Goal: Task Accomplishment & Management: Complete application form

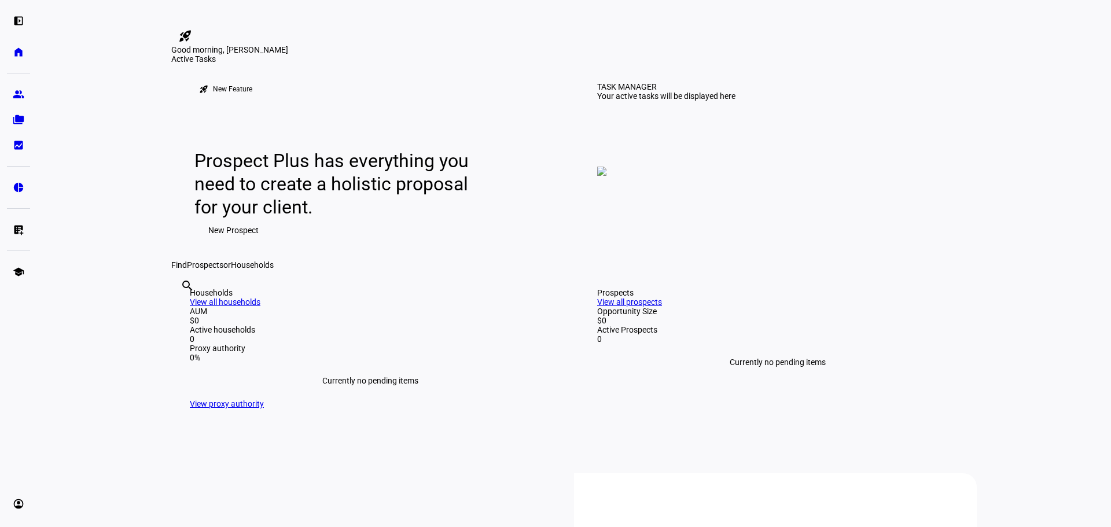
click at [606, 176] on img at bounding box center [601, 171] width 9 height 9
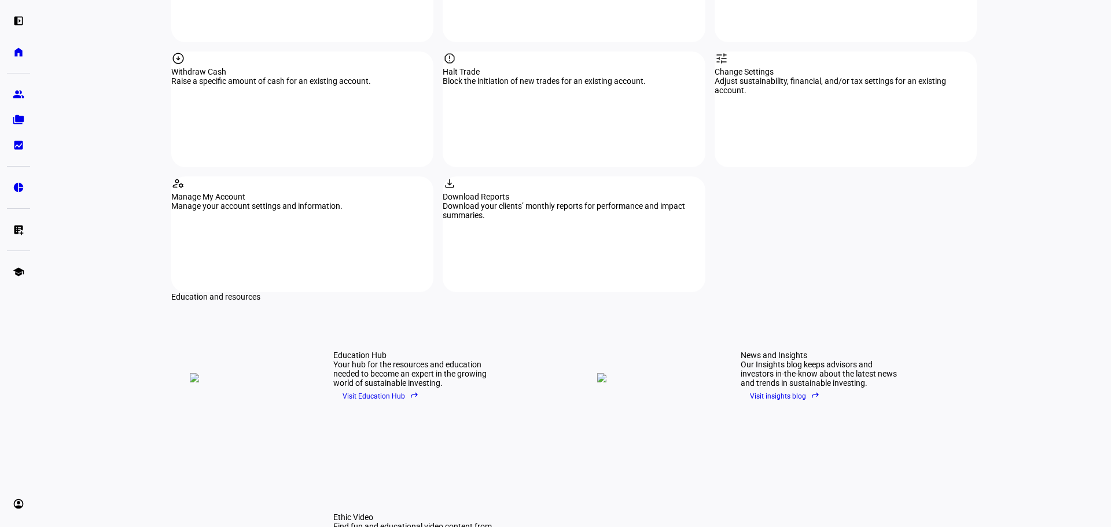
scroll to position [1477, 0]
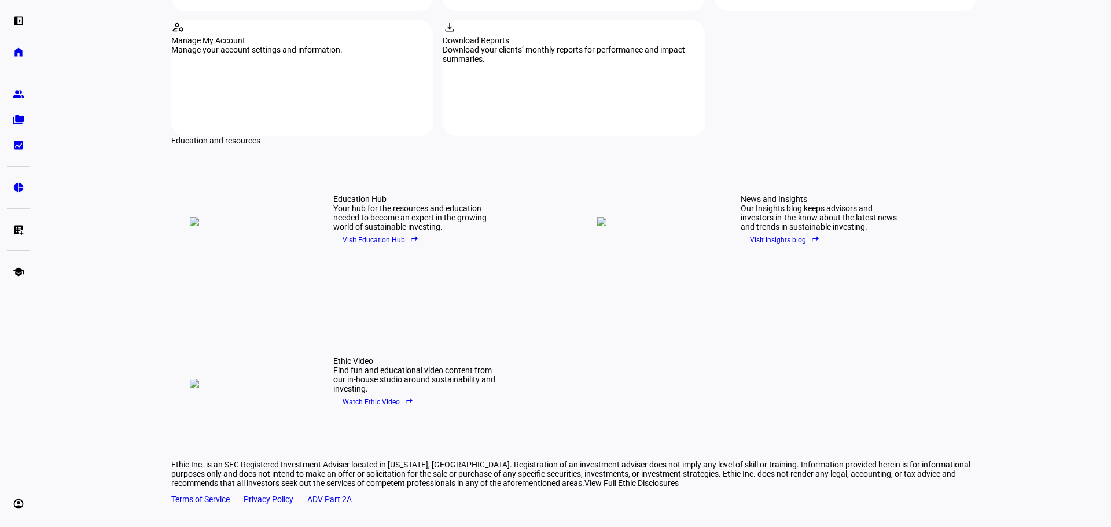
click at [385, 231] on span "Visit Education Hub reply" at bounding box center [381, 239] width 76 height 17
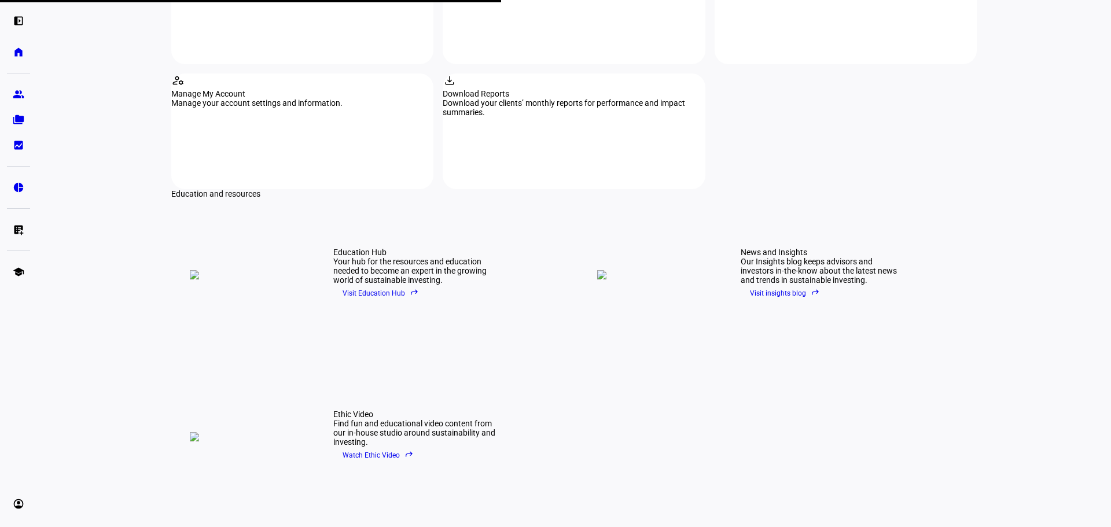
scroll to position [1419, 0]
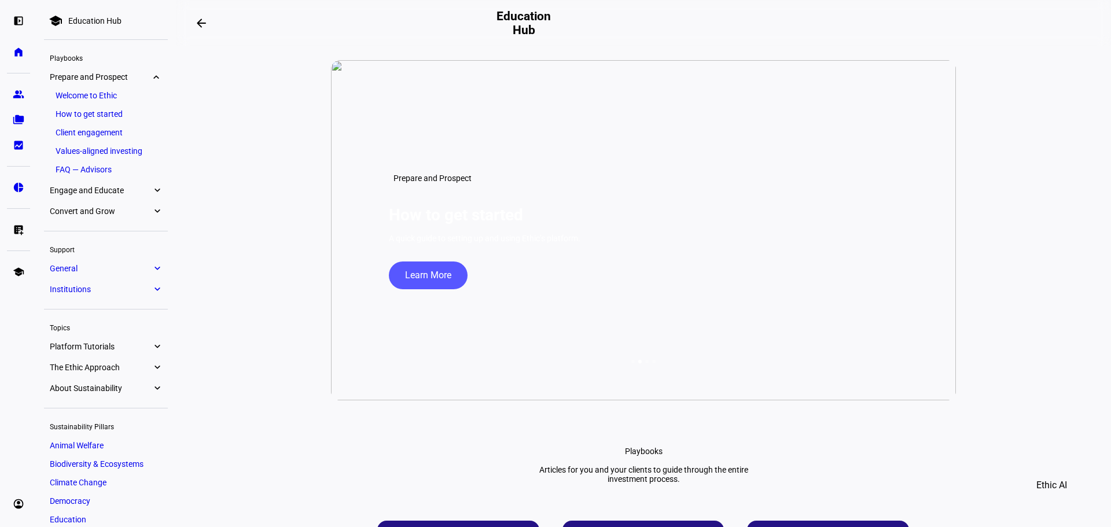
click at [157, 188] on eth-mat-symbol "expand_more" at bounding box center [157, 191] width 10 height 12
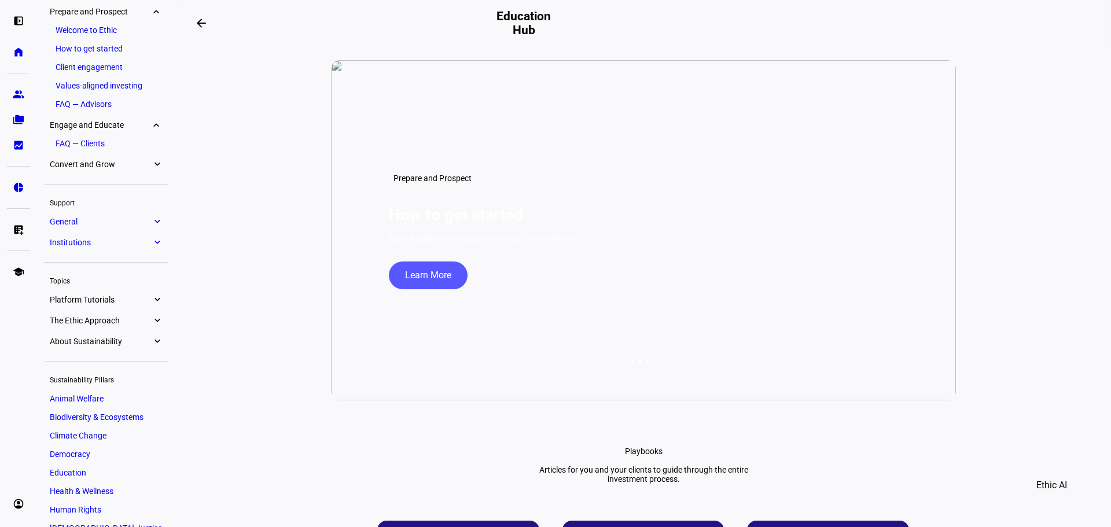
scroll to position [61, 0]
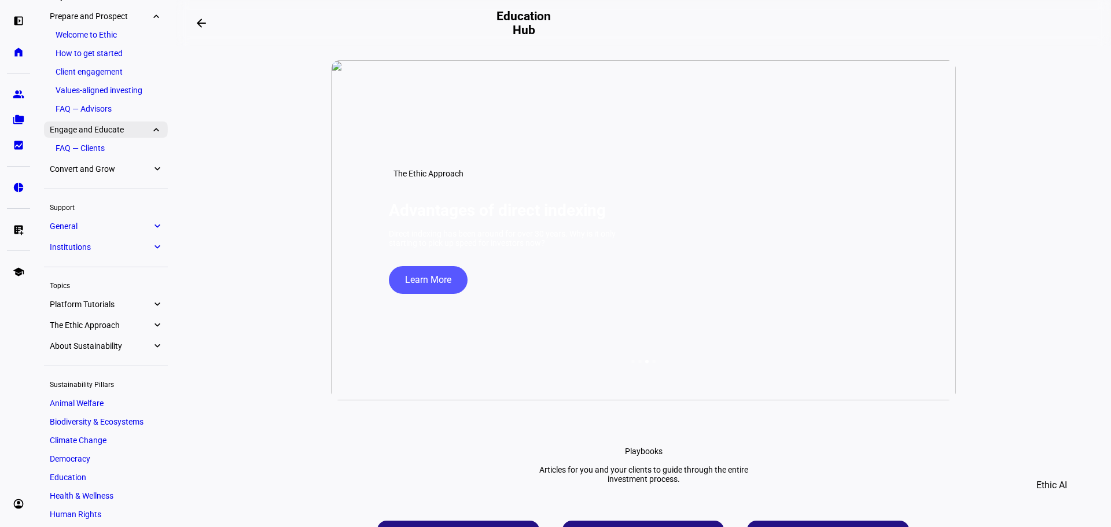
click at [154, 129] on eth-mat-symbol "expand_more" at bounding box center [157, 130] width 10 height 12
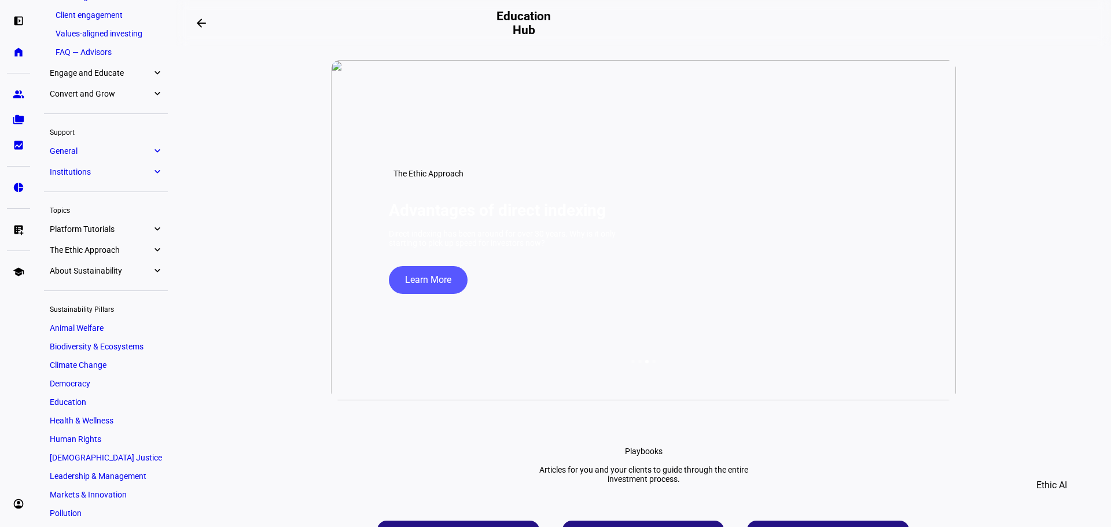
scroll to position [176, 0]
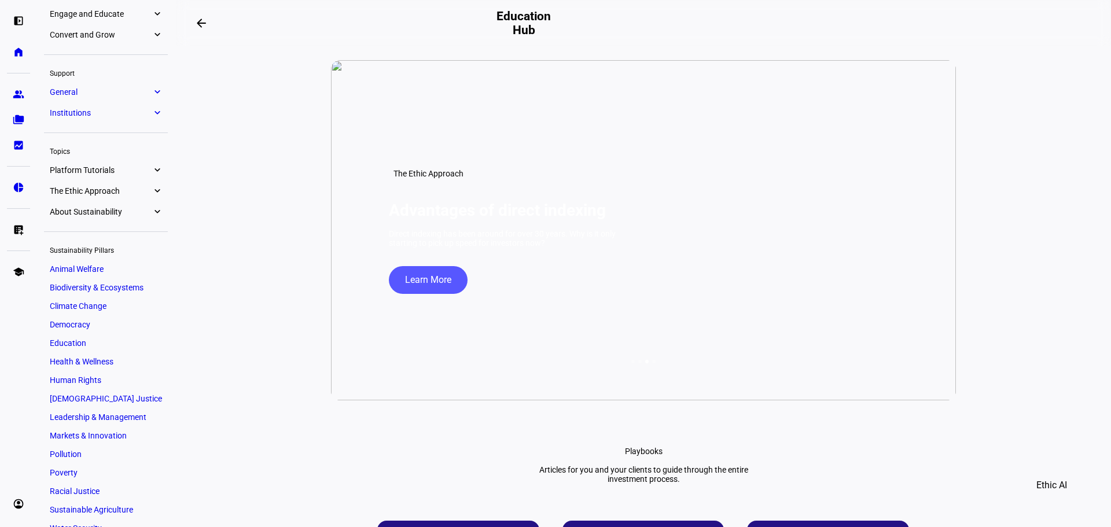
click at [154, 34] on eth-mat-symbol "expand_more" at bounding box center [157, 35] width 10 height 12
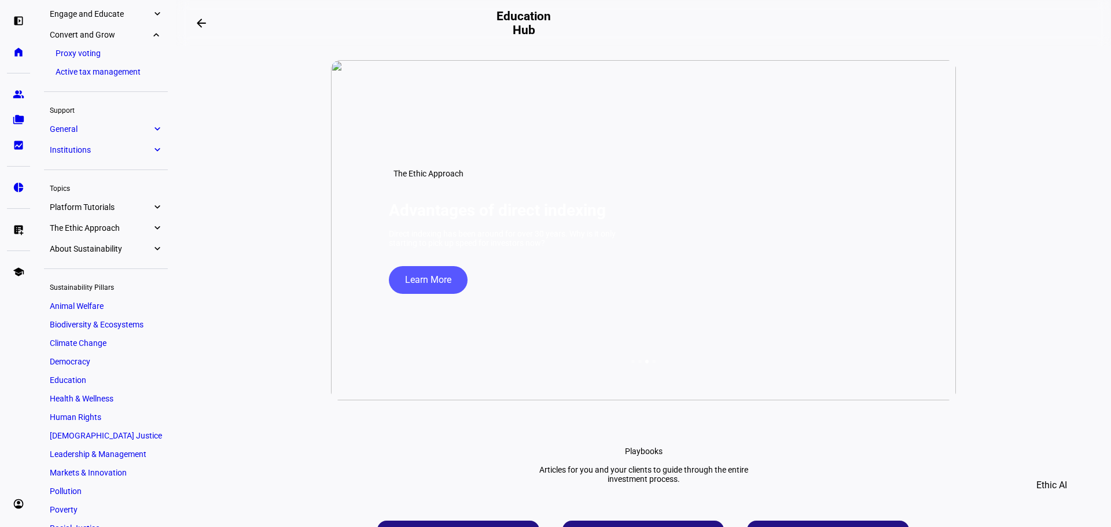
scroll to position [197, 0]
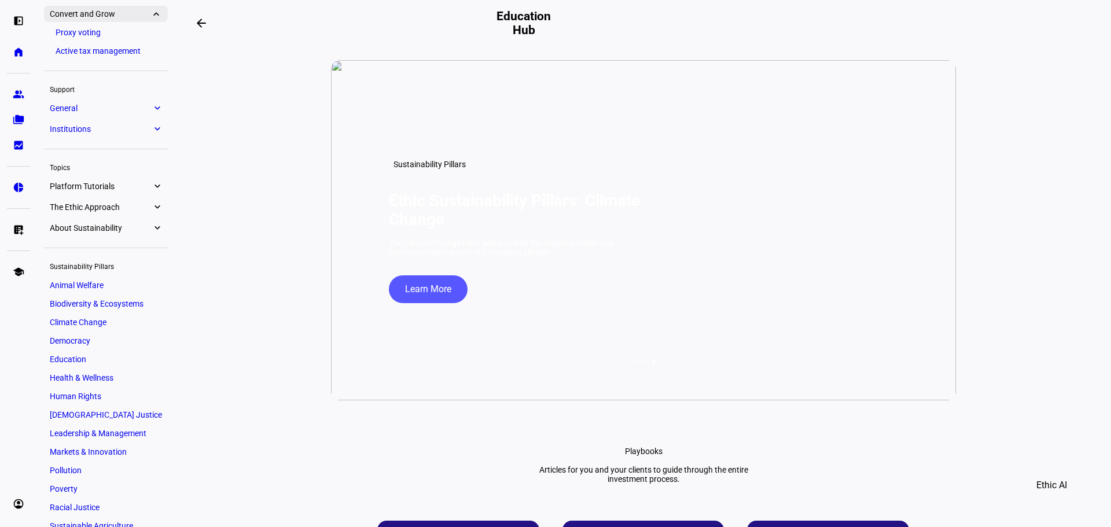
click at [159, 16] on eth-mat-symbol "expand_more" at bounding box center [157, 14] width 10 height 12
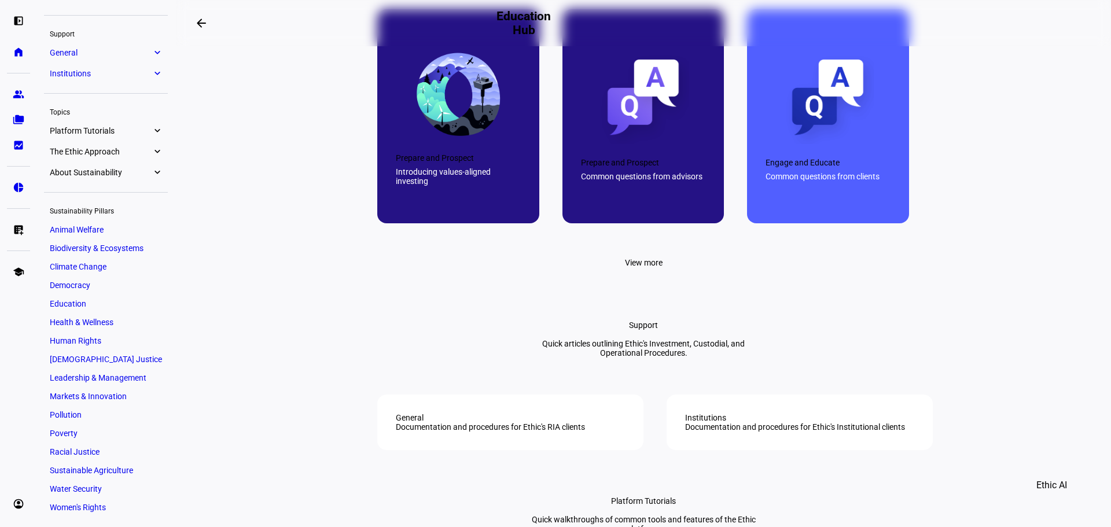
scroll to position [752, 0]
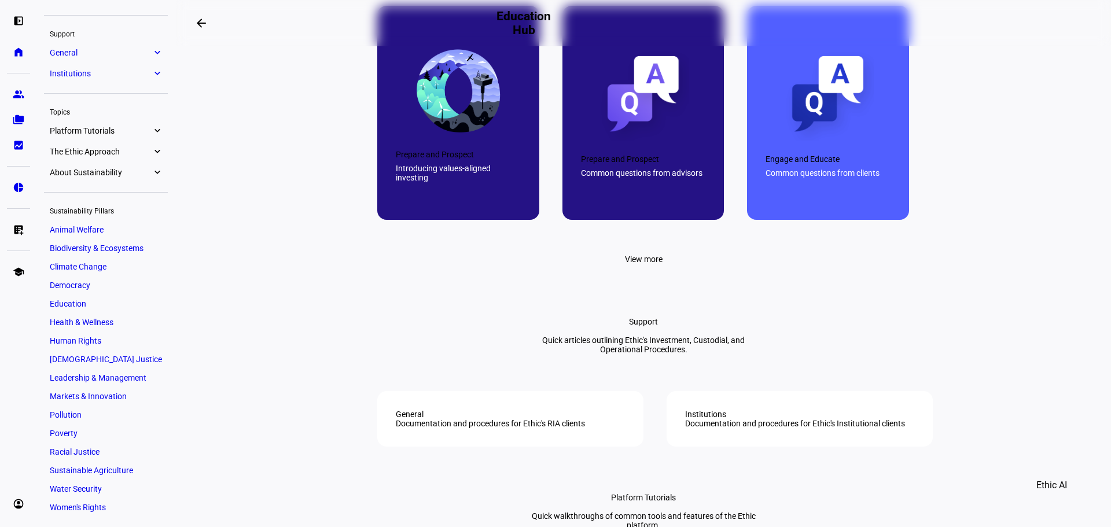
click at [643, 271] on span "View more" at bounding box center [644, 259] width 38 height 23
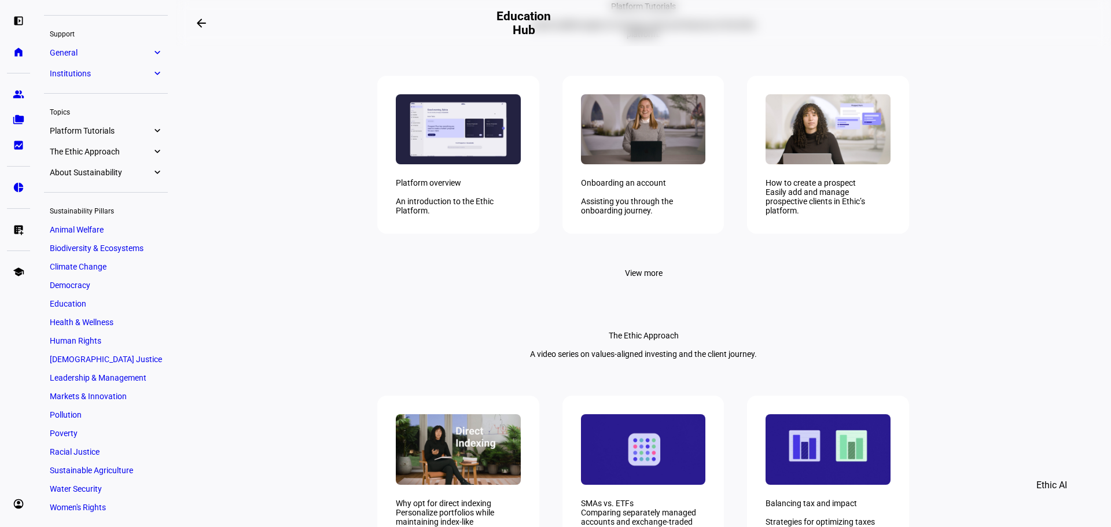
scroll to position [1620, 0]
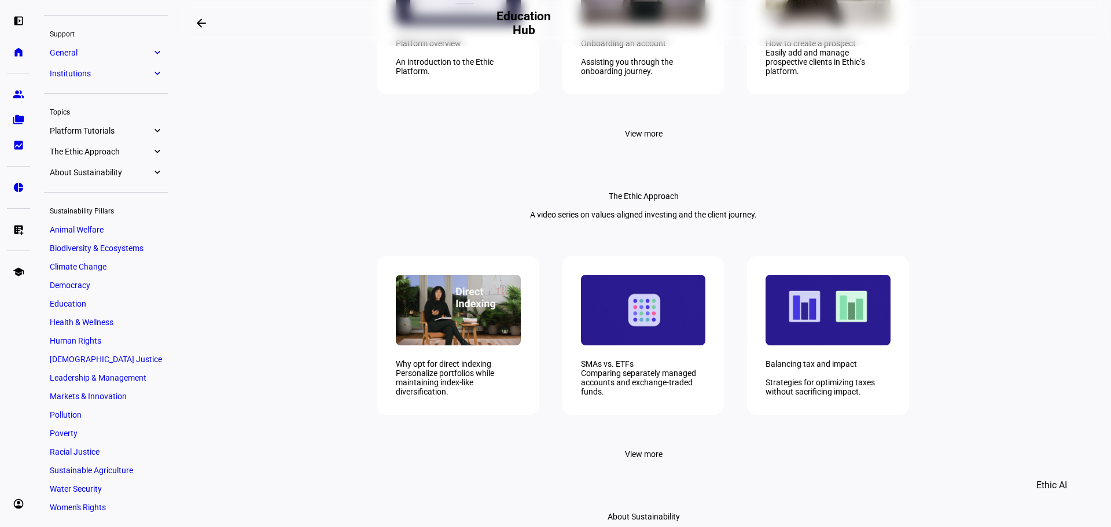
click at [617, 145] on span at bounding box center [643, 133] width 65 height 23
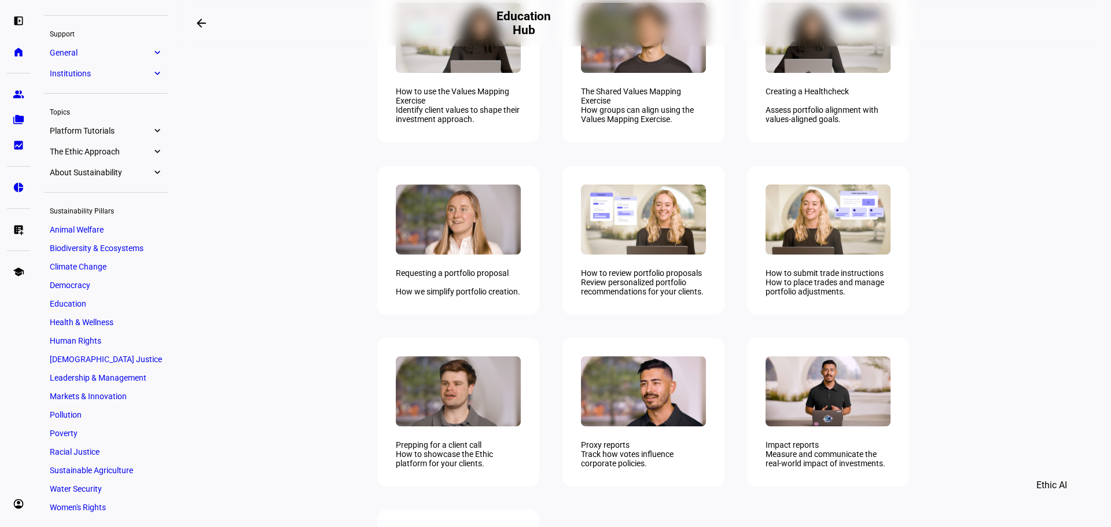
scroll to position [1736, 0]
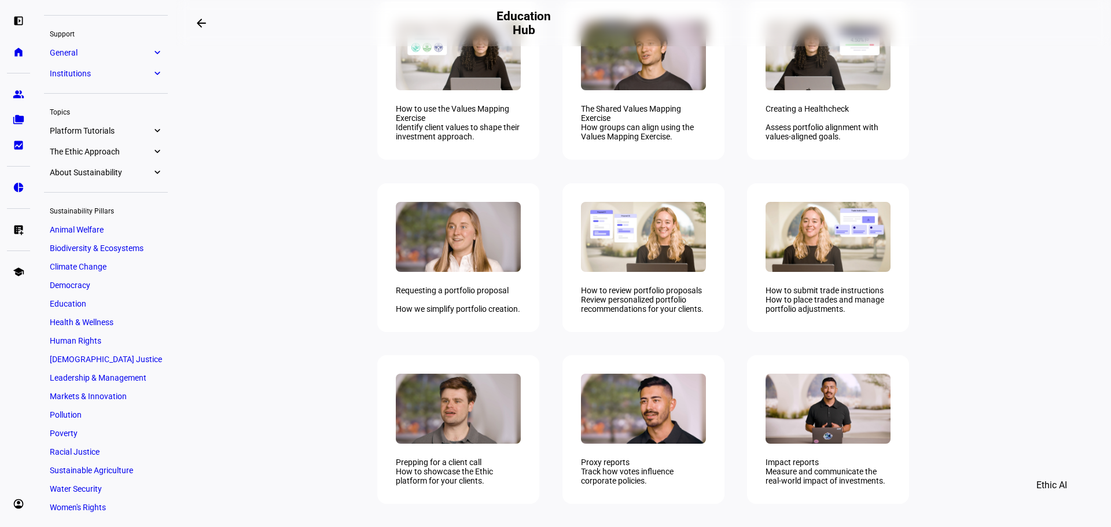
click at [434, 142] on div "Identify client values to shape their investment approach." at bounding box center [458, 132] width 125 height 19
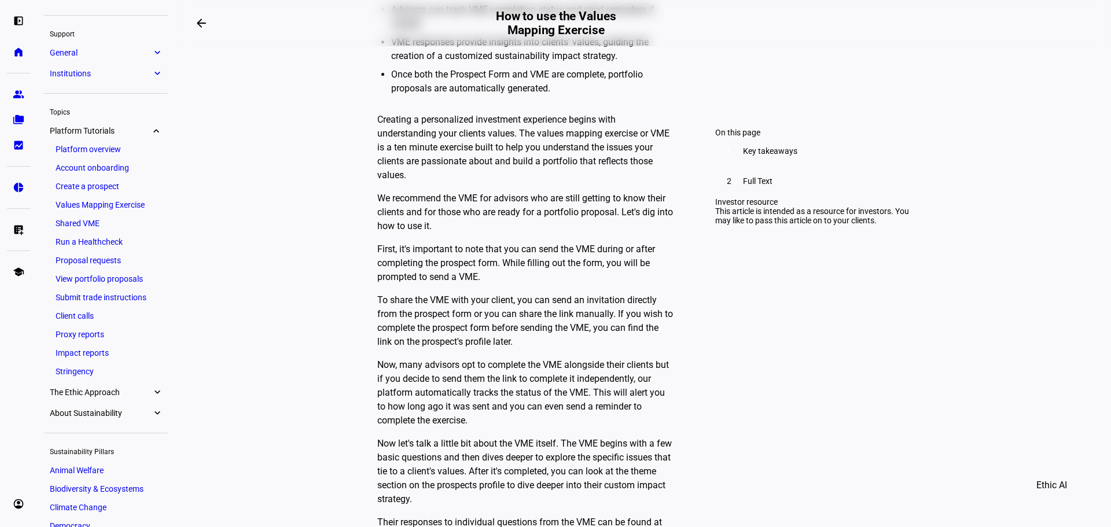
scroll to position [636, 0]
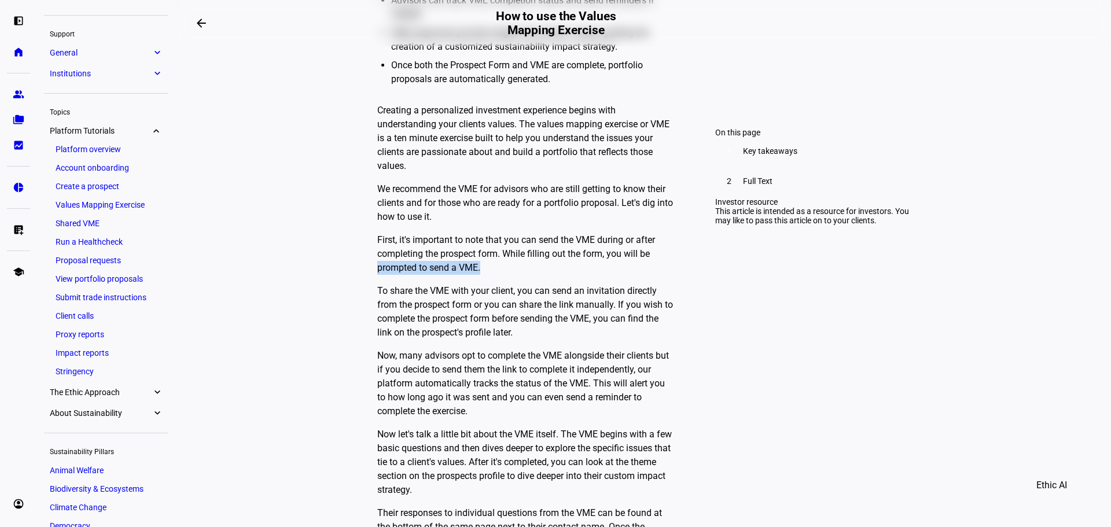
drag, startPoint x: 377, startPoint y: 333, endPoint x: 509, endPoint y: 327, distance: 132.1
click at [509, 327] on div "Key takeaways link The Values Mapping Exercise (VME) helps advisors understand …" at bounding box center [643, 252] width 625 height 750
click at [377, 340] on p "To share the VME with your client, you can send an invitation directly from the…" at bounding box center [525, 312] width 296 height 56
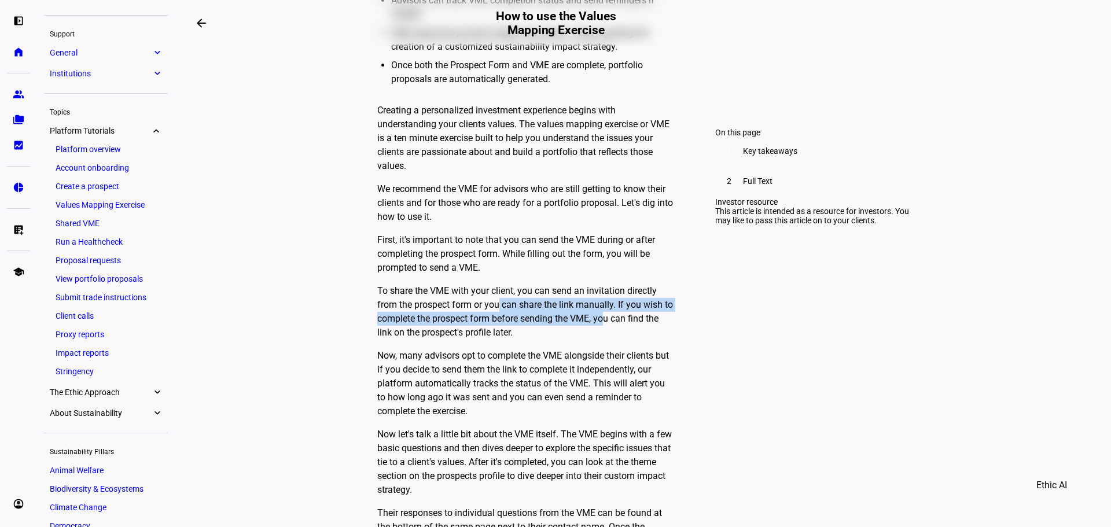
drag, startPoint x: 494, startPoint y: 374, endPoint x: 606, endPoint y: 378, distance: 112.3
click at [605, 340] on p "To share the VME with your client, you can send an invitation directly from the…" at bounding box center [525, 312] width 296 height 56
click at [614, 340] on p "To share the VME with your client, you can send an invitation directly from the…" at bounding box center [525, 312] width 296 height 56
click at [433, 340] on p "To share the VME with your client, you can send an invitation directly from the…" at bounding box center [525, 312] width 296 height 56
drag, startPoint x: 375, startPoint y: 384, endPoint x: 676, endPoint y: 393, distance: 301.6
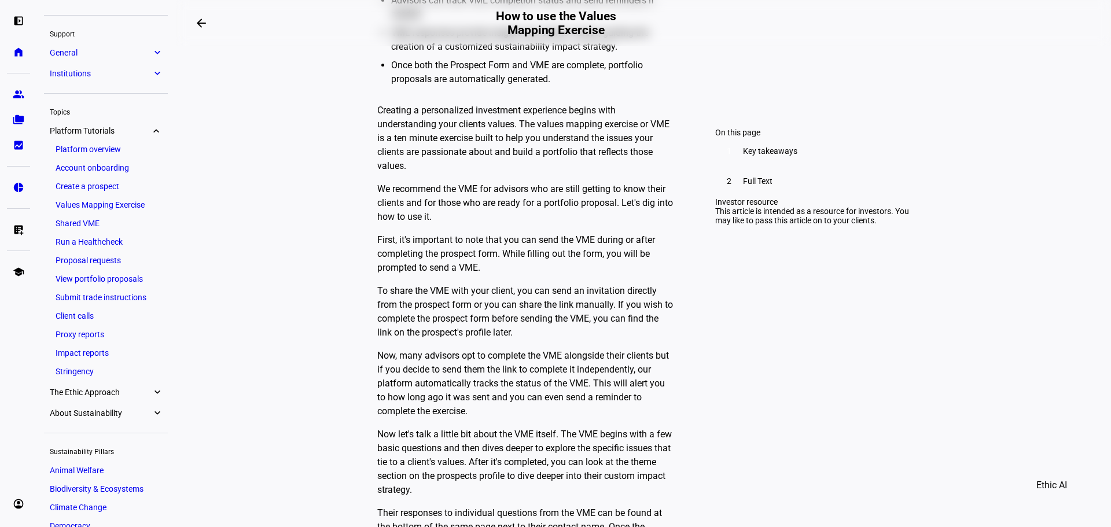
click at [676, 393] on div "Key takeaways link The Values Mapping Exercise (VME) helps advisors understand …" at bounding box center [643, 252] width 625 height 750
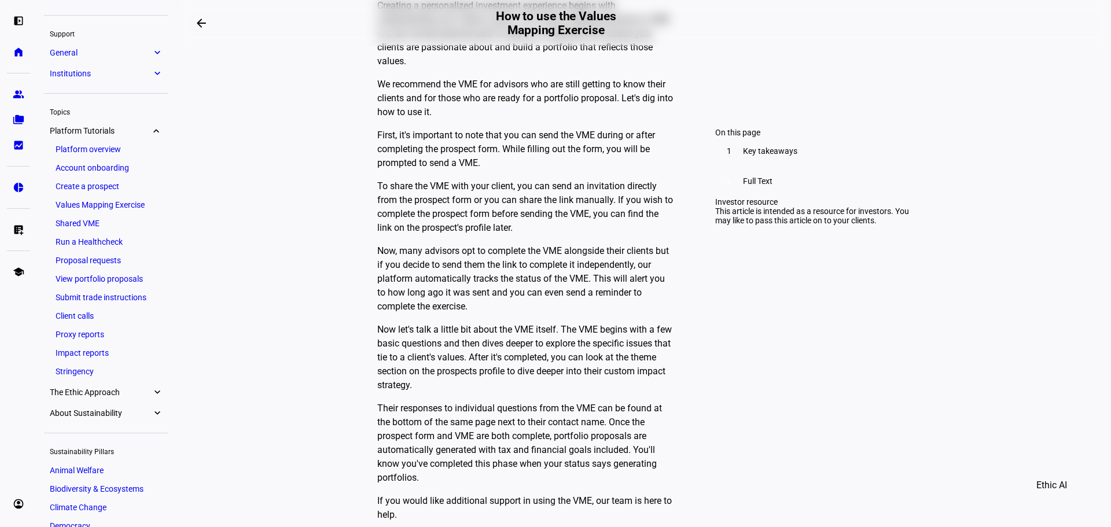
scroll to position [752, 0]
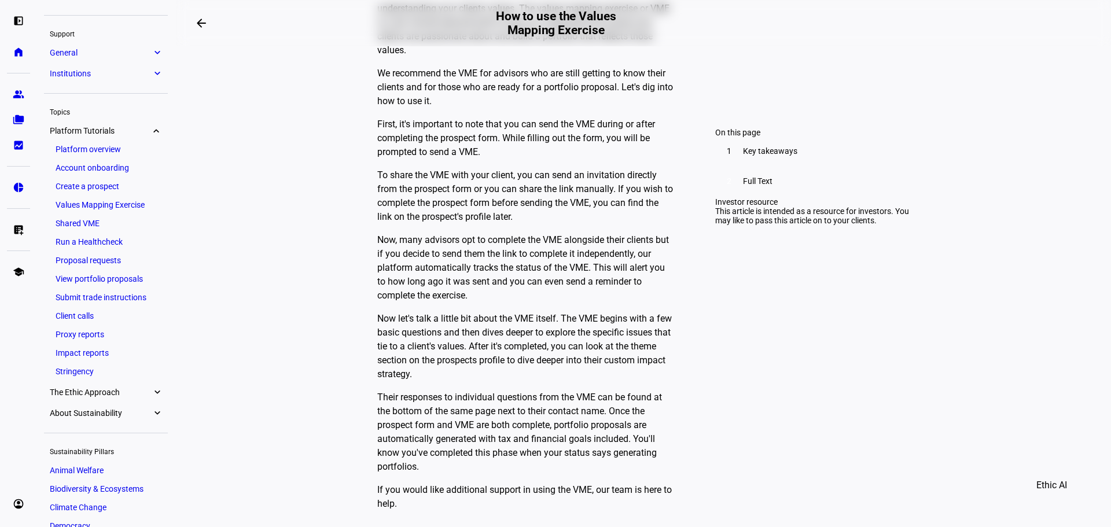
click at [369, 305] on div "Key takeaways link The Values Mapping Exercise (VME) helps advisors understand …" at bounding box center [643, 136] width 625 height 750
drag, startPoint x: 371, startPoint y: 339, endPoint x: 579, endPoint y: 327, distance: 208.0
click at [575, 328] on div "Key takeaways link The Values Mapping Exercise (VME) helps advisors understand …" at bounding box center [643, 136] width 625 height 750
click at [579, 303] on p "Now, many advisors opt to complete the VME alongside their clients but if you d…" at bounding box center [525, 267] width 296 height 69
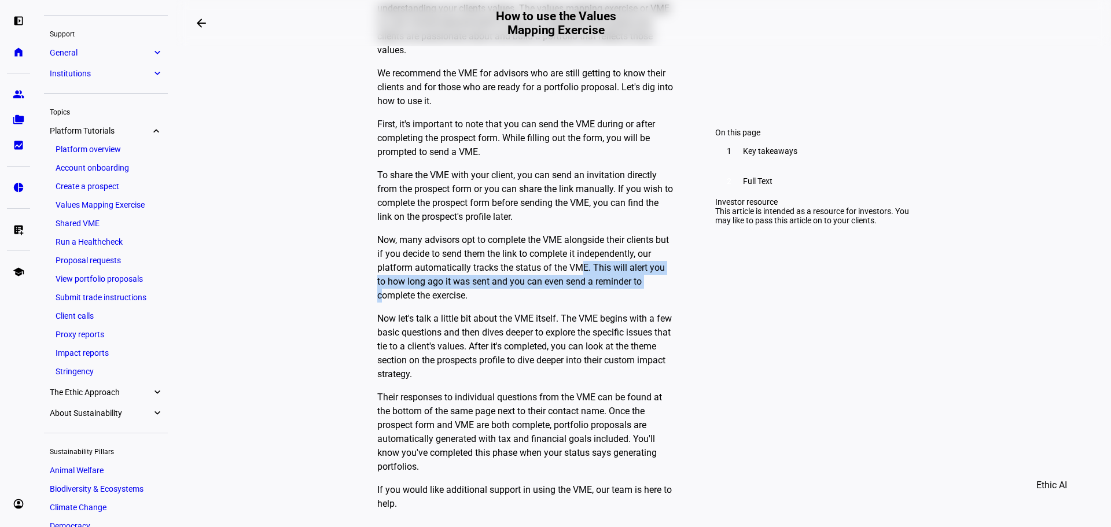
drag, startPoint x: 580, startPoint y: 330, endPoint x: 379, endPoint y: 356, distance: 203.1
click at [379, 303] on p "Now, many advisors opt to complete the VME alongside their clients but if you d…" at bounding box center [525, 267] width 296 height 69
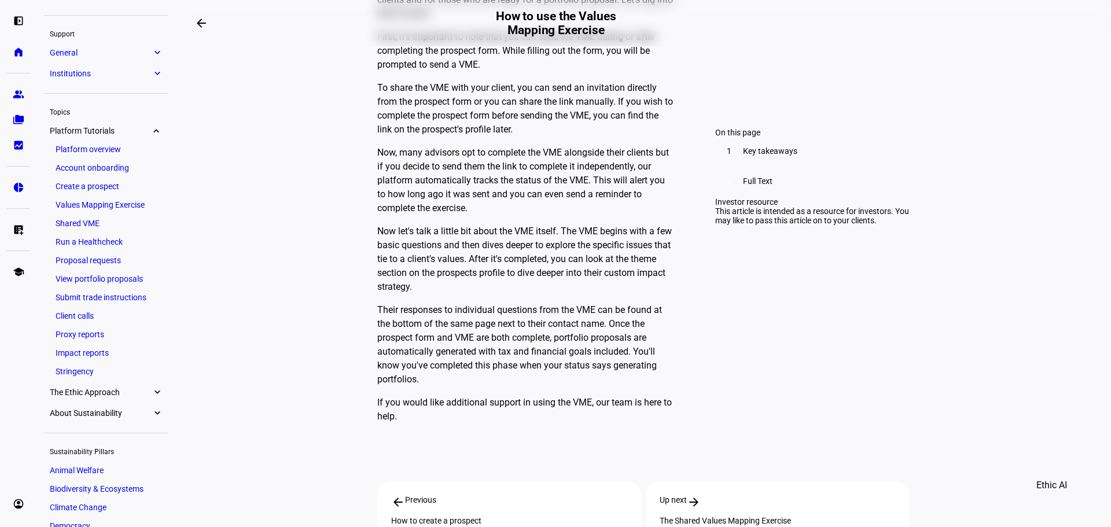
scroll to position [868, 0]
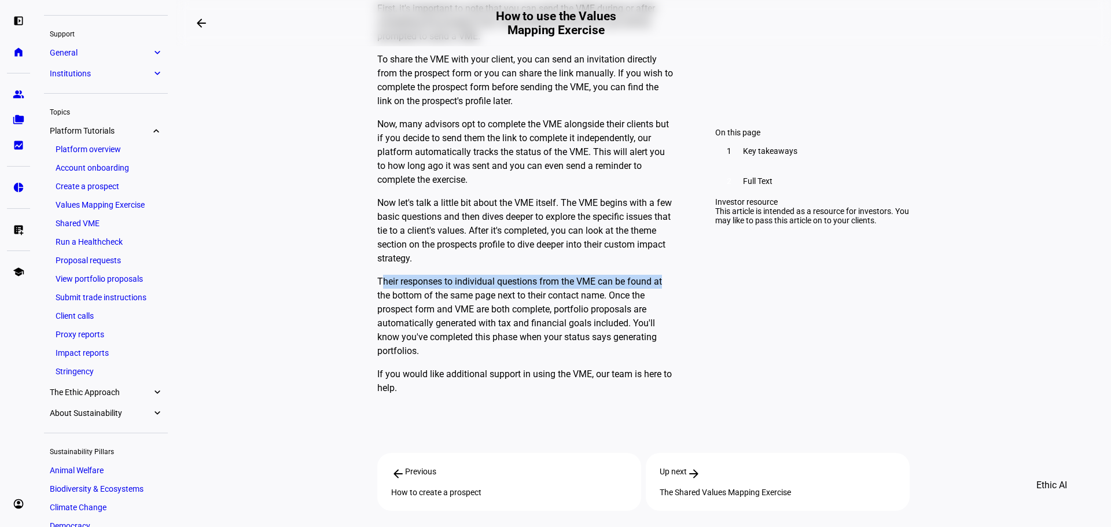
drag, startPoint x: 377, startPoint y: 349, endPoint x: 671, endPoint y: 352, distance: 293.9
click at [671, 352] on div "Key takeaways link The Values Mapping Exercise (VME) helps advisors understand …" at bounding box center [643, 20] width 625 height 750
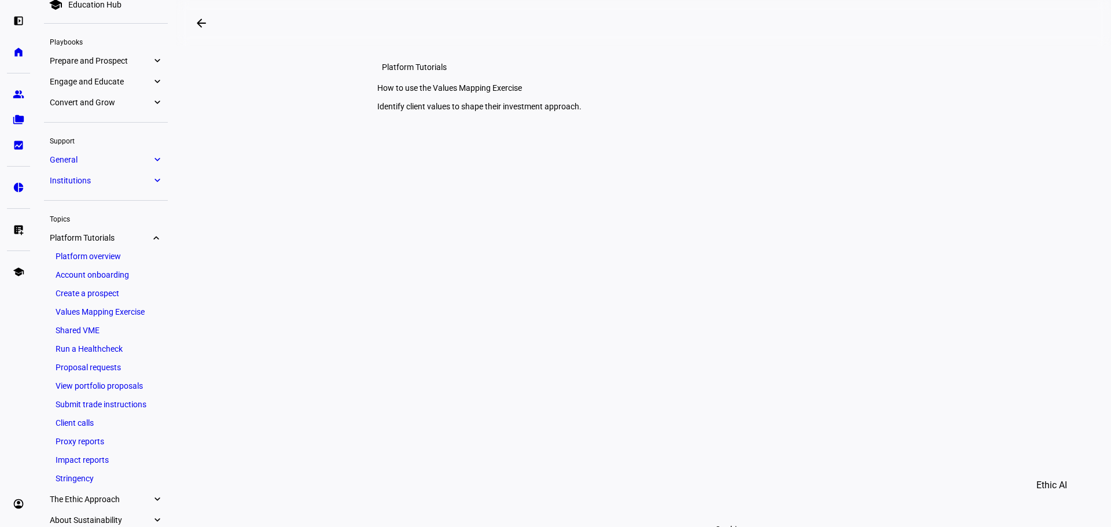
scroll to position [8, 0]
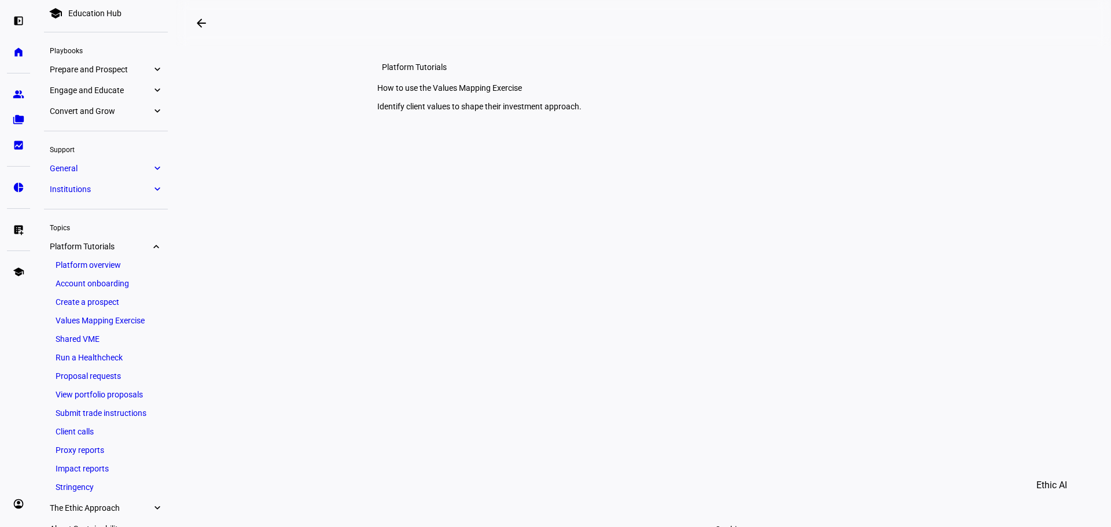
click at [81, 273] on ul "Platform overview Account onboarding Create a prospect Values Mapping Exercise …" at bounding box center [106, 376] width 124 height 238
click at [82, 270] on link "Platform overview" at bounding box center [106, 265] width 112 height 16
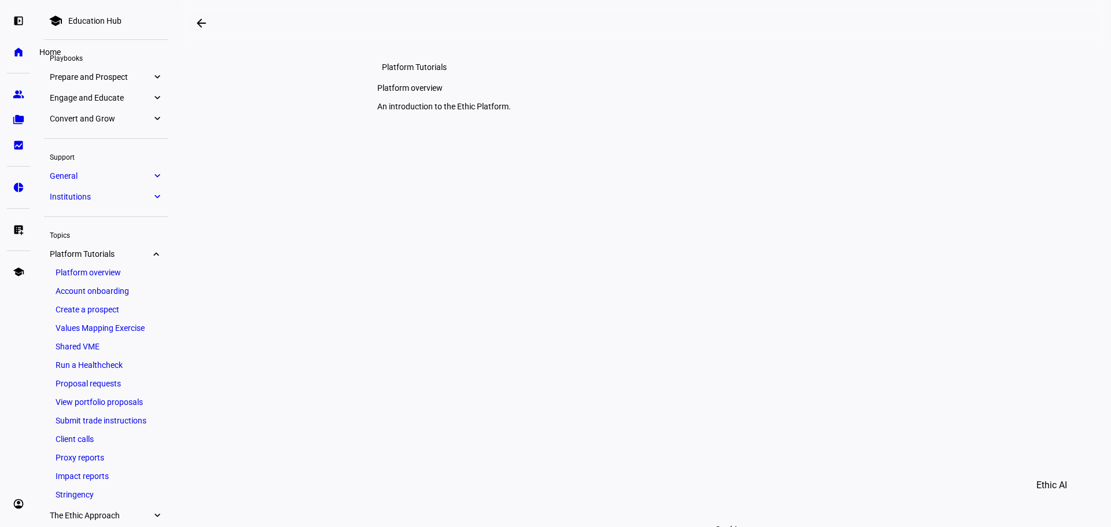
click at [23, 56] on eth-mat-symbol "home" at bounding box center [19, 52] width 12 height 12
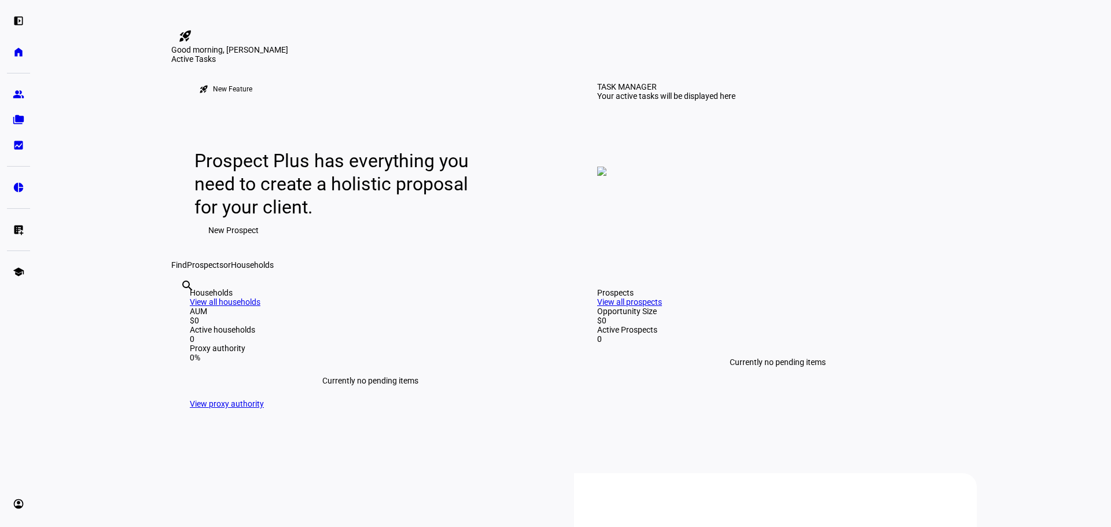
click at [606, 176] on img at bounding box center [601, 171] width 9 height 9
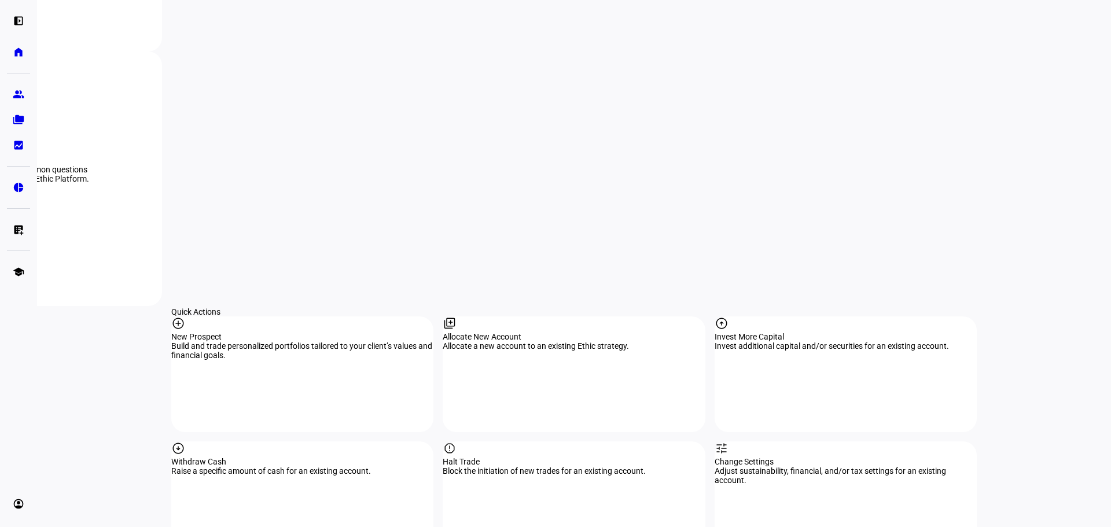
scroll to position [984, 0]
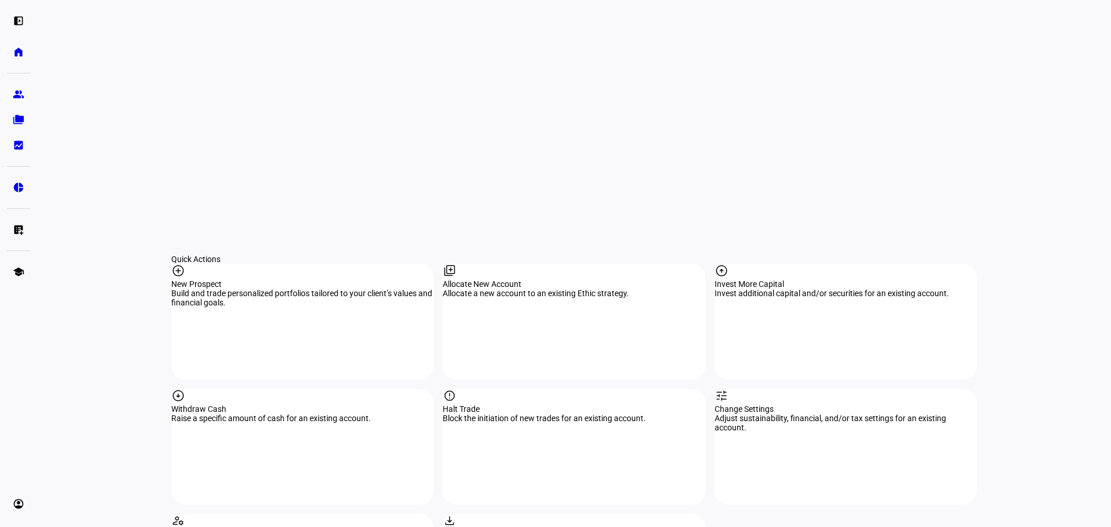
click at [185, 264] on mat-icon "add_circle" at bounding box center [178, 271] width 14 height 14
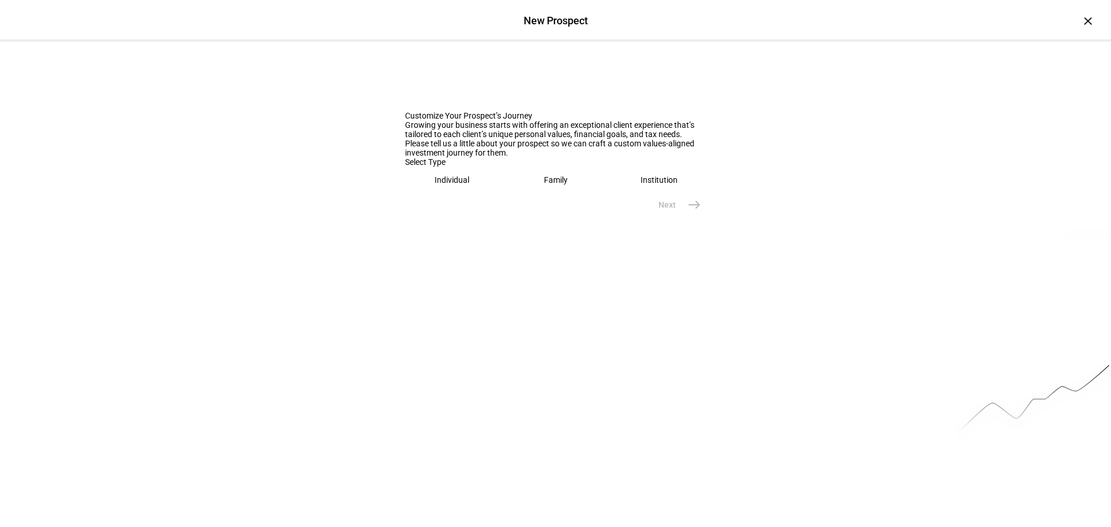
click at [452, 193] on eth-mega-radio-button "Individual" at bounding box center [452, 180] width 94 height 27
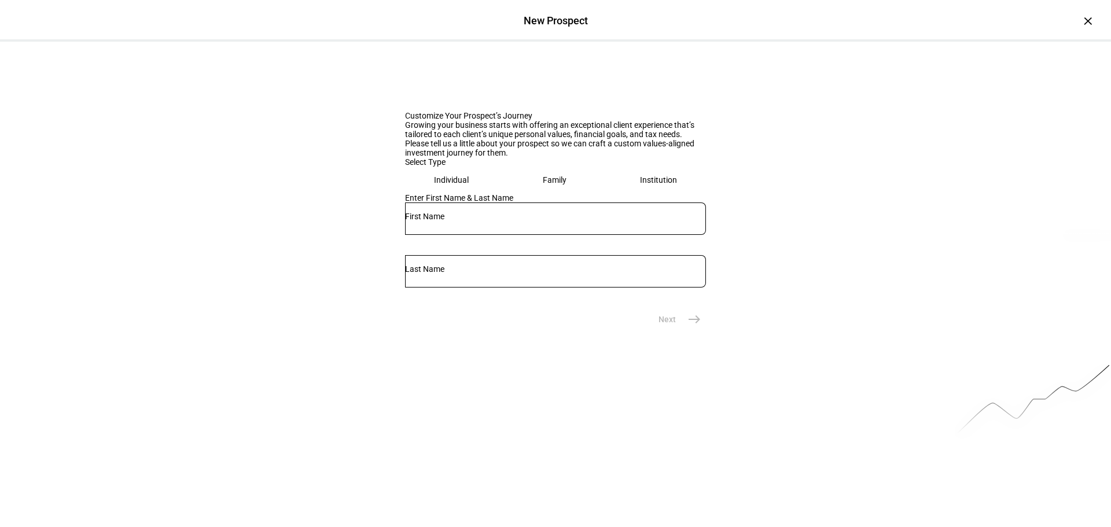
click at [441, 221] on input "text" at bounding box center [555, 216] width 301 height 9
click at [440, 221] on input "text" at bounding box center [555, 216] width 301 height 9
type input "Brian"
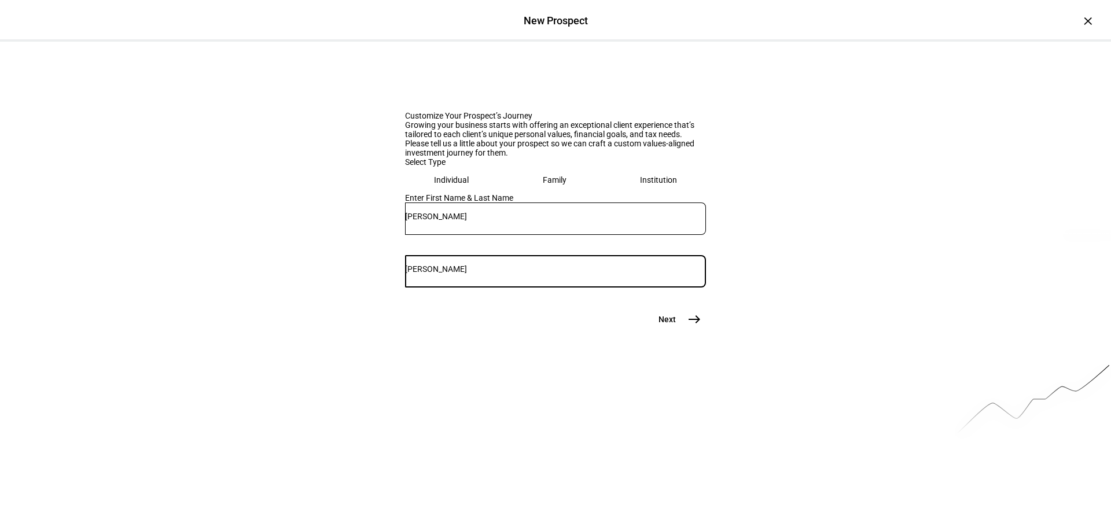
type input "Kahn"
click at [693, 326] on mat-icon "east" at bounding box center [694, 319] width 14 height 14
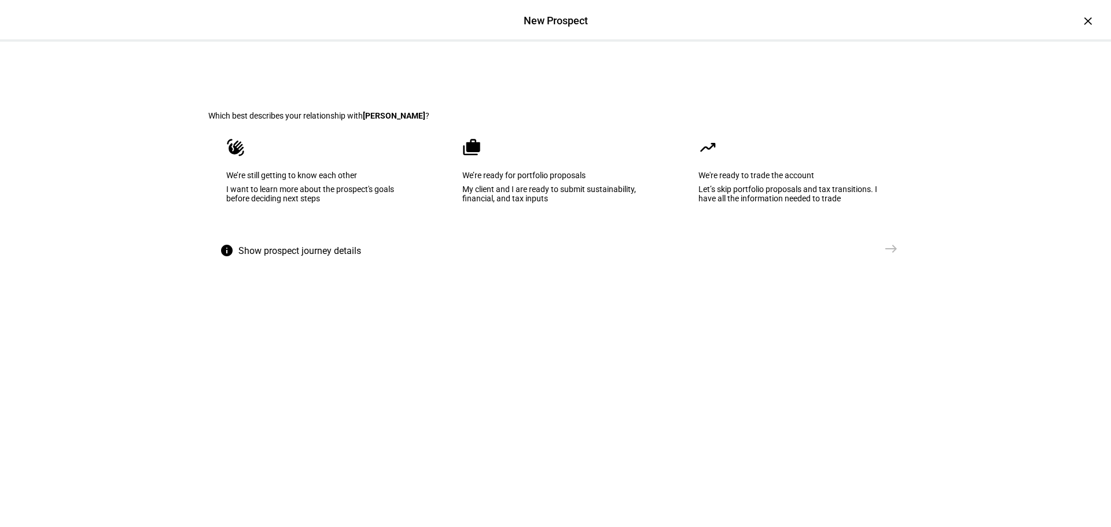
click at [251, 180] on div "We’re still getting to know each other" at bounding box center [319, 175] width 186 height 9
click at [890, 256] on mat-icon "east" at bounding box center [891, 249] width 14 height 14
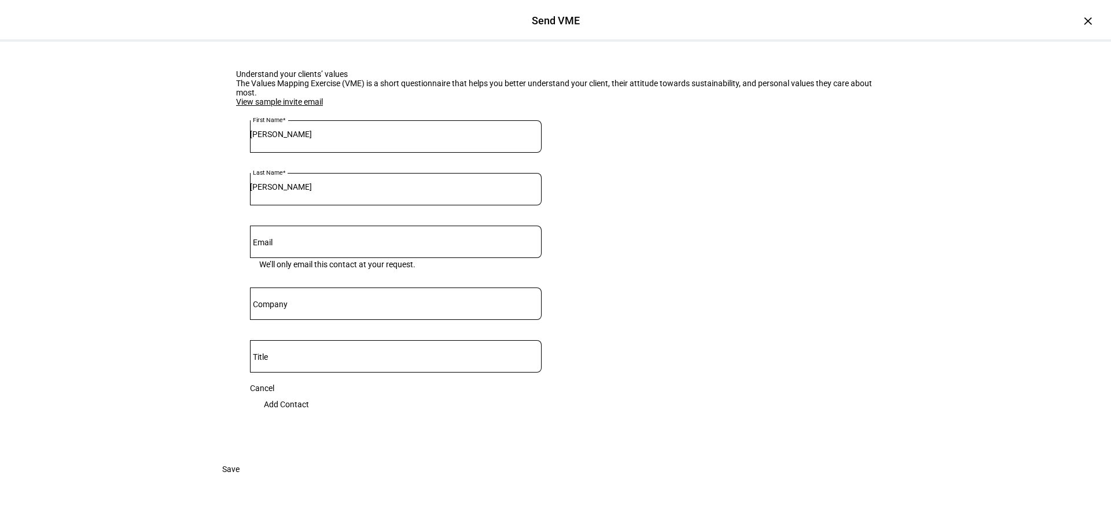
click at [263, 106] on link "View sample invite email" at bounding box center [279, 101] width 87 height 9
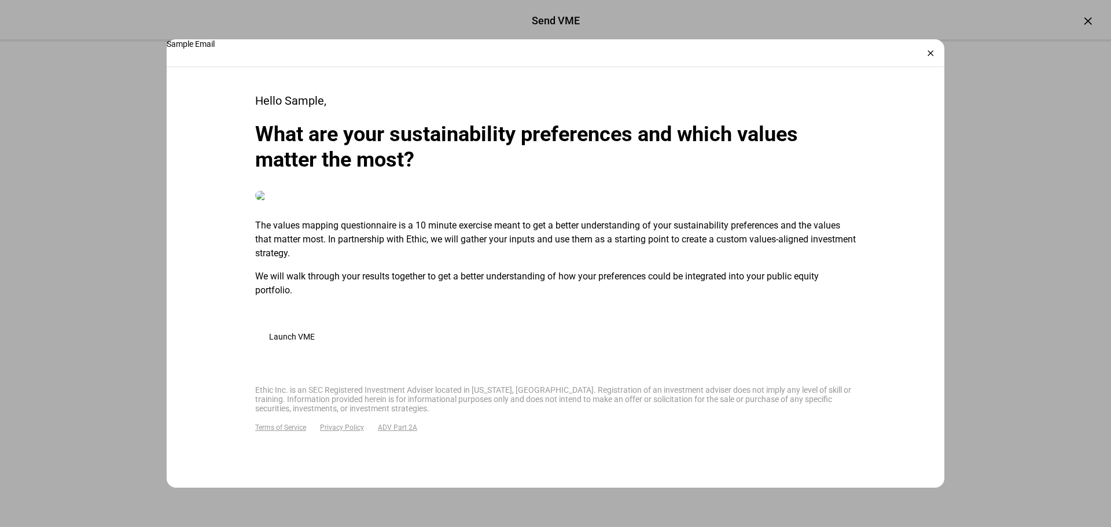
scroll to position [501, 0]
click at [315, 332] on span "Launch VME" at bounding box center [292, 336] width 46 height 9
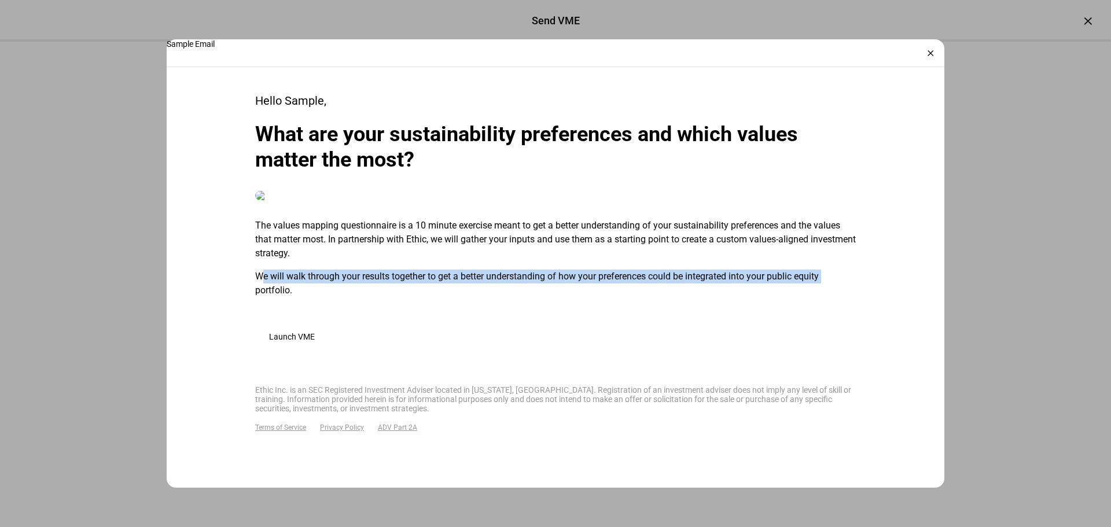
drag, startPoint x: 246, startPoint y: 271, endPoint x: 839, endPoint y: 266, distance: 592.5
click at [839, 266] on plt-preview-email-content "Hello Sample, What are your sustainability preferences and which values matter …" at bounding box center [555, 241] width 741 height 455
click at [936, 51] on div "×" at bounding box center [930, 53] width 19 height 19
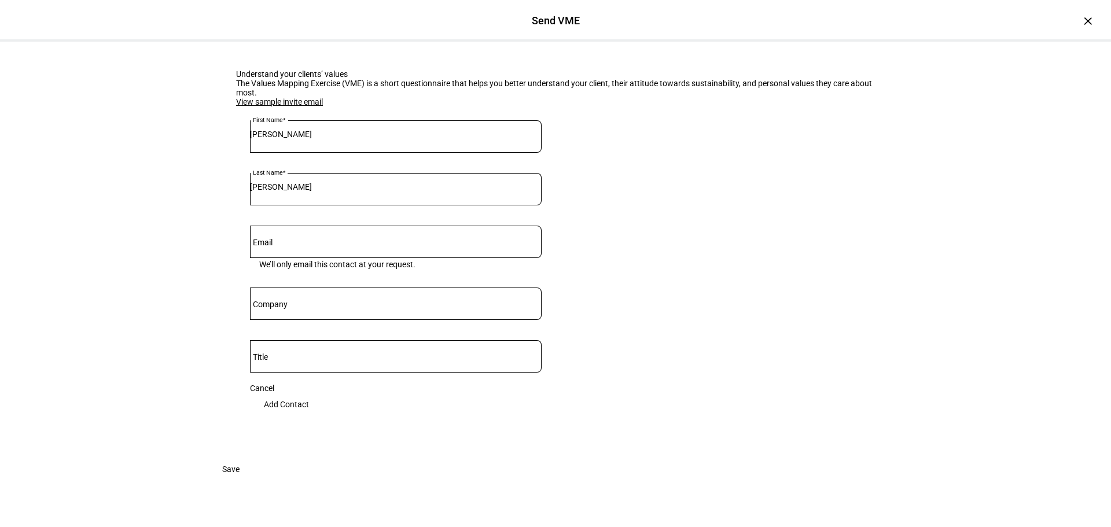
click at [274, 258] on div at bounding box center [396, 242] width 292 height 32
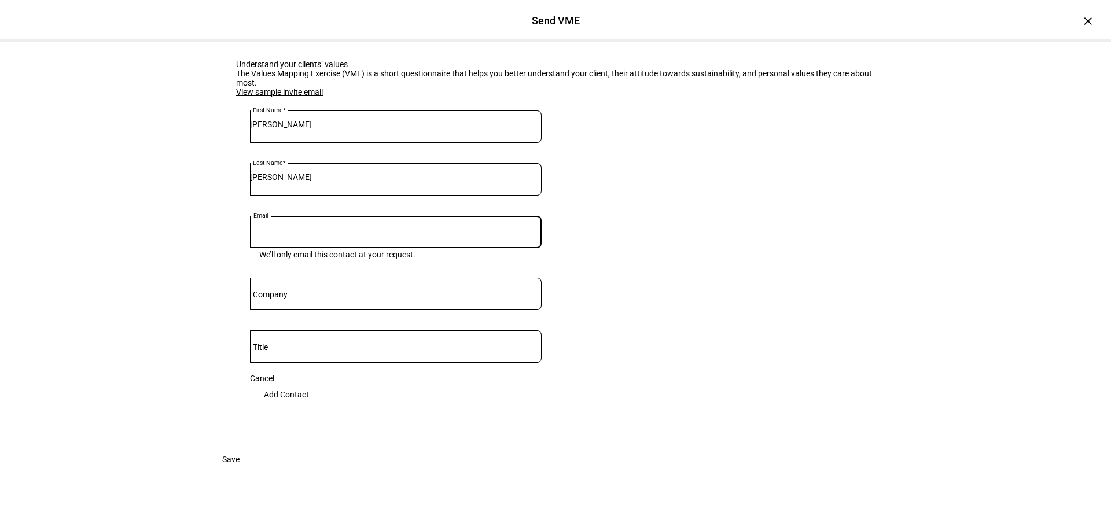
scroll to position [0, 0]
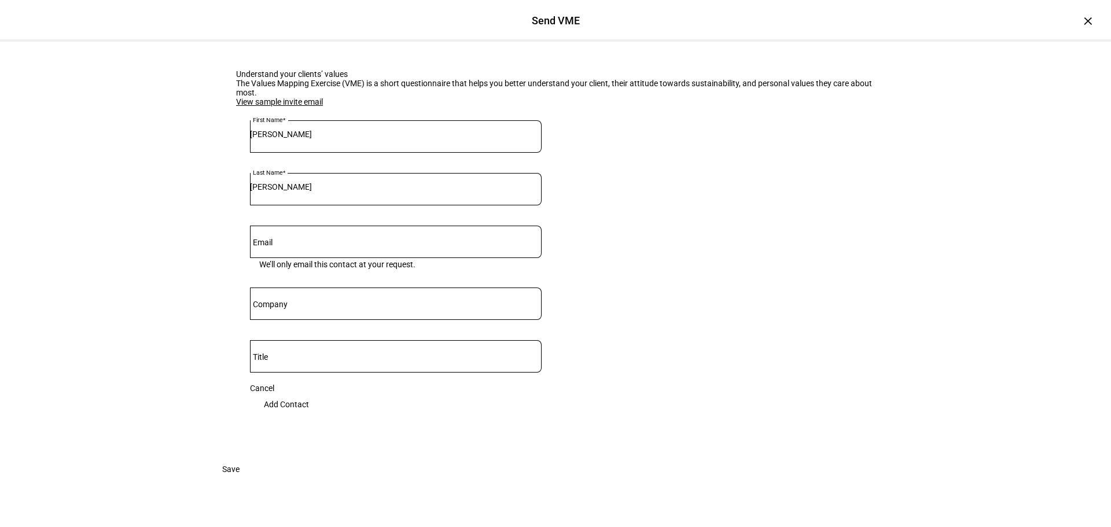
click at [310, 106] on link "View sample invite email" at bounding box center [279, 101] width 87 height 9
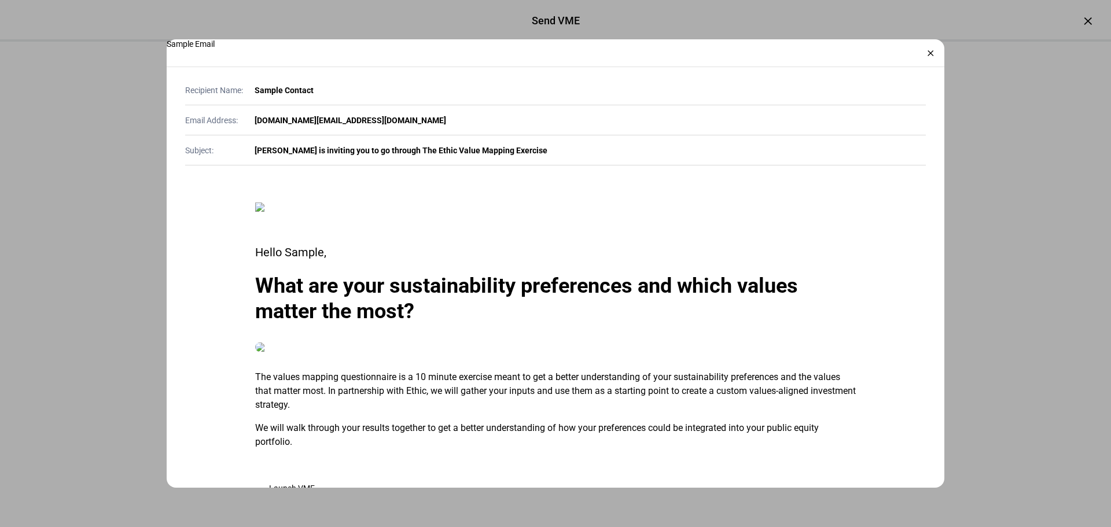
click at [927, 49] on div "×" at bounding box center [930, 53] width 19 height 19
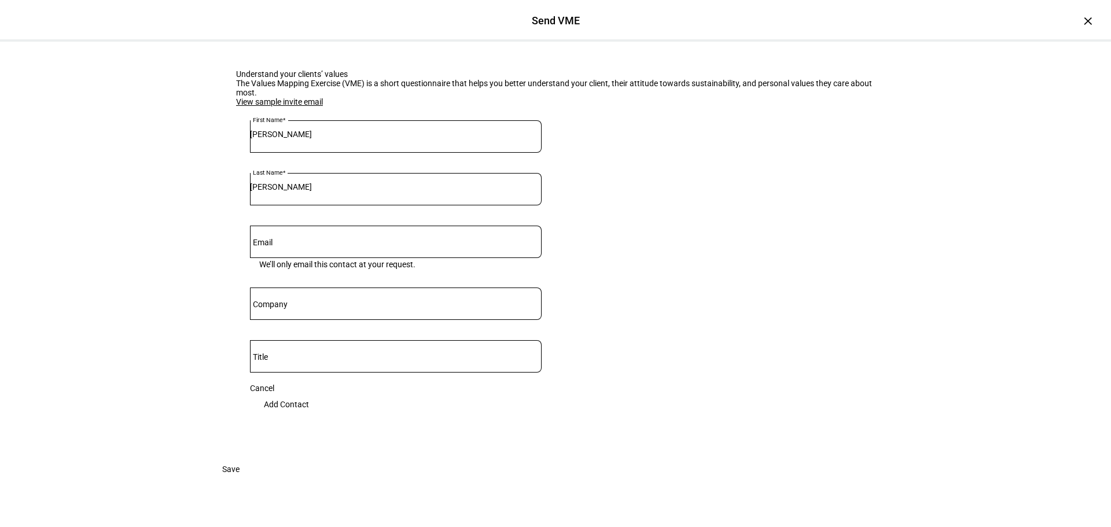
click at [277, 244] on input "Email" at bounding box center [396, 239] width 292 height 9
paste input "[PERSON_NAME][EMAIL_ADDRESS][PERSON_NAME][DOMAIN_NAME]"
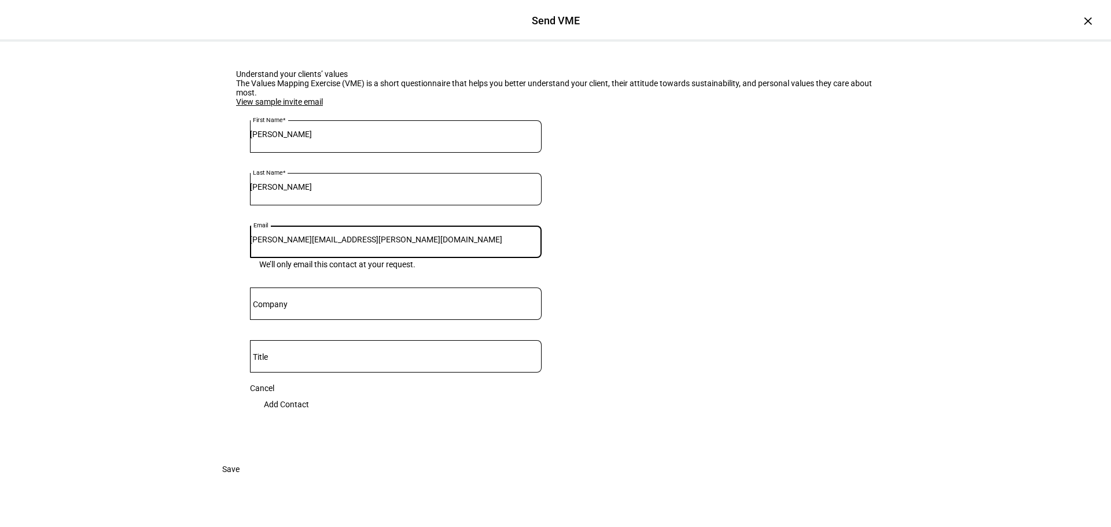
type input "[PERSON_NAME][EMAIL_ADDRESS][PERSON_NAME][DOMAIN_NAME]"
click at [209, 352] on eth-form-card "Understand your clients’ values The Values Mapping Exercise (VME) is a short qu…" at bounding box center [555, 250] width 694 height 416
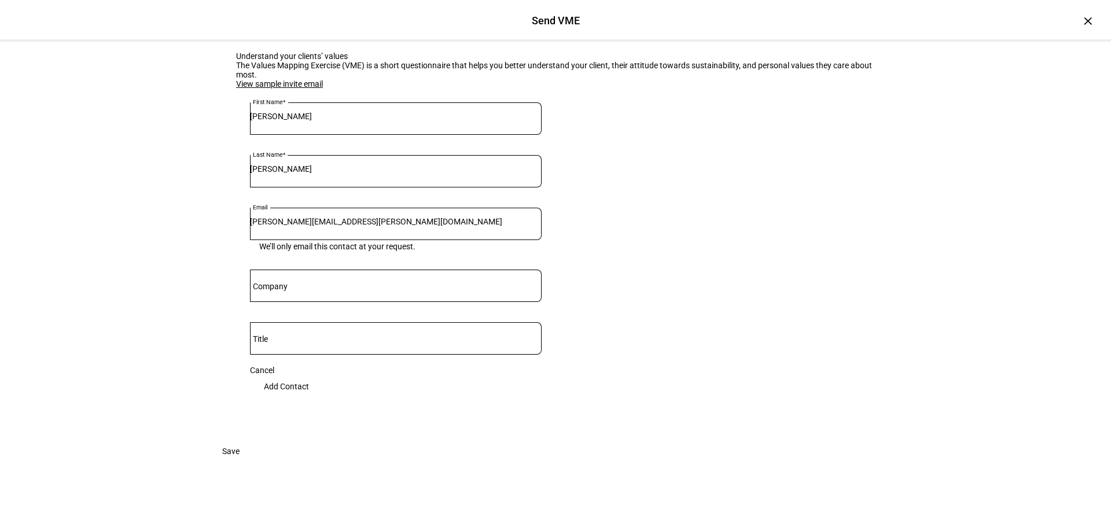
scroll to position [116, 0]
click at [278, 282] on mat-label "Company" at bounding box center [270, 286] width 35 height 9
click at [278, 280] on input "Company" at bounding box center [396, 283] width 292 height 9
click at [216, 316] on eth-form-card "Understand your clients’ values The Values Mapping Exercise (VME) is a short qu…" at bounding box center [555, 232] width 694 height 416
click at [309, 375] on span "Add Contact" at bounding box center [286, 386] width 45 height 23
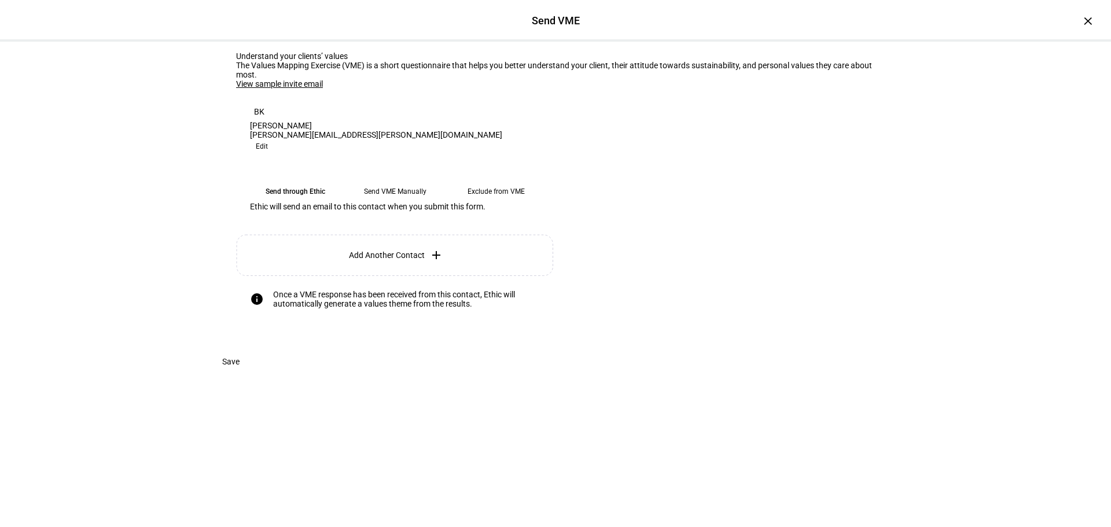
scroll to position [79, 0]
click at [253, 373] on span at bounding box center [230, 361] width 45 height 23
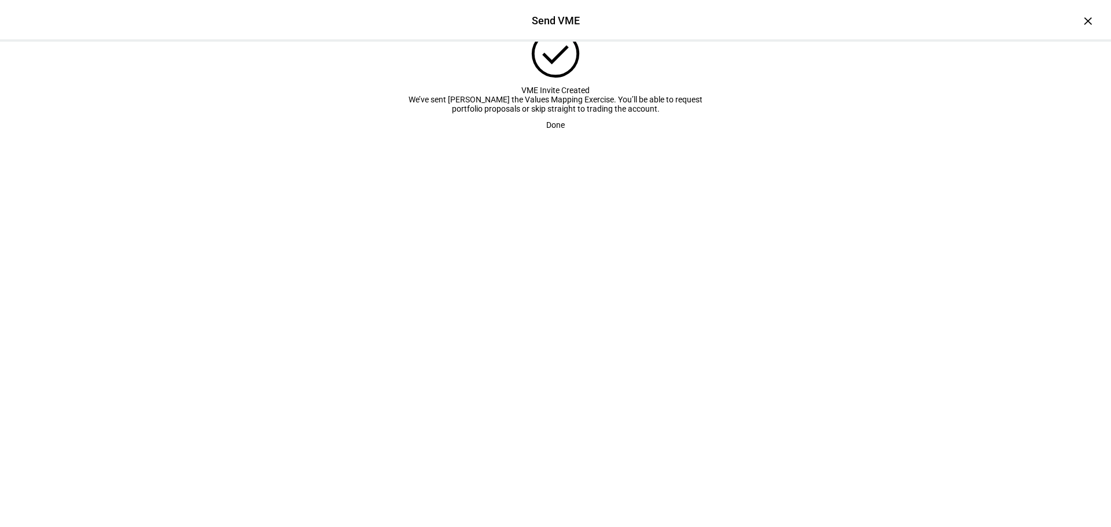
click at [555, 137] on span "Done" at bounding box center [555, 124] width 19 height 23
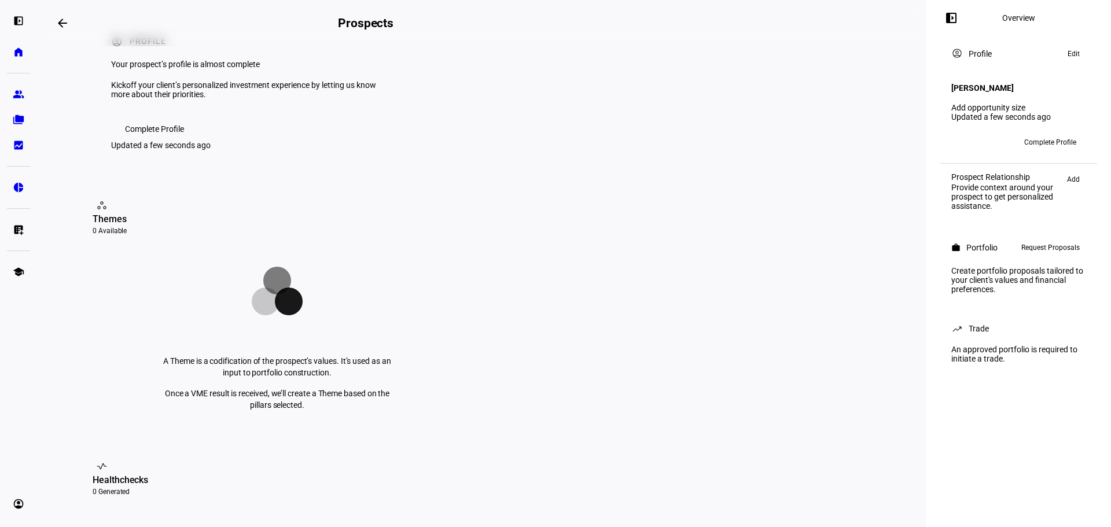
scroll to position [0, 0]
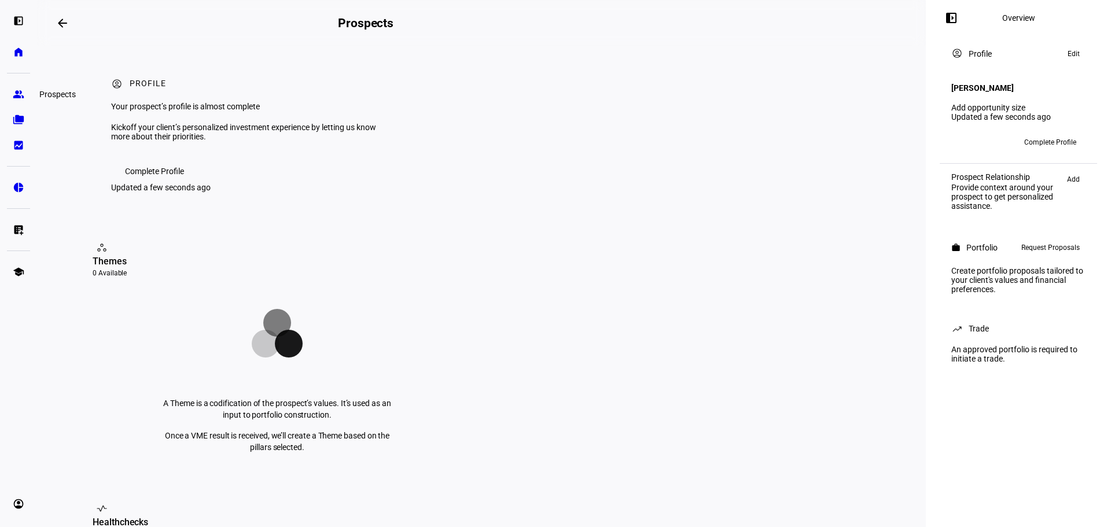
click at [17, 97] on eth-mat-symbol "group" at bounding box center [19, 95] width 12 height 12
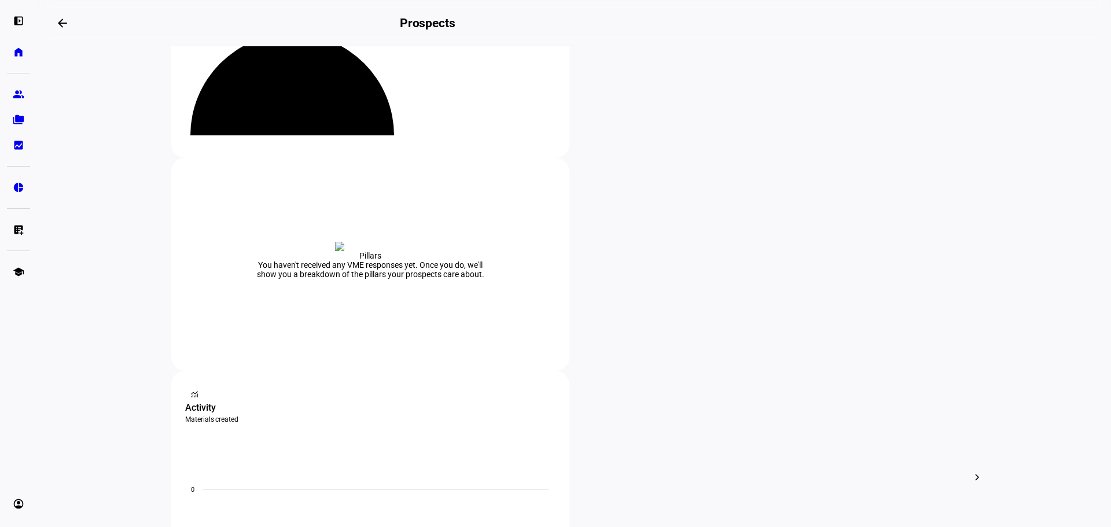
scroll to position [116, 0]
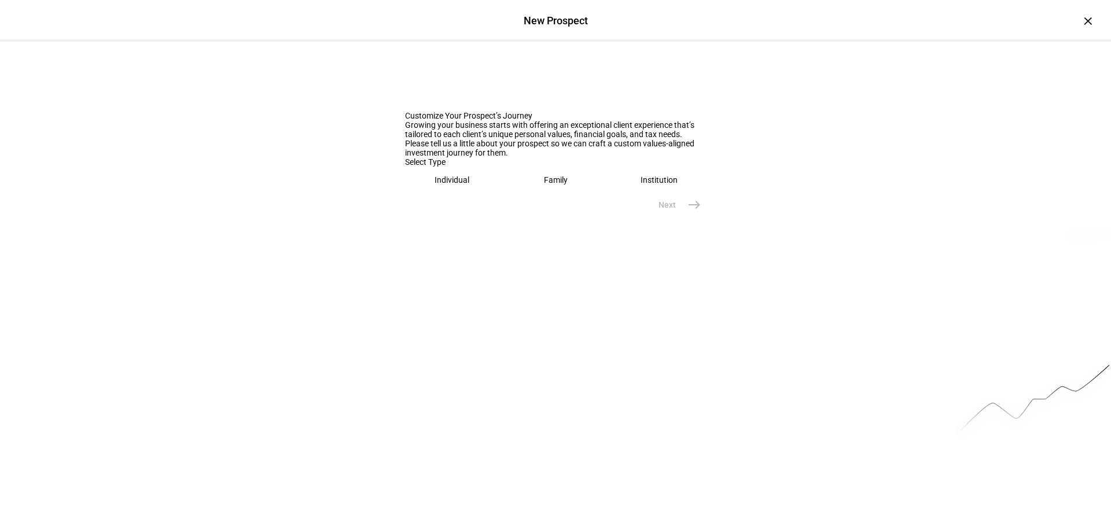
click at [485, 193] on eth-mega-radio-button "Individual" at bounding box center [452, 180] width 94 height 27
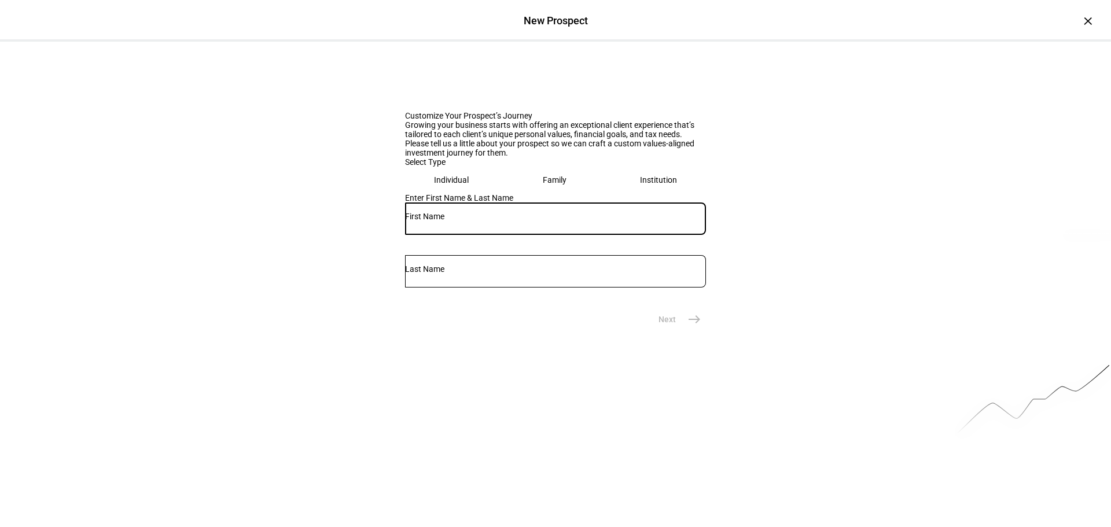
click at [453, 221] on input "text" at bounding box center [555, 216] width 301 height 9
type input "Carley"
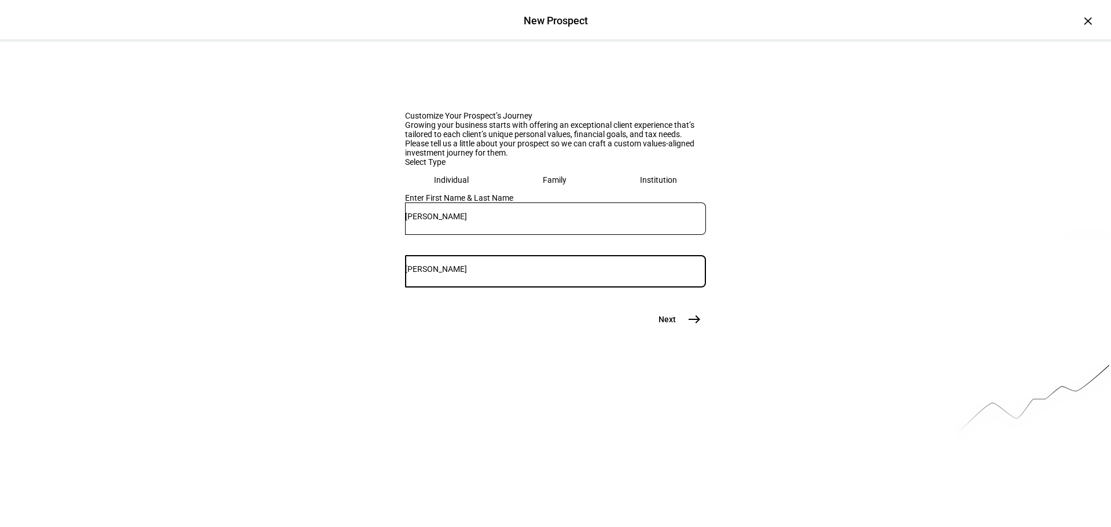
type input "Kahn"
click at [693, 326] on mat-icon "east" at bounding box center [694, 319] width 14 height 14
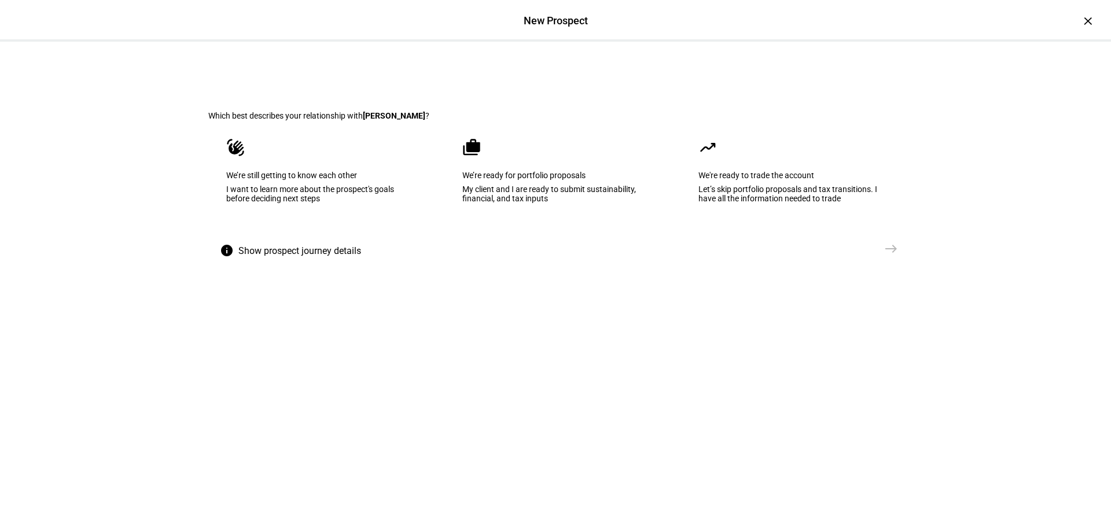
click at [253, 180] on div "We’re still getting to know each other" at bounding box center [319, 175] width 186 height 9
click at [884, 256] on mat-icon "east" at bounding box center [891, 249] width 14 height 14
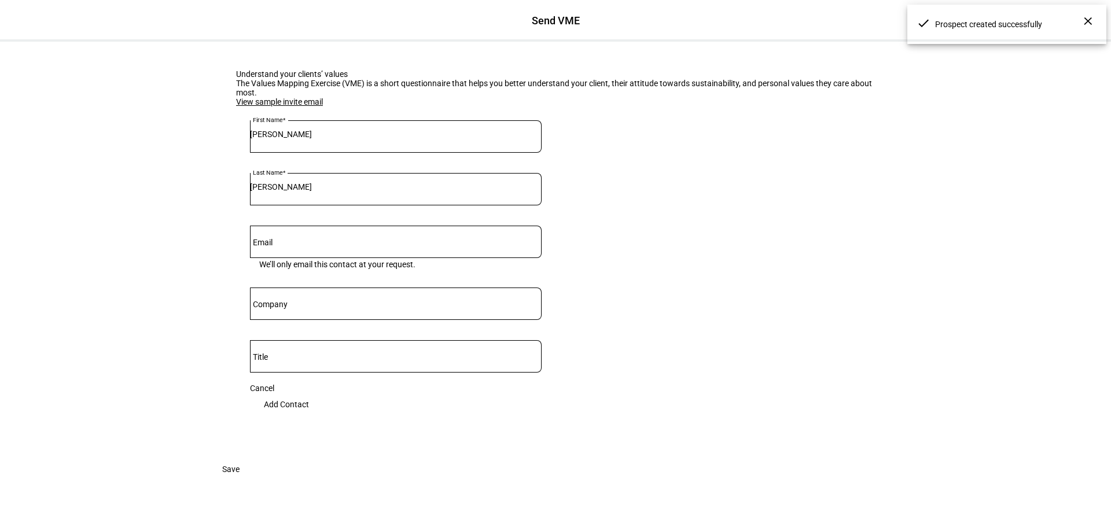
click at [284, 258] on div at bounding box center [396, 242] width 292 height 32
click at [279, 244] on input "Email" at bounding box center [396, 239] width 292 height 9
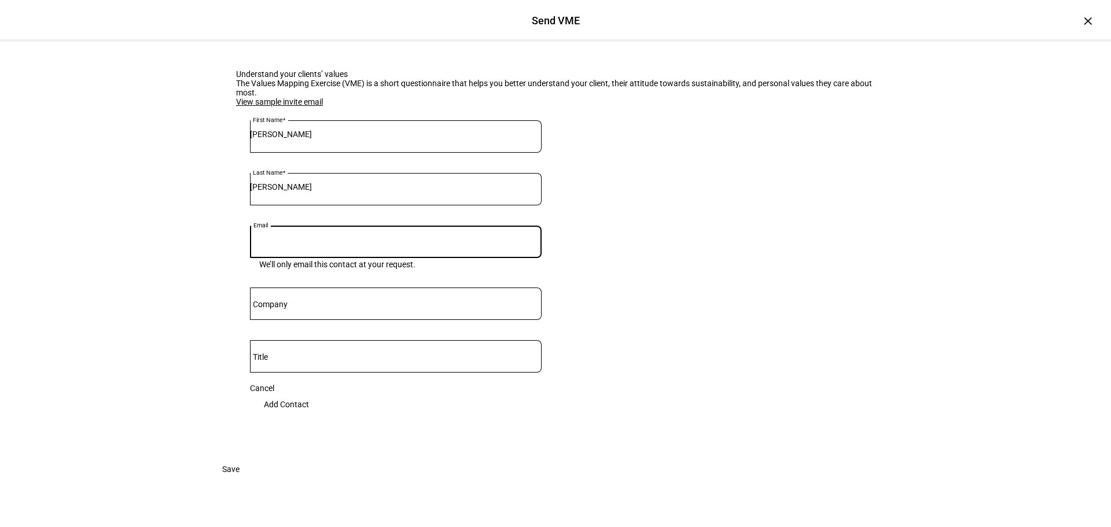
paste input "[EMAIL_ADDRESS][DOMAIN_NAME]"
type input "[EMAIL_ADDRESS][DOMAIN_NAME]"
click at [309, 416] on span "Add Contact" at bounding box center [286, 404] width 45 height 23
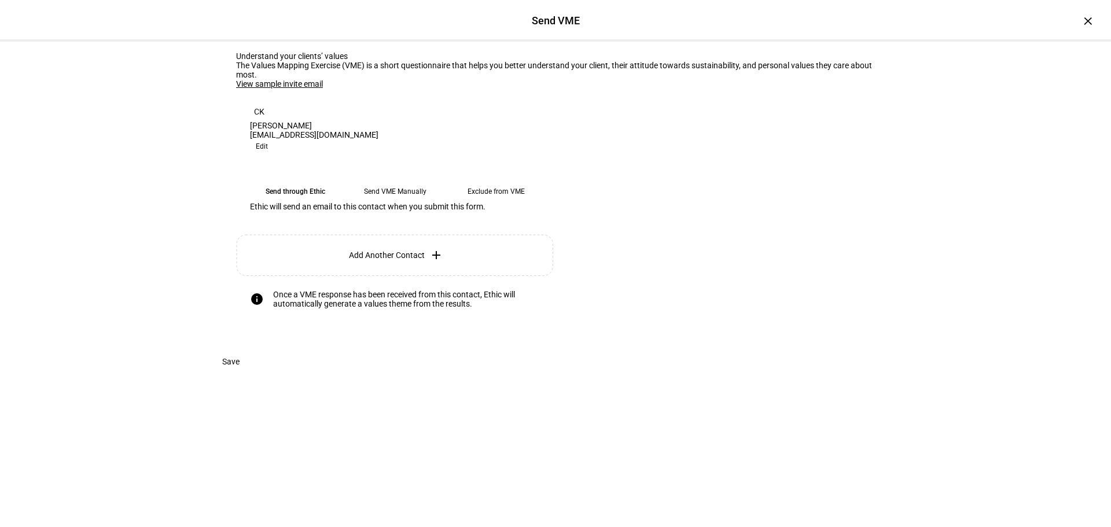
scroll to position [79, 0]
click at [240, 373] on span "Save" at bounding box center [230, 361] width 17 height 23
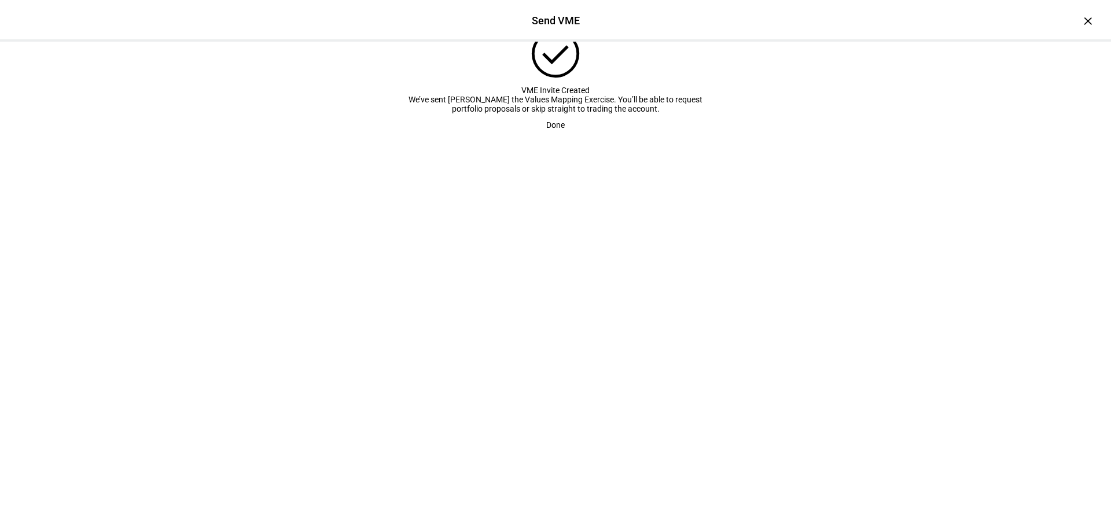
scroll to position [18, 0]
drag, startPoint x: 422, startPoint y: 185, endPoint x: 701, endPoint y: 183, distance: 278.3
click at [701, 113] on div "We’ve sent Carley Kahn the Values Mapping Exercise. You’ll be able to request p…" at bounding box center [555, 104] width 301 height 19
click at [407, 113] on div "We’ve sent Carley Kahn the Values Mapping Exercise. You’ll be able to request p…" at bounding box center [555, 104] width 301 height 19
click at [532, 137] on span at bounding box center [555, 124] width 46 height 23
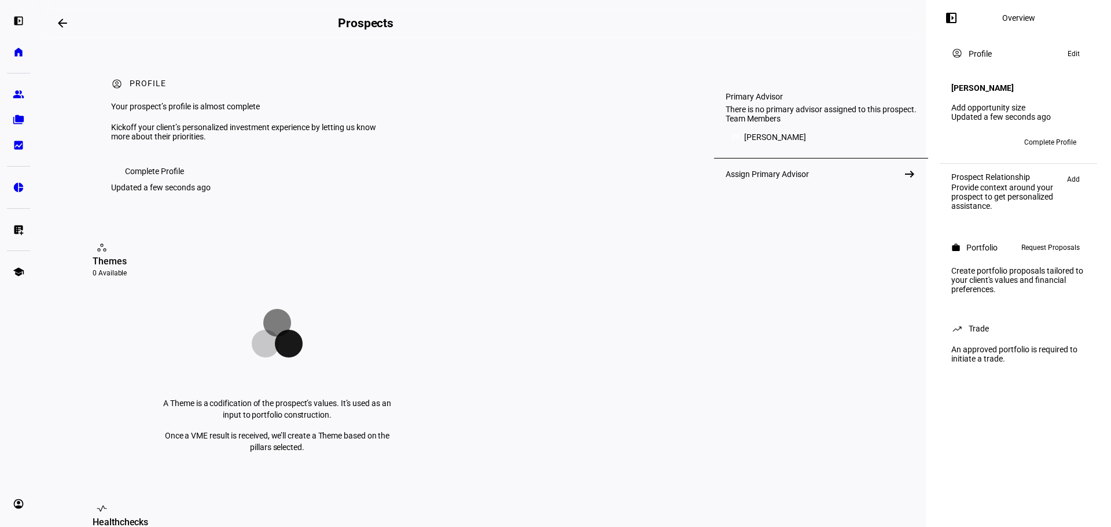
click at [879, 182] on div "Assign Primary Advisor arrow_right_alt" at bounding box center [821, 174] width 214 height 32
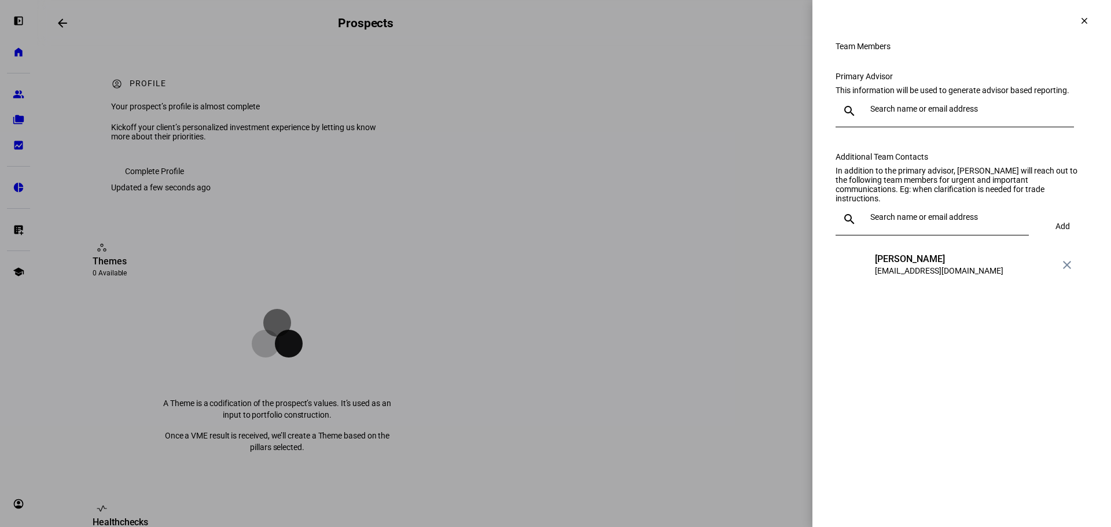
click at [887, 127] on div at bounding box center [965, 111] width 199 height 32
type input "Keon"
click at [895, 164] on div "[PERSON_NAME]" at bounding box center [941, 161] width 128 height 12
click at [1081, 26] on span at bounding box center [1084, 21] width 28 height 28
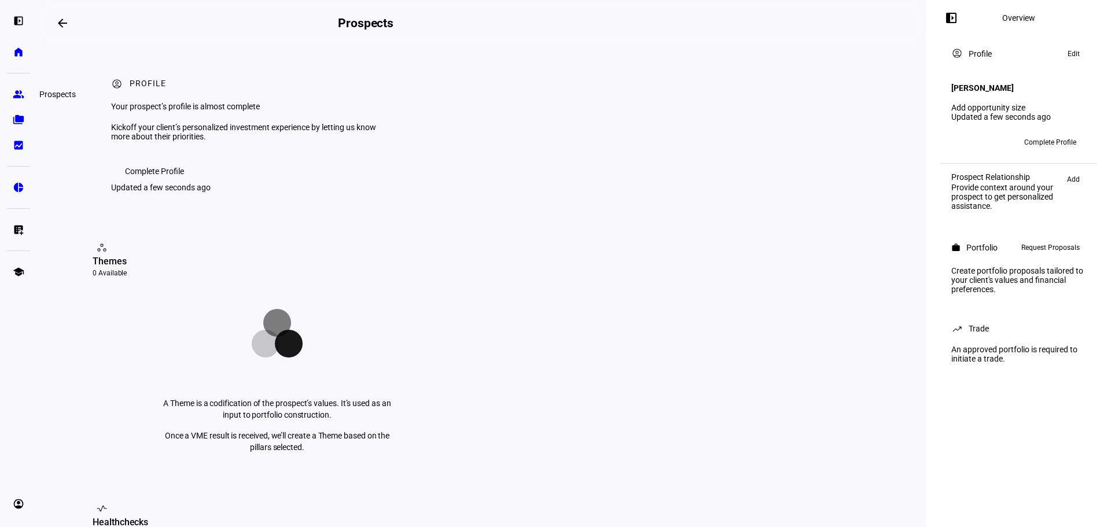
click at [17, 99] on eth-mat-symbol "group" at bounding box center [19, 95] width 12 height 12
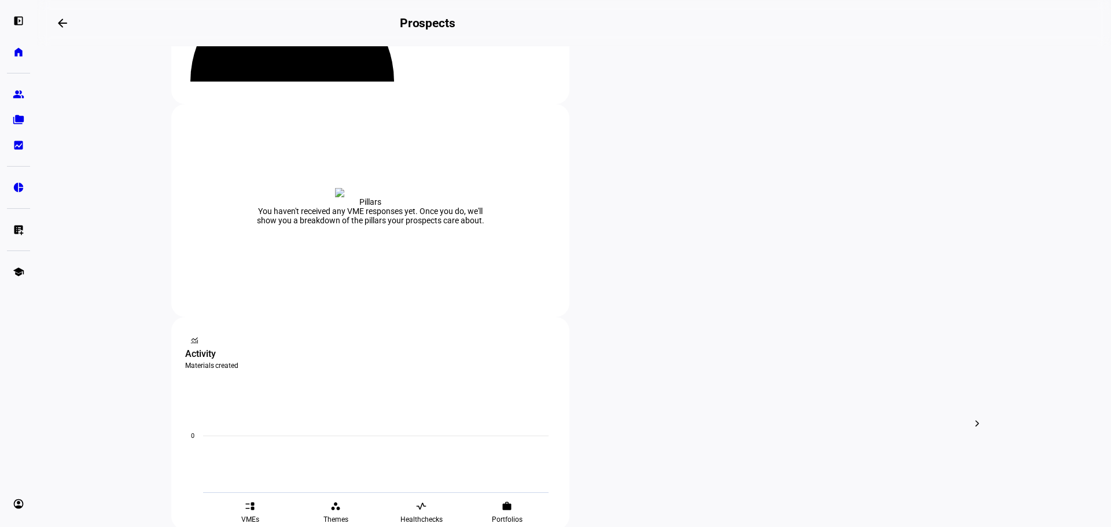
scroll to position [174, 0]
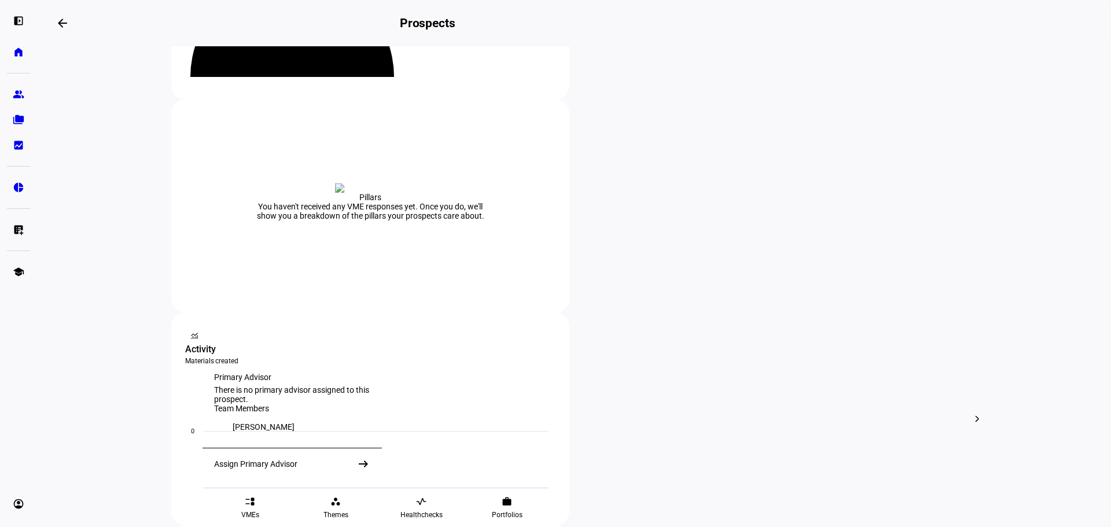
click at [266, 469] on div "Assign Primary Advisor" at bounding box center [255, 463] width 83 height 9
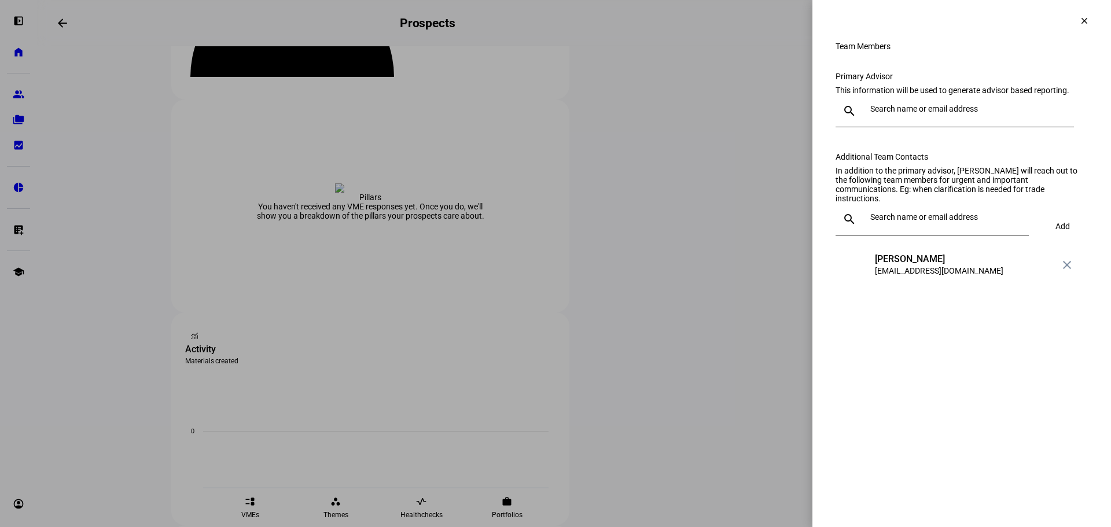
drag, startPoint x: 914, startPoint y: 242, endPoint x: 906, endPoint y: 239, distance: 8.1
click at [913, 222] on input "text" at bounding box center [947, 216] width 154 height 9
type input "Keon"
click at [941, 266] on mat-option "KK Keon Khamsehpour kkhamsehpour@lnwadvisors.com" at bounding box center [931, 282] width 193 height 37
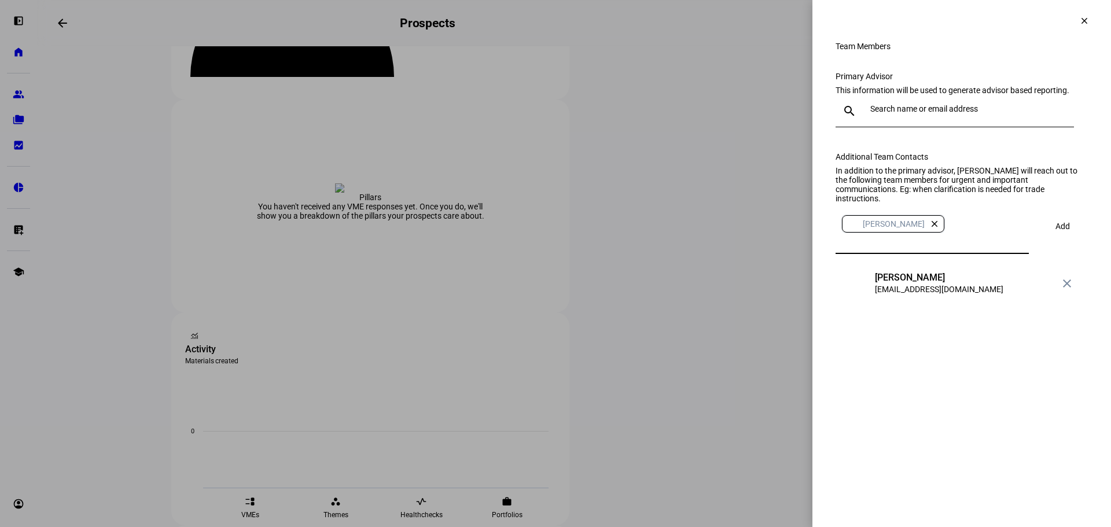
click at [949, 343] on eth-side-overlay-container "Team Members clear Team Members Primary Advisor This information will be used t…" at bounding box center [961, 263] width 299 height 527
click at [1055, 231] on span "Add" at bounding box center [1062, 226] width 14 height 9
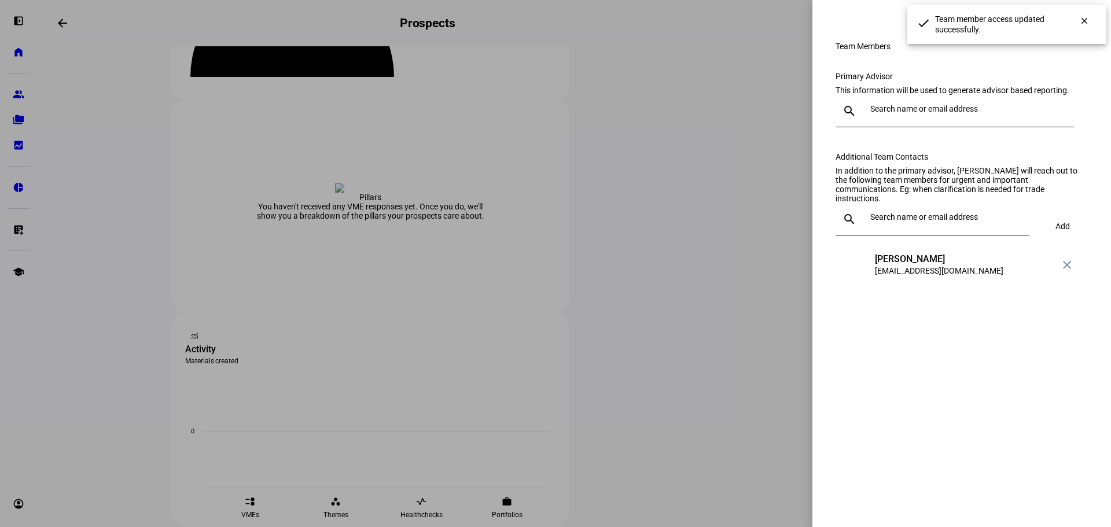
click at [907, 28] on div "done Team member access updated successfully." at bounding box center [1004, 24] width 194 height 39
drag, startPoint x: 1073, startPoint y: 30, endPoint x: 991, endPoint y: 36, distance: 81.8
click at [997, 38] on div "done Team member access updated successfully." at bounding box center [1004, 24] width 194 height 39
click at [1083, 21] on mat-icon "clear" at bounding box center [1084, 21] width 10 height 10
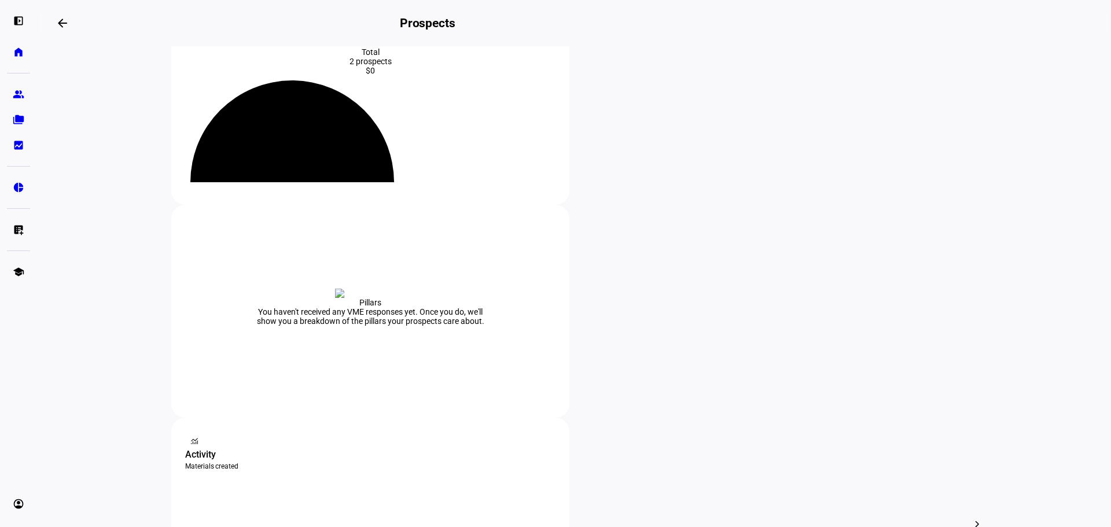
scroll to position [174, 0]
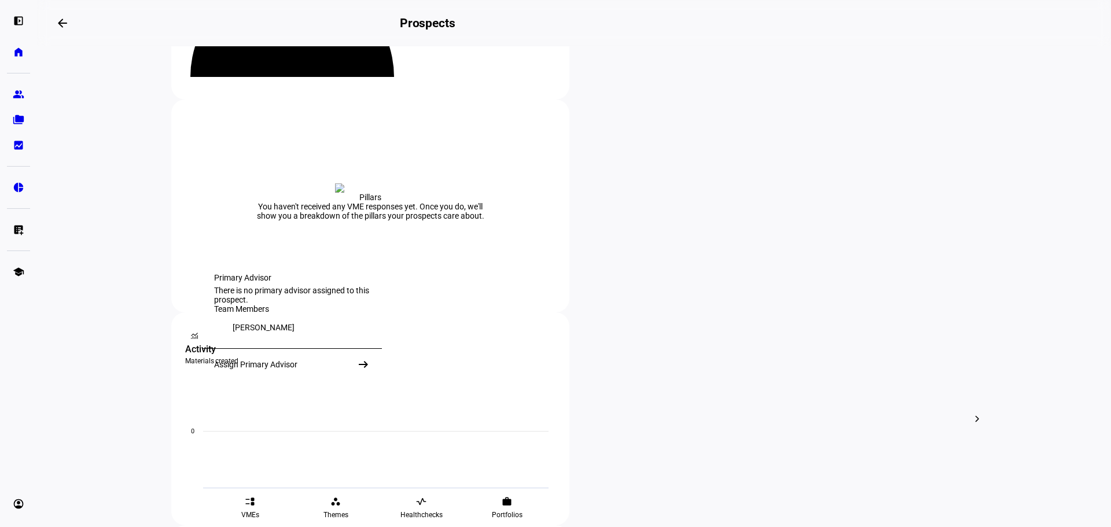
click at [252, 369] on div "Assign Primary Advisor" at bounding box center [255, 364] width 83 height 9
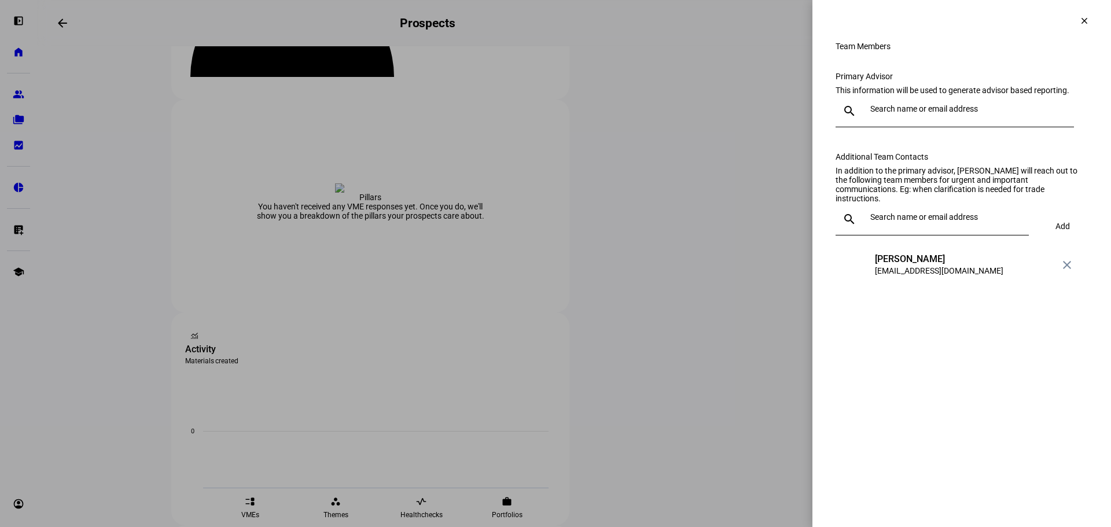
click at [962, 231] on div at bounding box center [943, 219] width 154 height 32
type input "keon"
click at [948, 277] on div "[PERSON_NAME]" at bounding box center [941, 277] width 128 height 12
click at [1050, 240] on span at bounding box center [1063, 226] width 40 height 28
click at [226, 321] on div at bounding box center [555, 263] width 1111 height 527
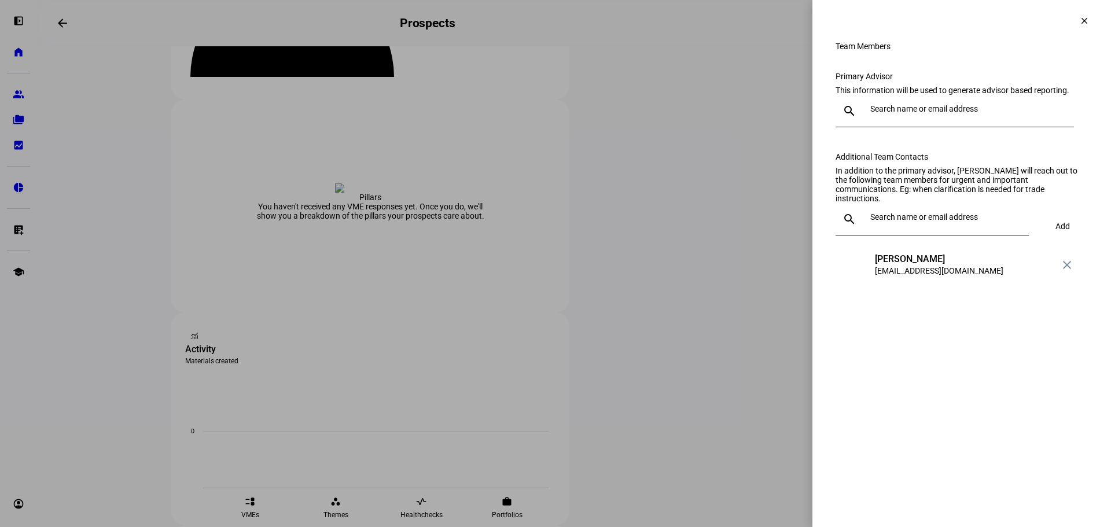
click at [1082, 24] on mat-icon "clear" at bounding box center [1084, 21] width 10 height 10
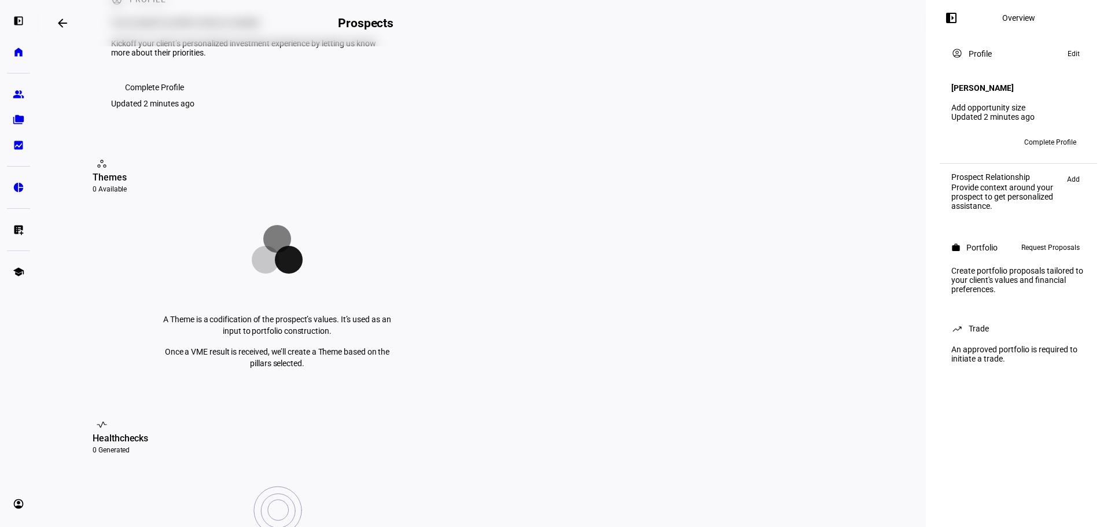
scroll to position [231, 0]
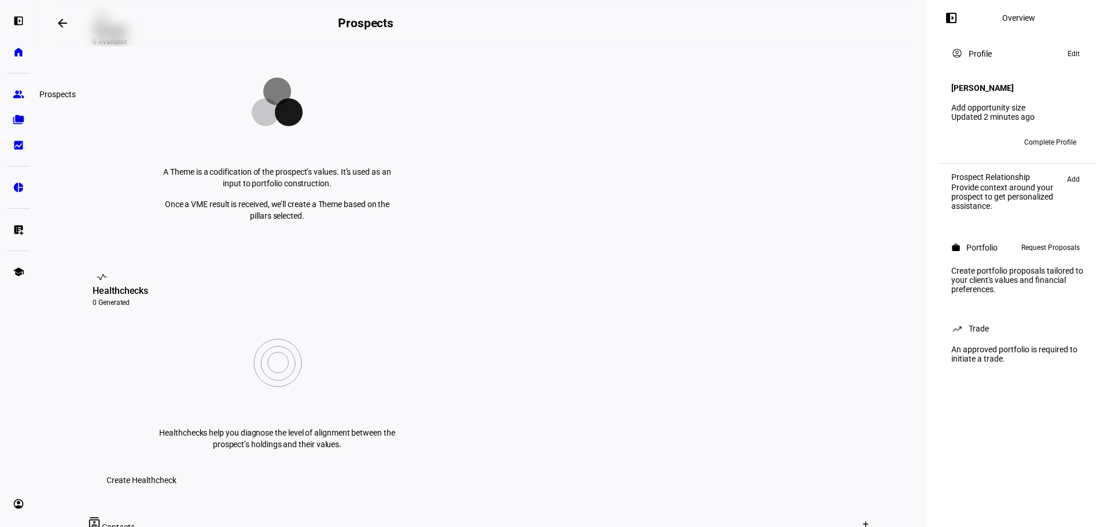
click at [14, 100] on eth-mat-symbol "group" at bounding box center [19, 95] width 12 height 12
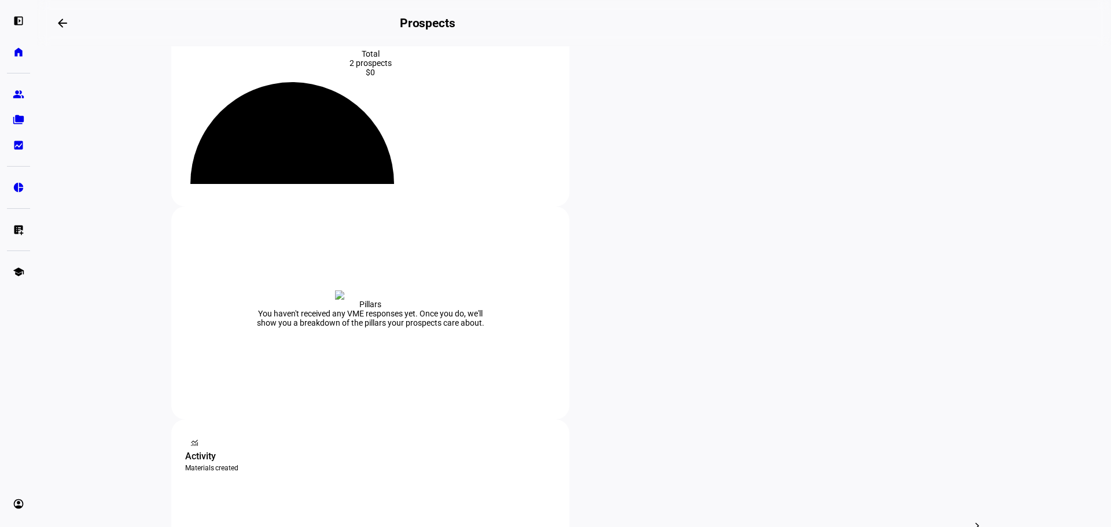
scroll to position [174, 0]
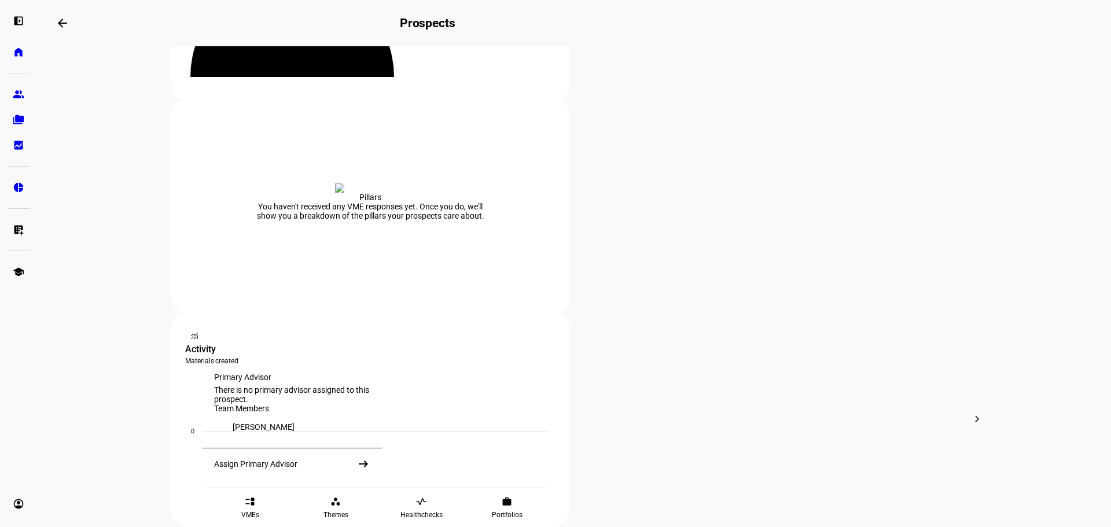
click at [222, 469] on div "Assign Primary Advisor" at bounding box center [255, 463] width 83 height 9
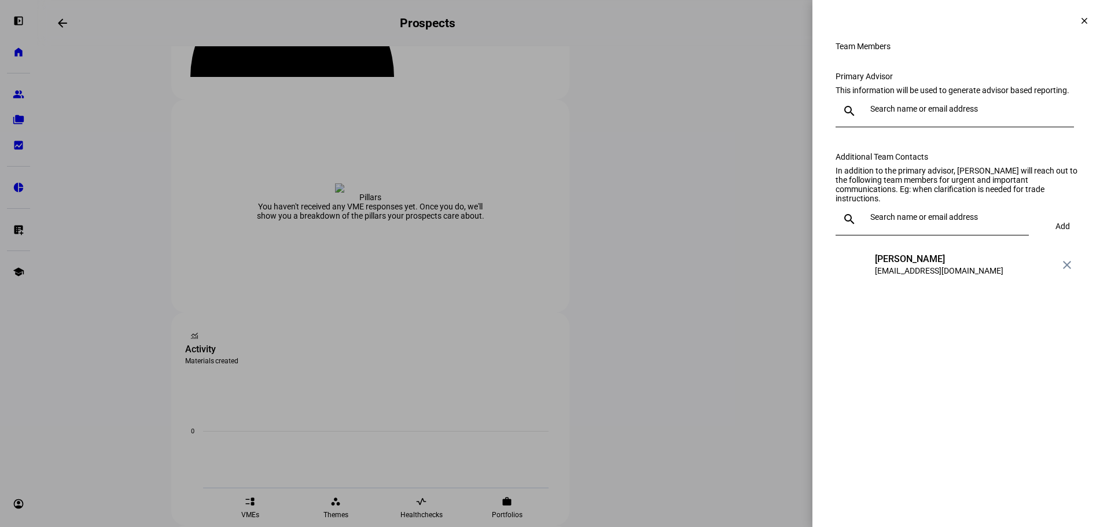
click at [930, 222] on input "text" at bounding box center [947, 216] width 154 height 9
type input "keon"
click at [937, 274] on div "[PERSON_NAME]" at bounding box center [941, 277] width 128 height 12
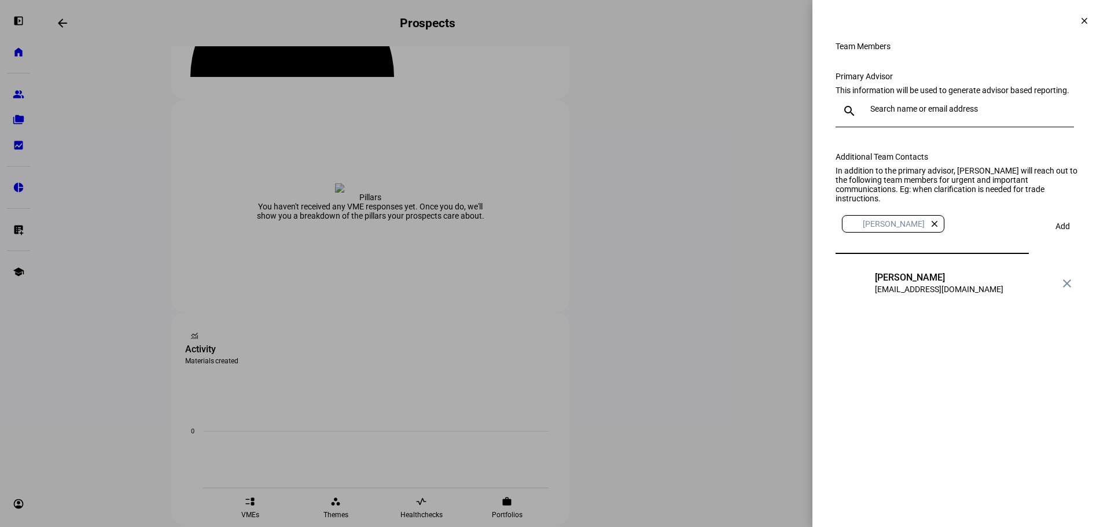
click at [1055, 231] on span "Add" at bounding box center [1062, 226] width 14 height 9
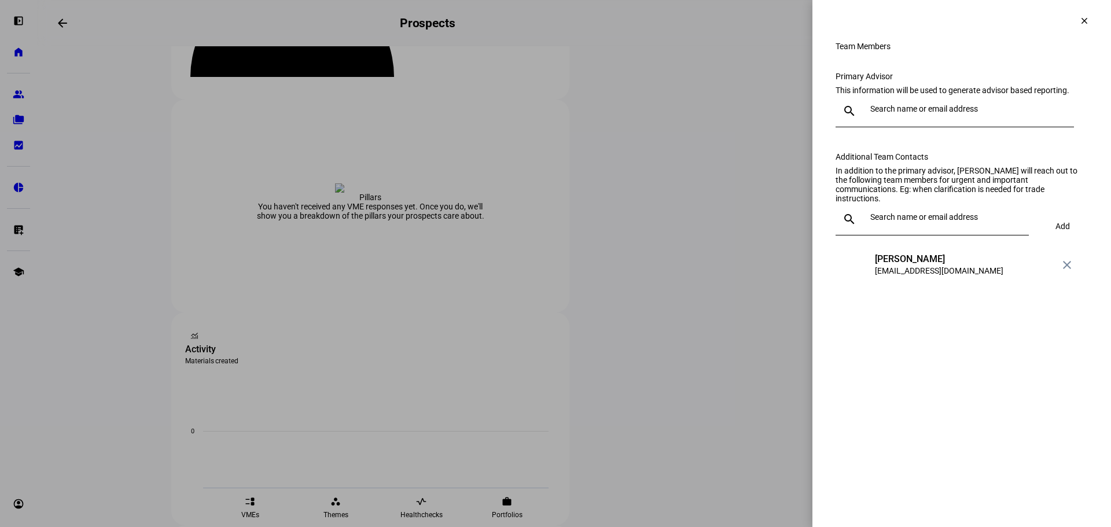
click at [1095, 17] on span at bounding box center [1084, 21] width 28 height 28
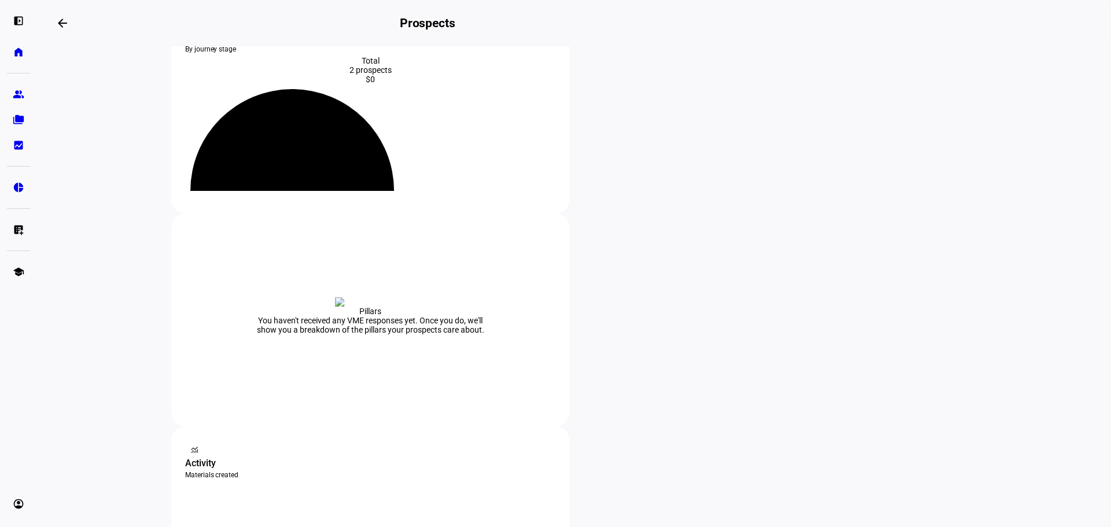
scroll to position [174, 0]
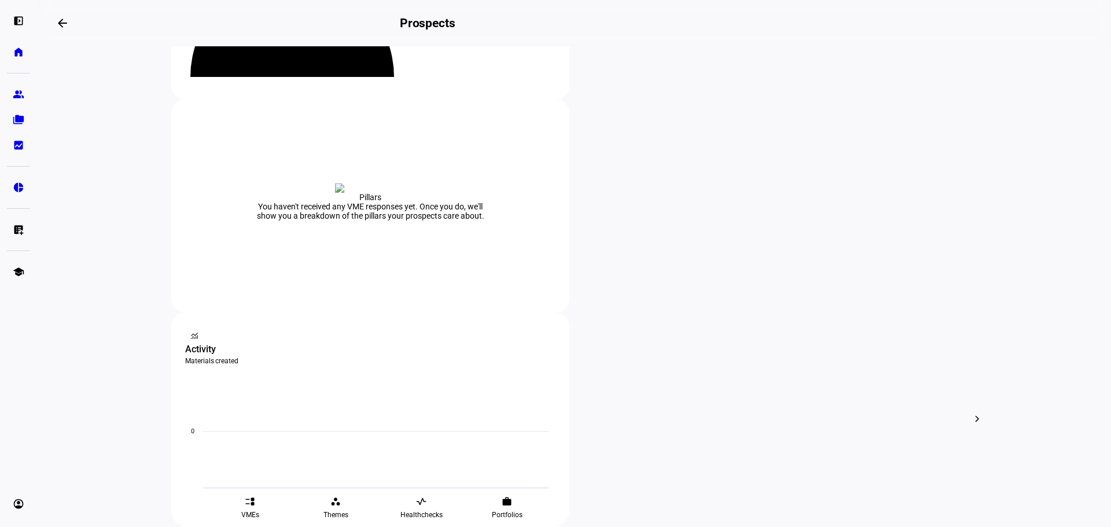
click at [270, 299] on div at bounding box center [555, 263] width 1111 height 527
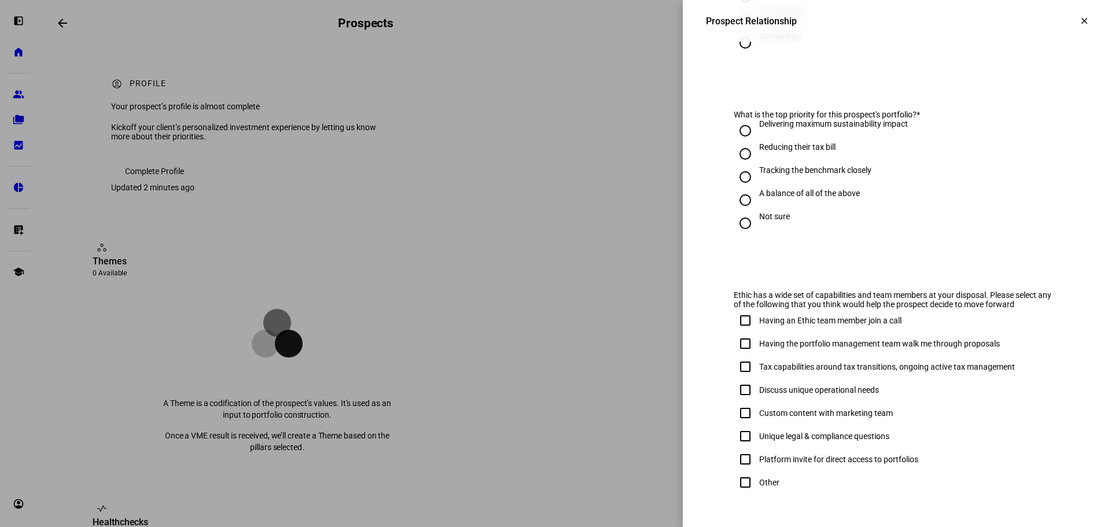
scroll to position [586, 0]
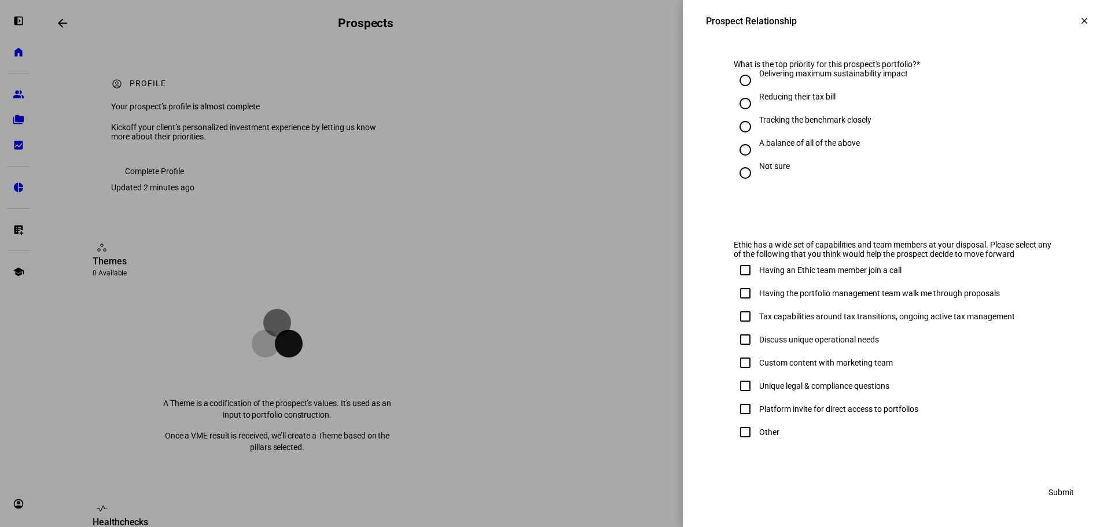
click at [1073, 24] on button "clear" at bounding box center [1084, 20] width 23 height 23
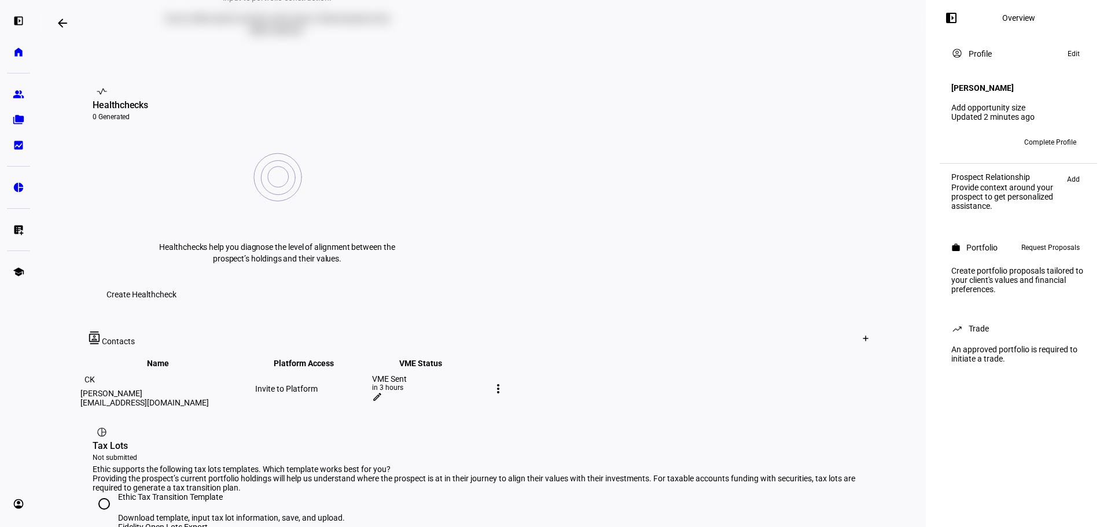
scroll to position [521, 0]
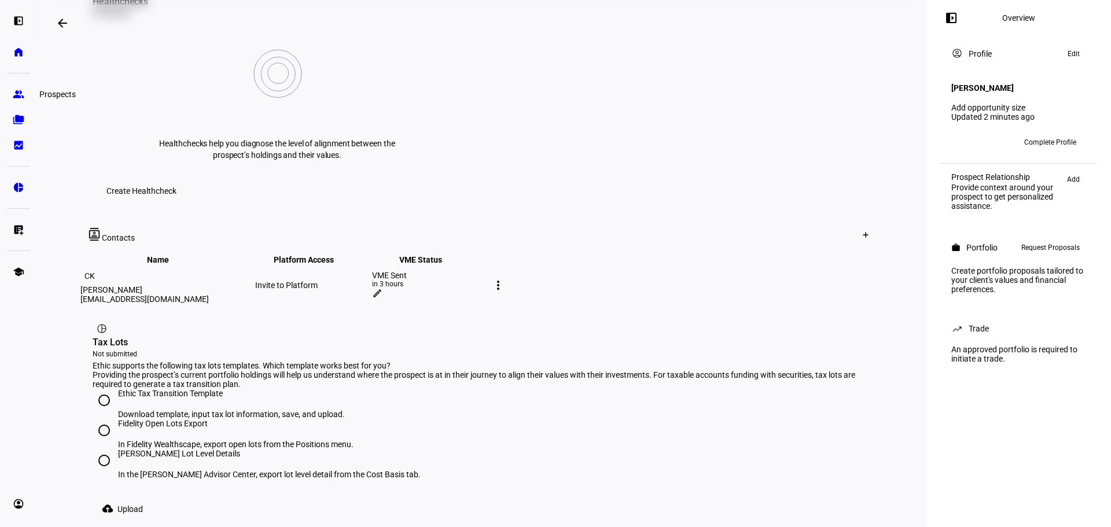
click at [13, 95] on eth-mat-symbol "group" at bounding box center [19, 95] width 12 height 12
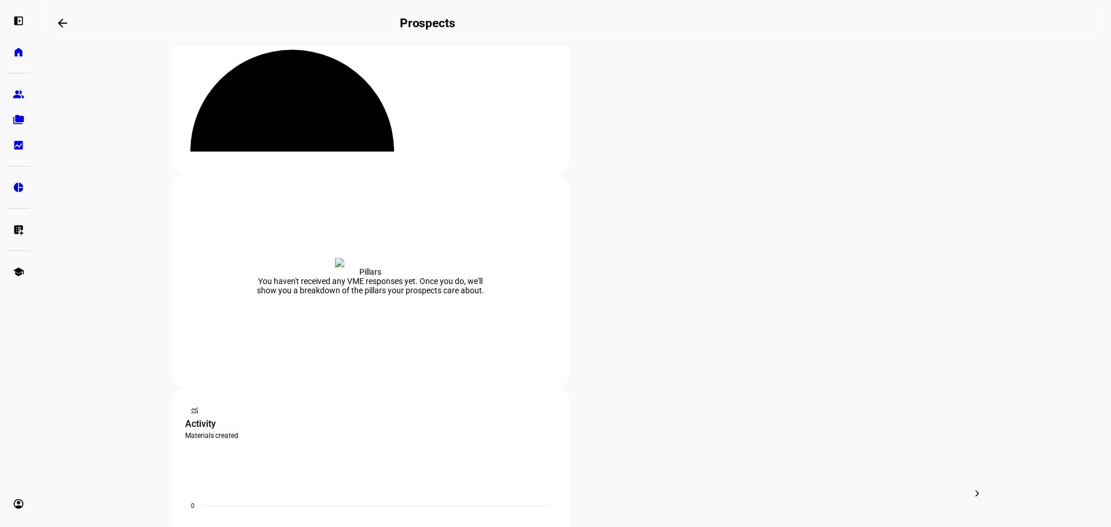
scroll to position [174, 0]
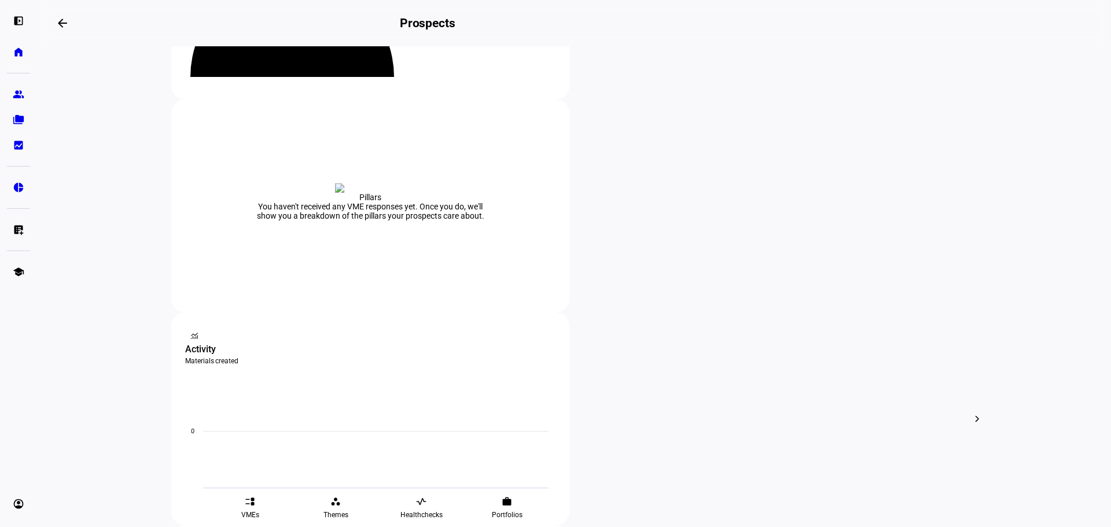
click at [255, 374] on div at bounding box center [555, 263] width 1111 height 527
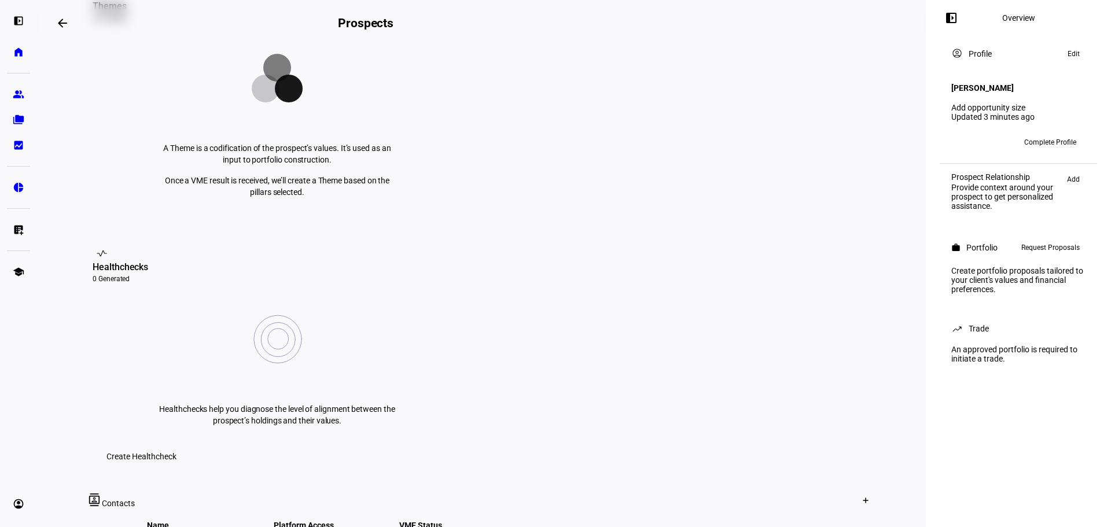
scroll to position [256, 0]
click at [1028, 481] on div at bounding box center [555, 263] width 1111 height 527
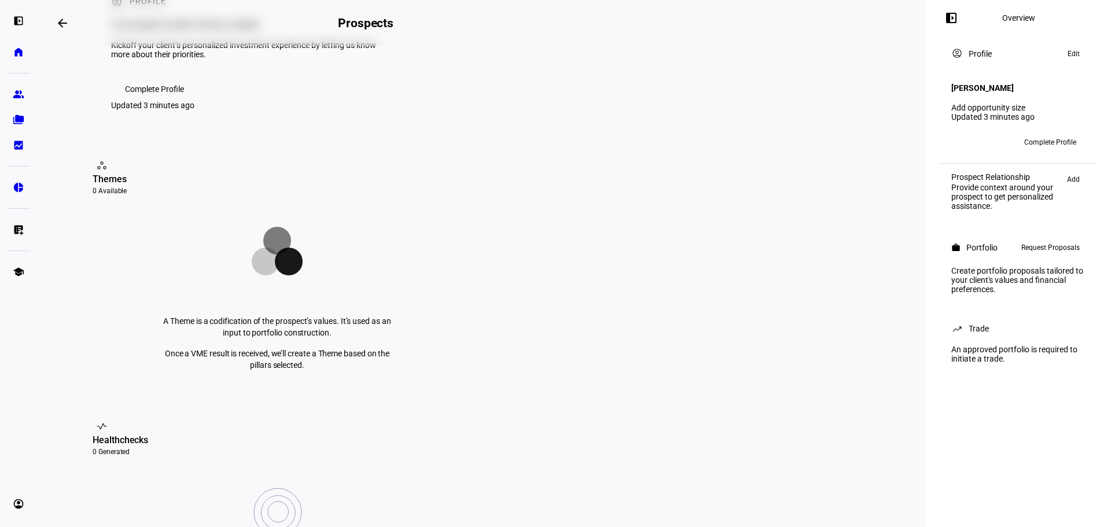
scroll to position [0, 0]
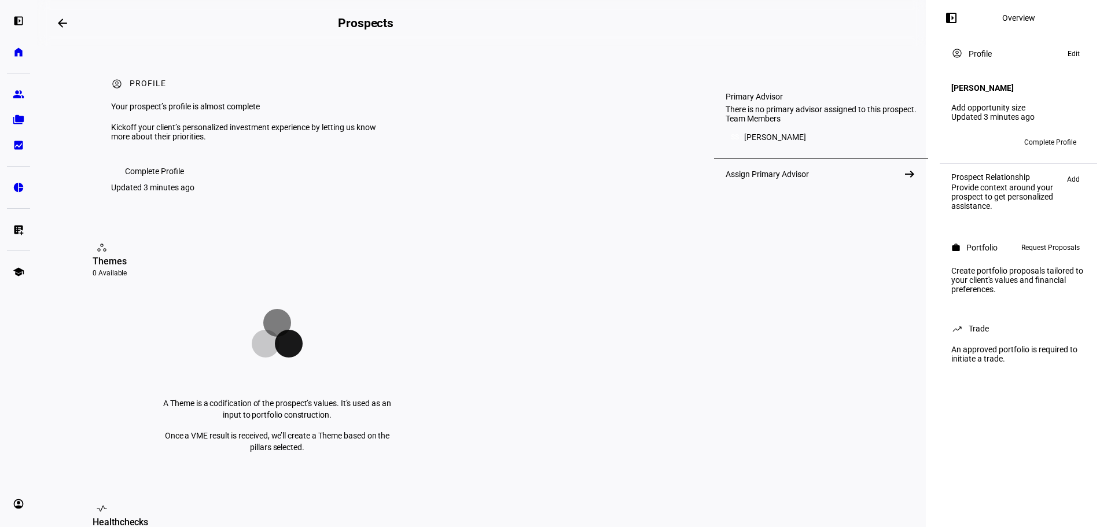
click at [771, 179] on div "Assign Primary Advisor" at bounding box center [767, 174] width 83 height 9
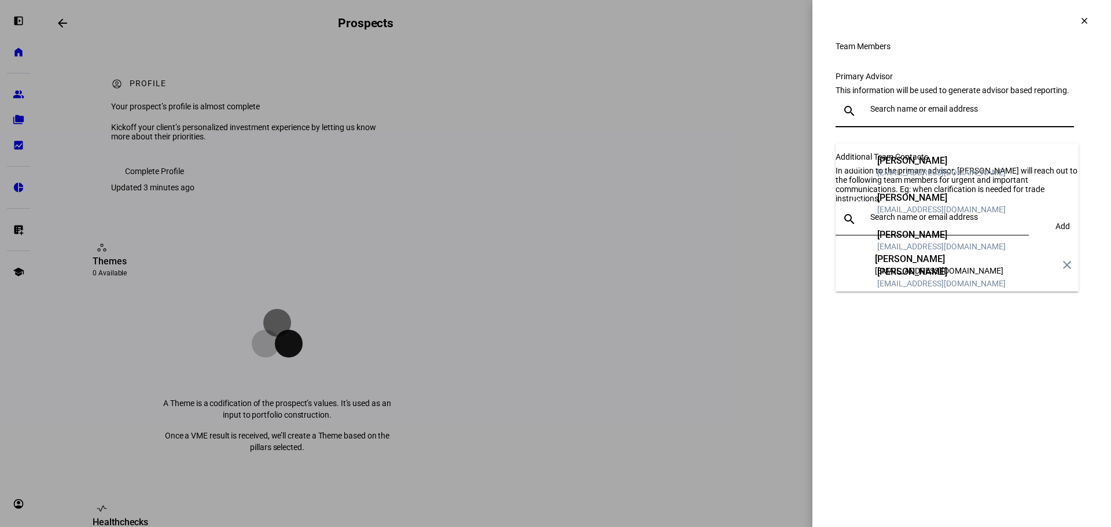
click at [888, 113] on input "text" at bounding box center [969, 108] width 199 height 9
click at [815, 131] on div "Team Members Primary Advisor This information will be used to generate advisor …" at bounding box center [961, 174] width 299 height 265
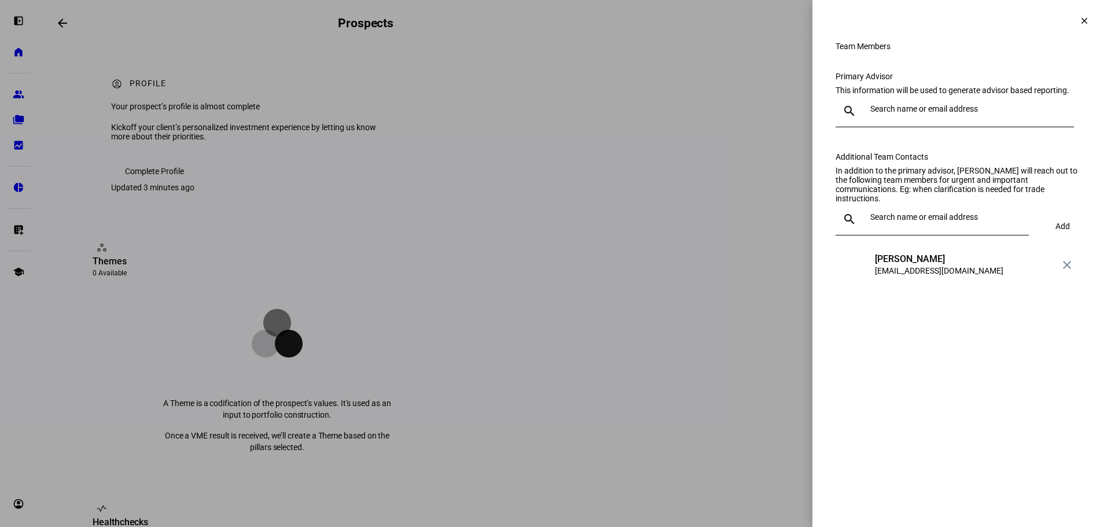
click at [901, 235] on div at bounding box center [943, 219] width 154 height 32
type input "keon"
click at [901, 266] on mat-option "KK Keon Khamsehpour kkhamsehpour@lnwadvisors.com" at bounding box center [931, 282] width 193 height 37
click at [1057, 231] on span "Add" at bounding box center [1062, 226] width 14 height 9
click at [1078, 27] on span at bounding box center [1084, 21] width 28 height 28
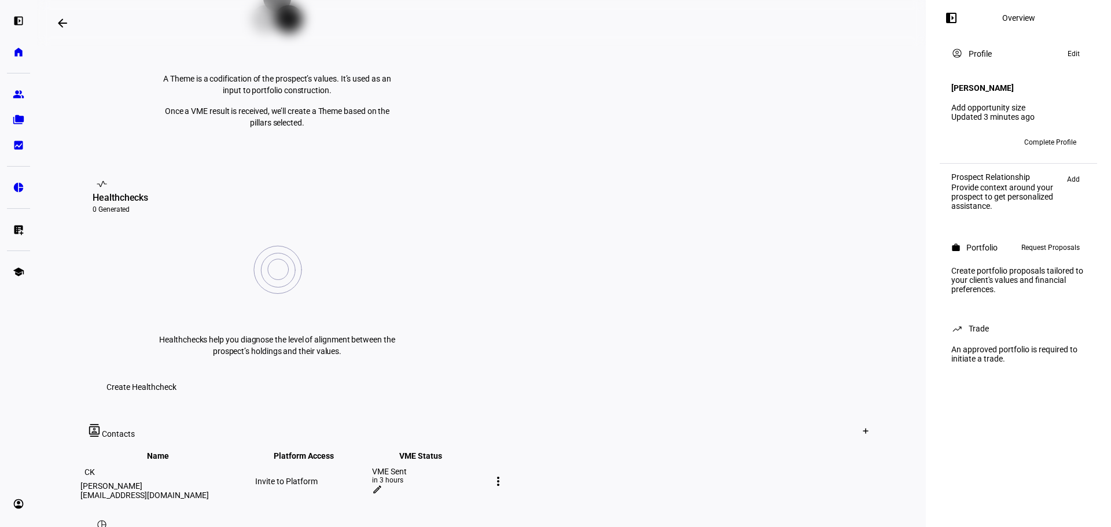
scroll to position [256, 0]
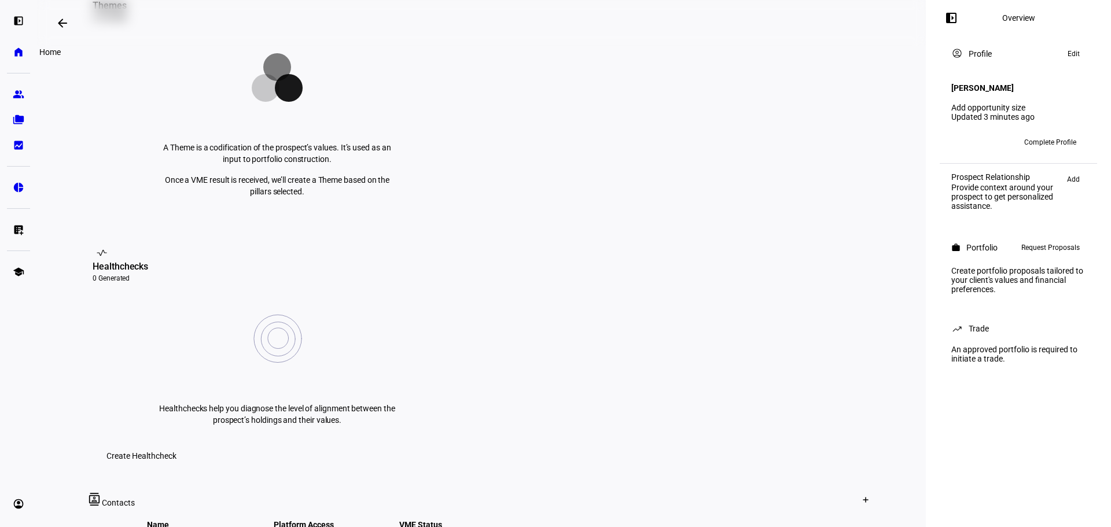
click at [21, 59] on link "home Home" at bounding box center [18, 52] width 23 height 23
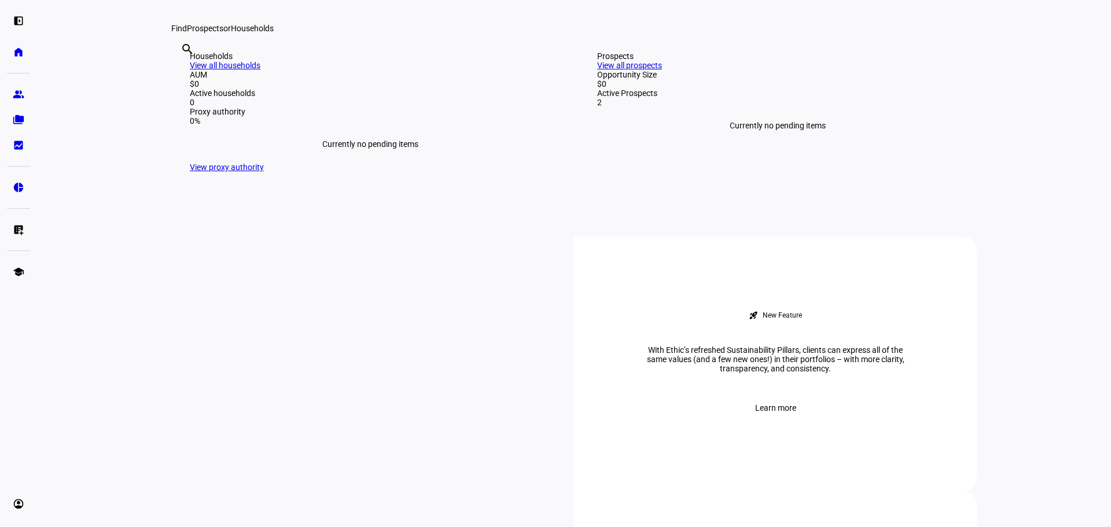
scroll to position [174, 0]
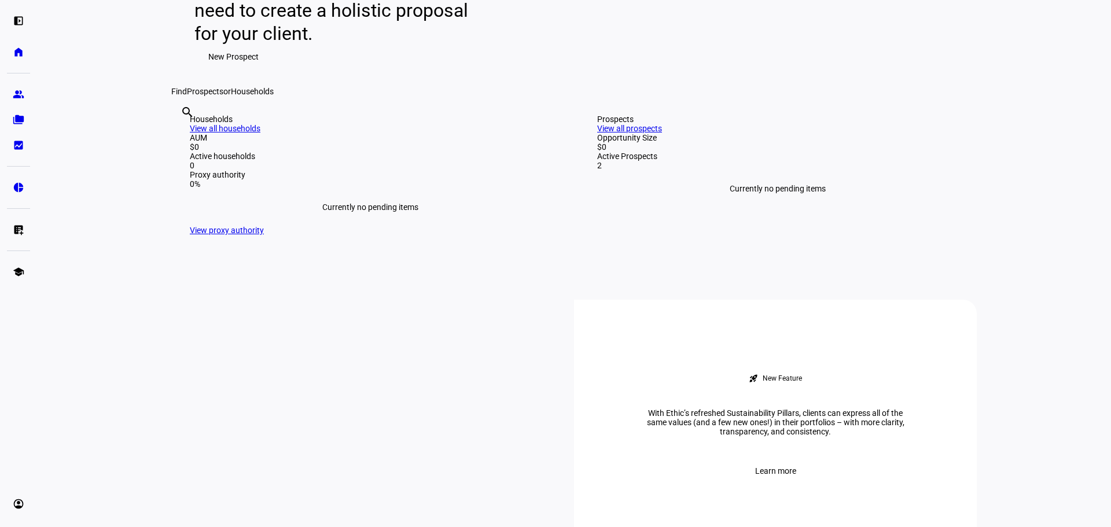
click at [23, 25] on eth-mat-symbol "left_panel_open" at bounding box center [19, 21] width 12 height 12
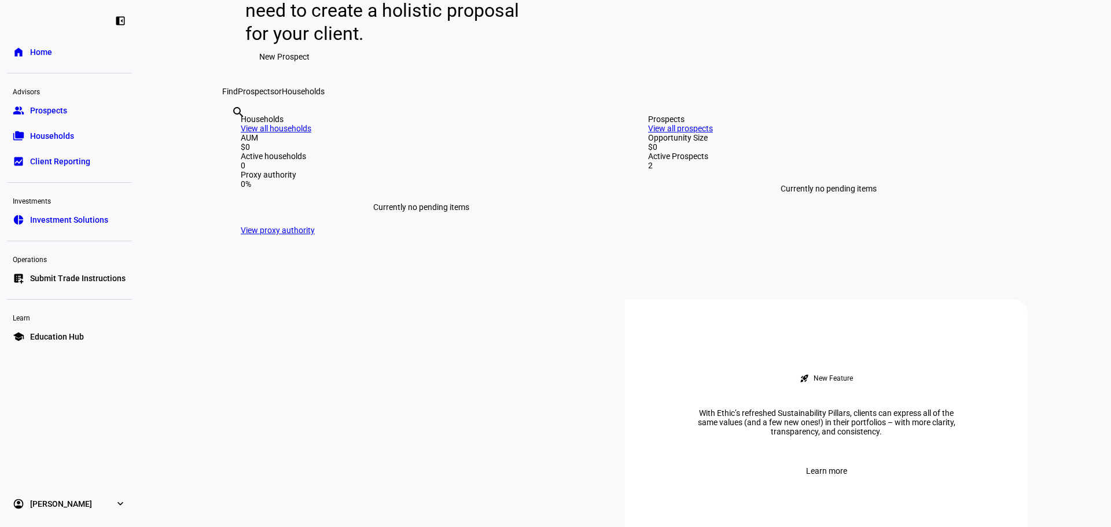
click at [68, 110] on link "group Prospects" at bounding box center [69, 110] width 125 height 23
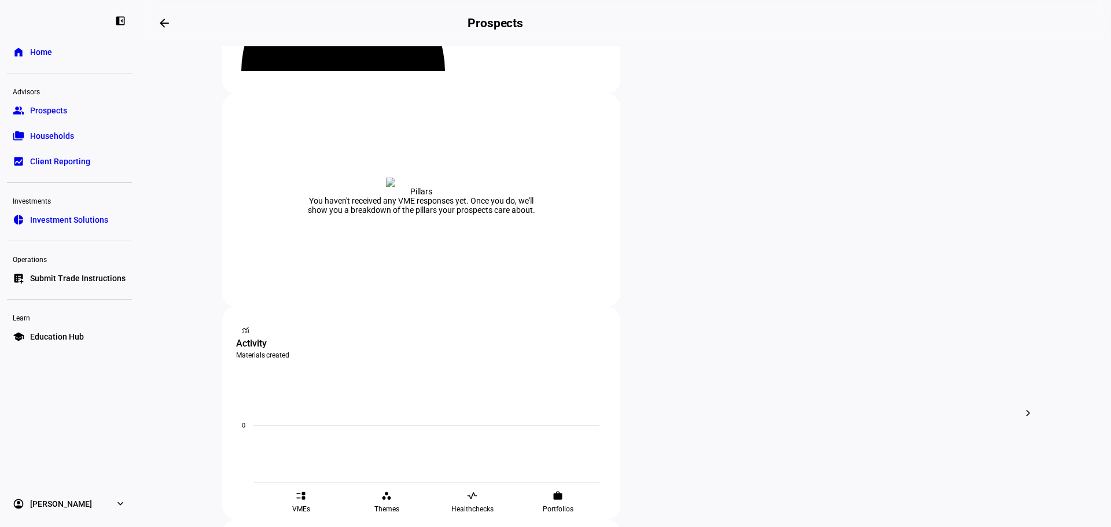
scroll to position [289, 0]
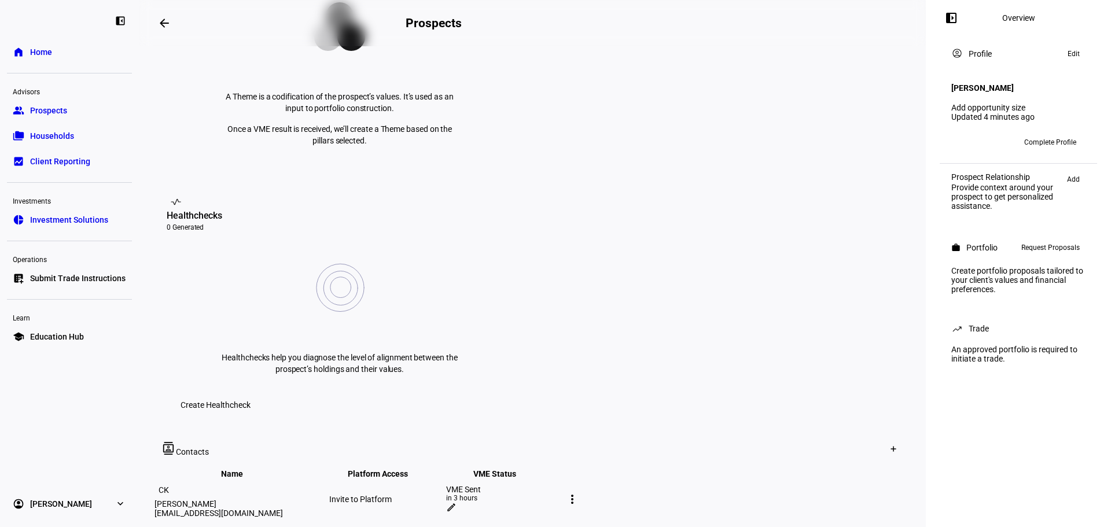
scroll to position [347, 0]
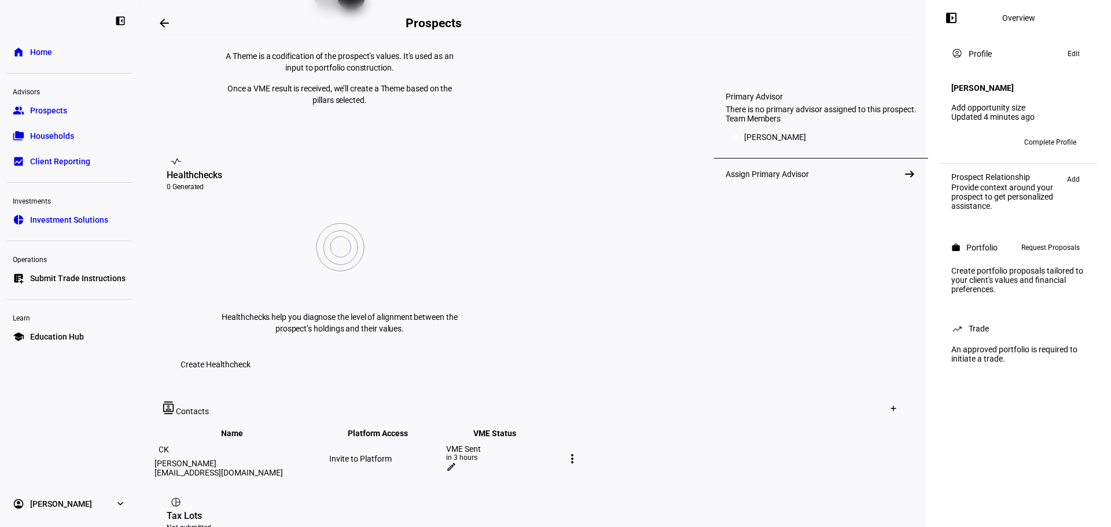
click at [785, 179] on div "Assign Primary Advisor" at bounding box center [767, 174] width 83 height 9
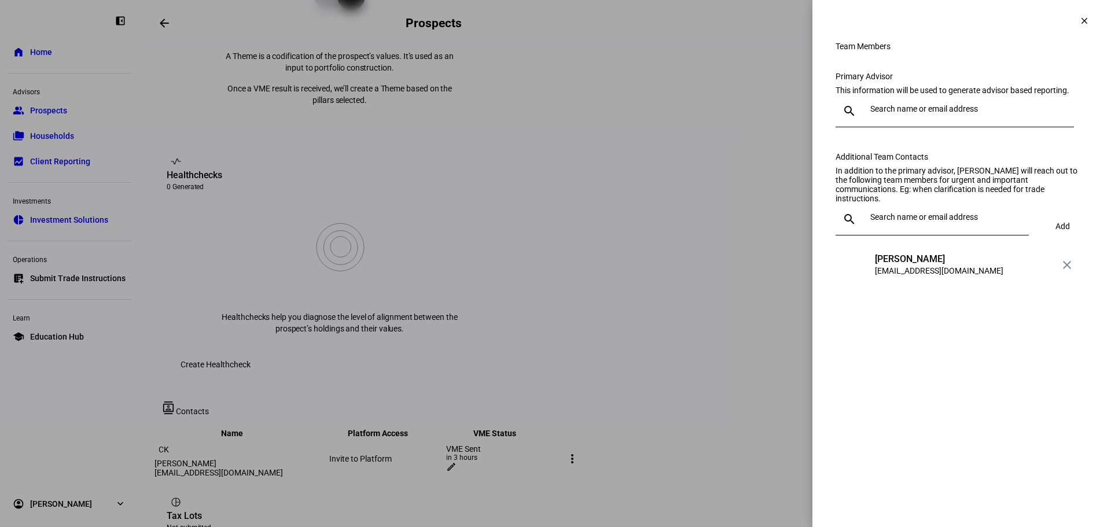
click at [900, 113] on input "text" at bounding box center [969, 108] width 199 height 9
type input "keon"
click at [943, 160] on div "[PERSON_NAME]" at bounding box center [941, 161] width 128 height 12
drag, startPoint x: 1073, startPoint y: 16, endPoint x: 999, endPoint y: 25, distance: 74.6
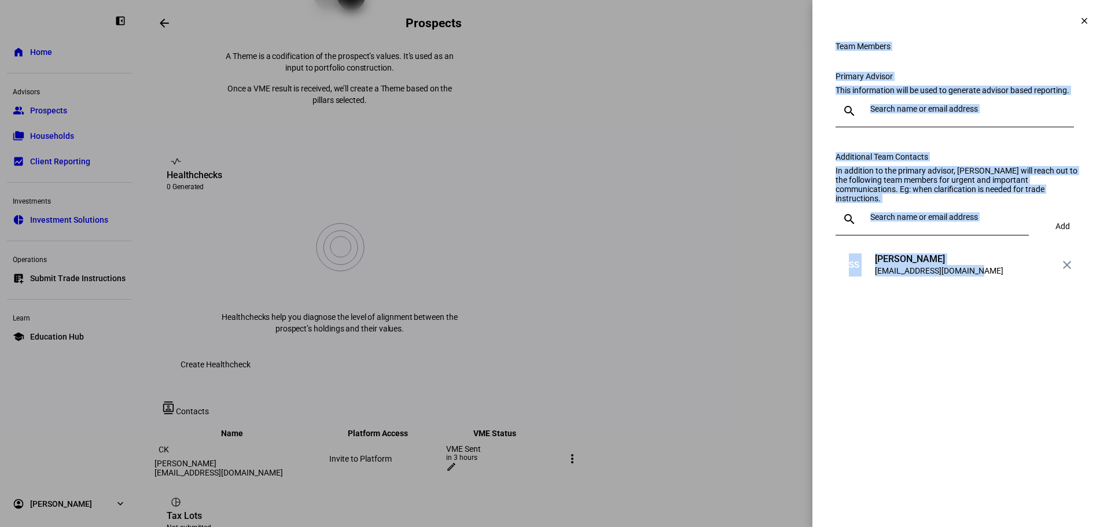
click at [1073, 18] on span at bounding box center [1084, 21] width 28 height 28
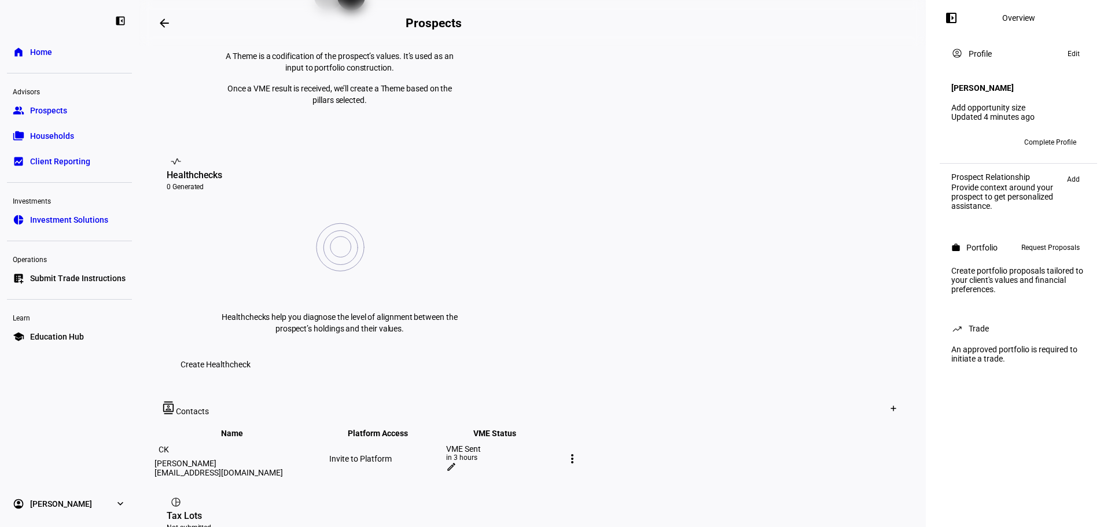
click at [58, 59] on link "home Home" at bounding box center [69, 52] width 125 height 23
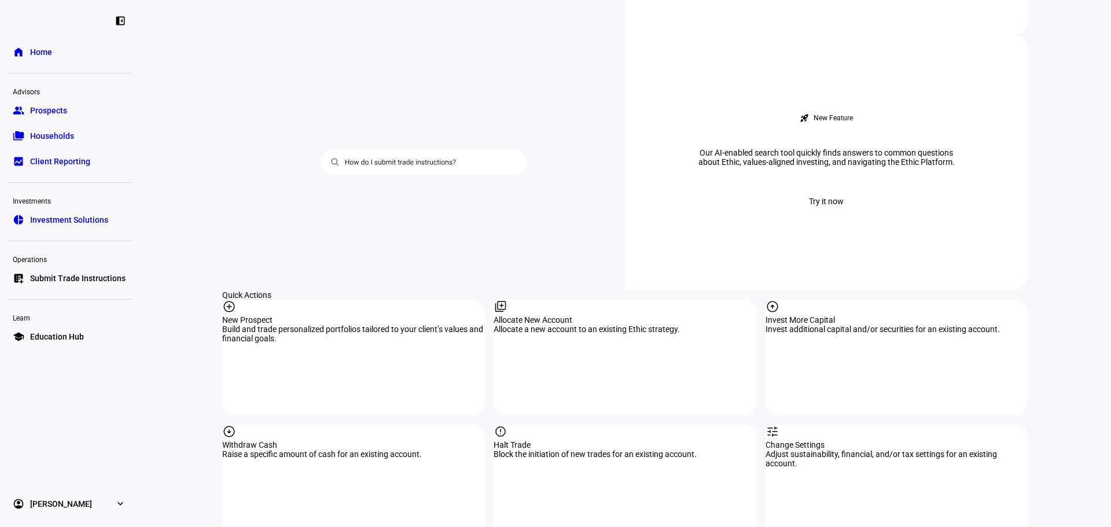
scroll to position [1041, 0]
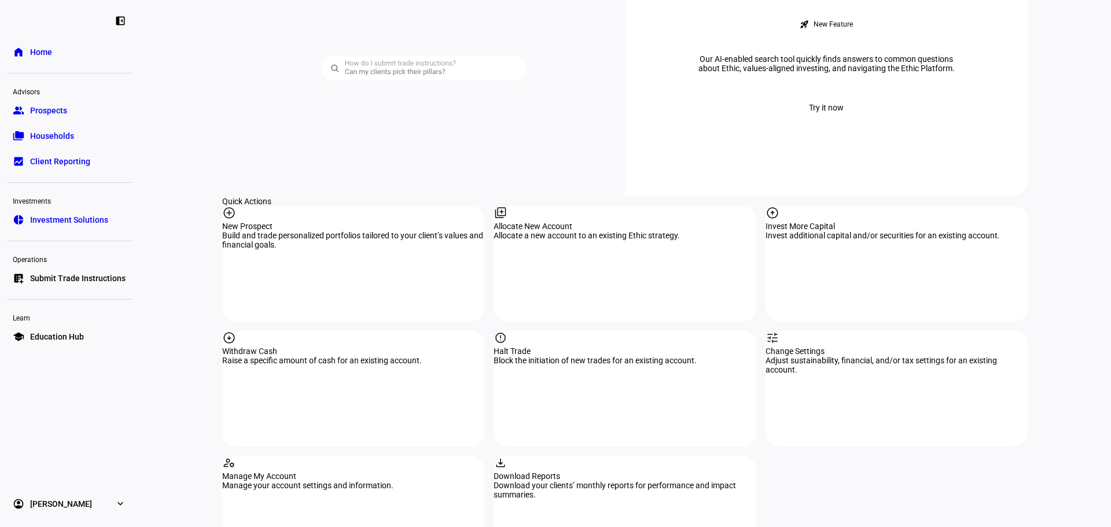
click at [73, 115] on link "group Prospects" at bounding box center [69, 110] width 125 height 23
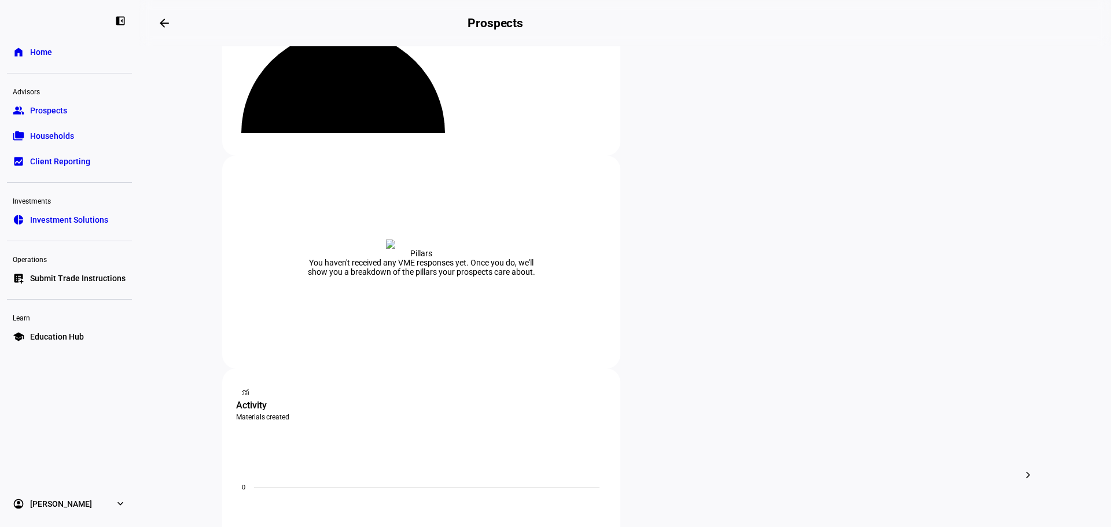
scroll to position [231, 0]
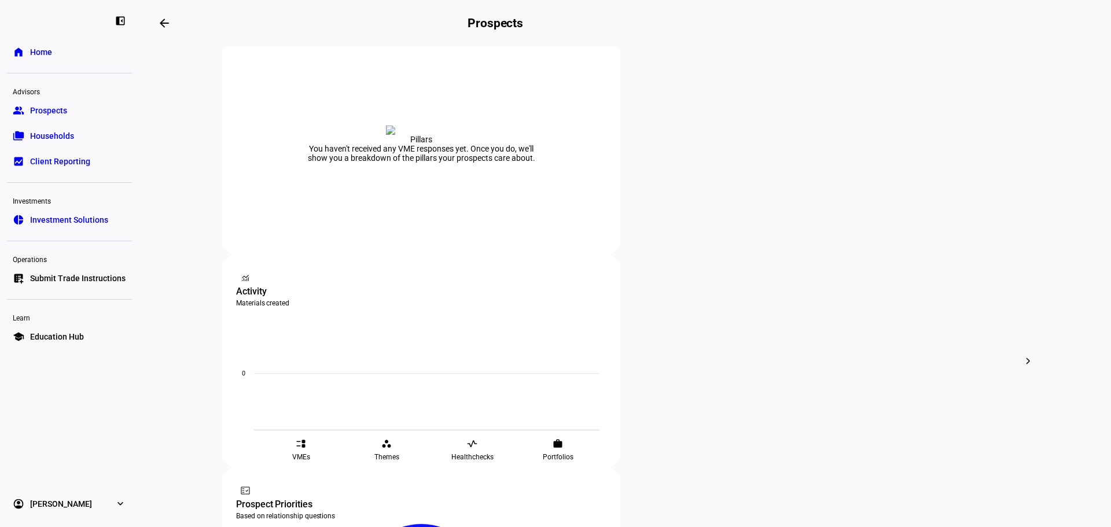
click at [264, 311] on div at bounding box center [555, 263] width 1111 height 527
click at [299, 326] on div at bounding box center [555, 263] width 1111 height 527
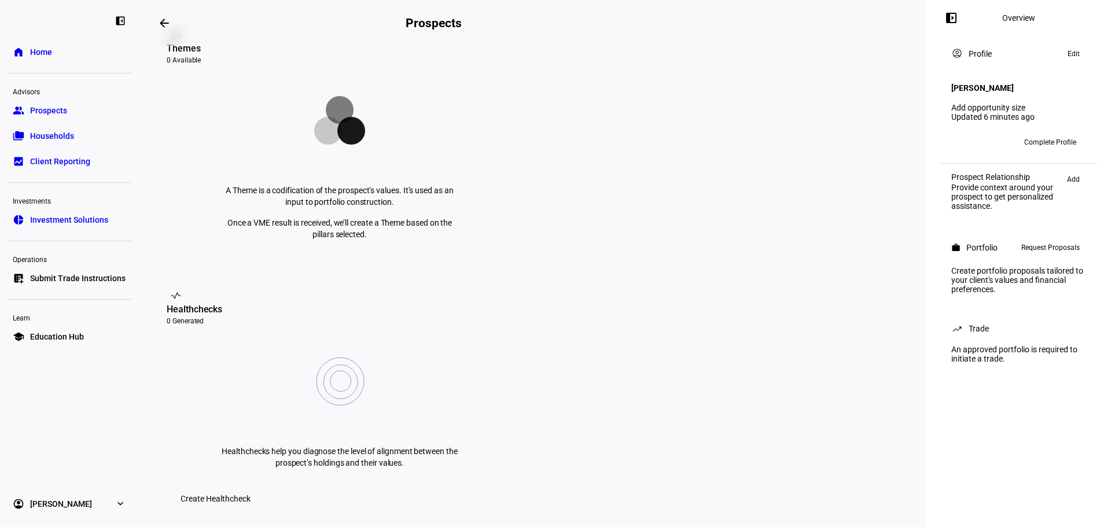
scroll to position [231, 0]
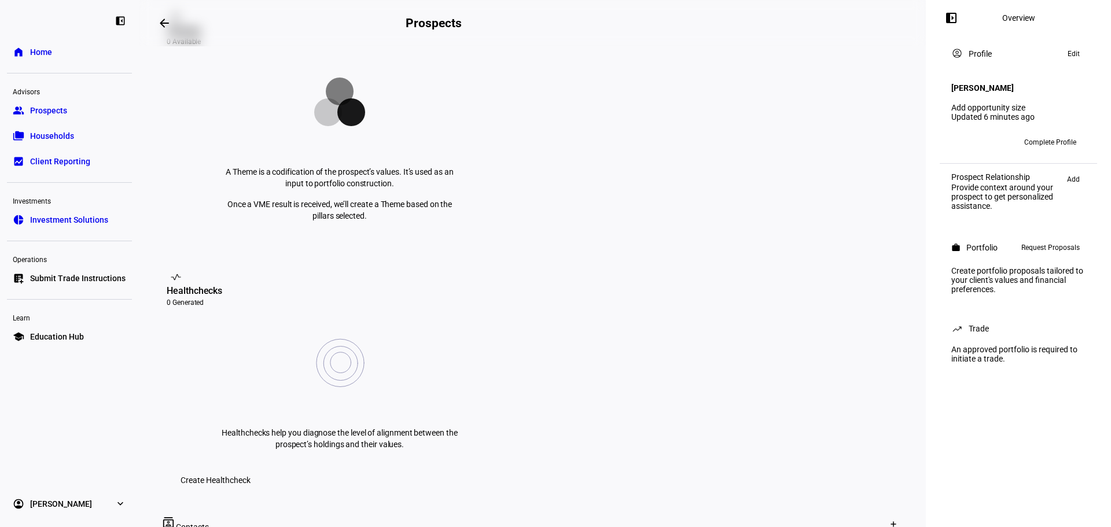
click at [167, 25] on mat-icon "arrow_backwards" at bounding box center [164, 23] width 14 height 14
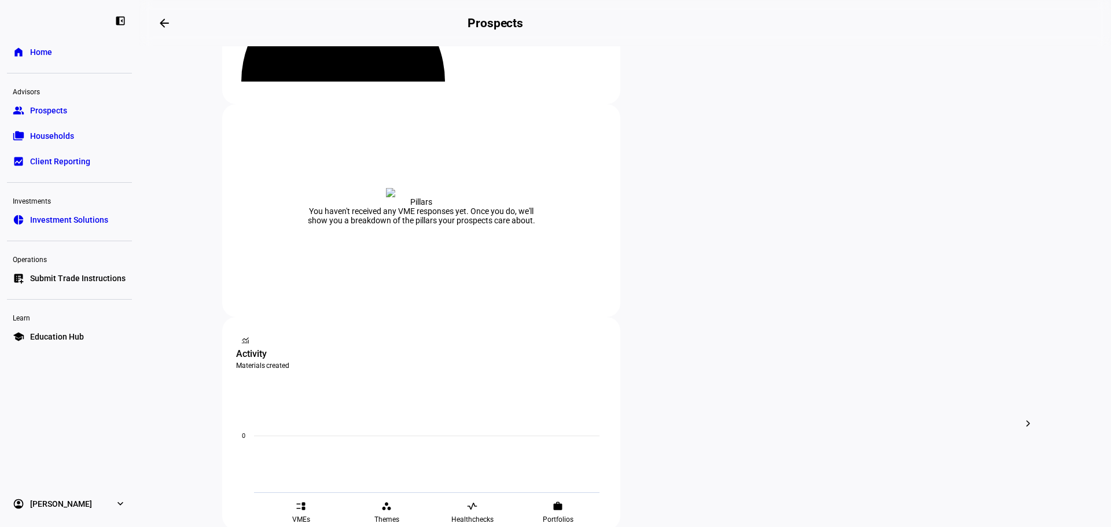
scroll to position [174, 0]
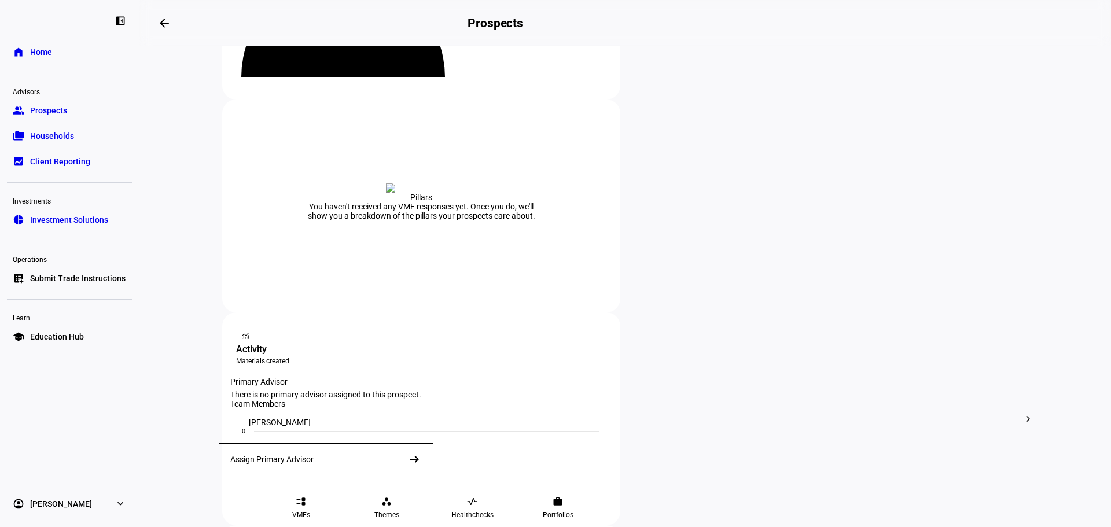
click at [257, 464] on div "Assign Primary Advisor" at bounding box center [271, 459] width 83 height 9
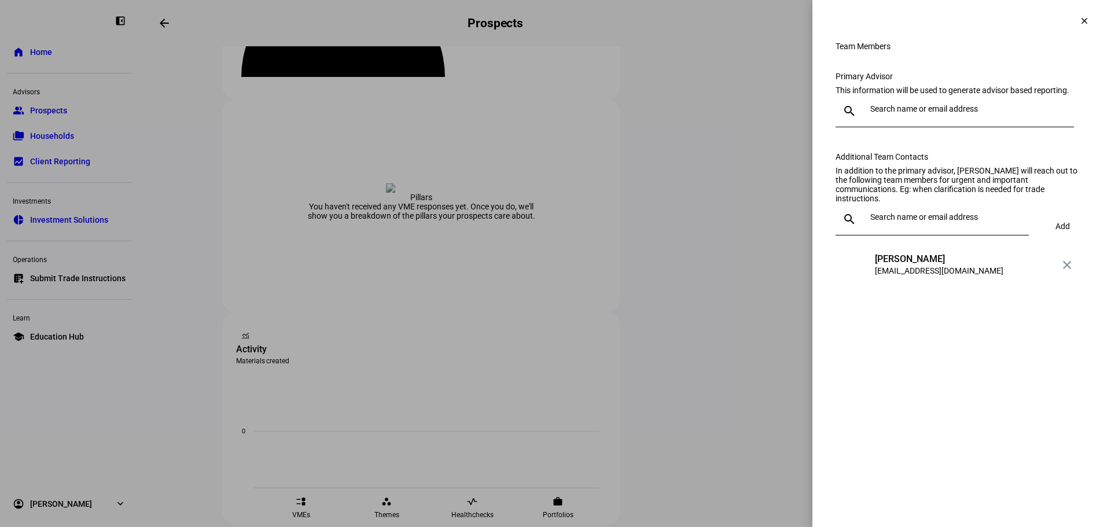
click at [889, 127] on div at bounding box center [965, 111] width 199 height 32
type input "keon"
click at [885, 161] on div "[PERSON_NAME]" at bounding box center [941, 161] width 128 height 12
drag, startPoint x: 1088, startPoint y: 14, endPoint x: 964, endPoint y: 127, distance: 167.1
click at [1087, 16] on button "clear" at bounding box center [1084, 20] width 23 height 23
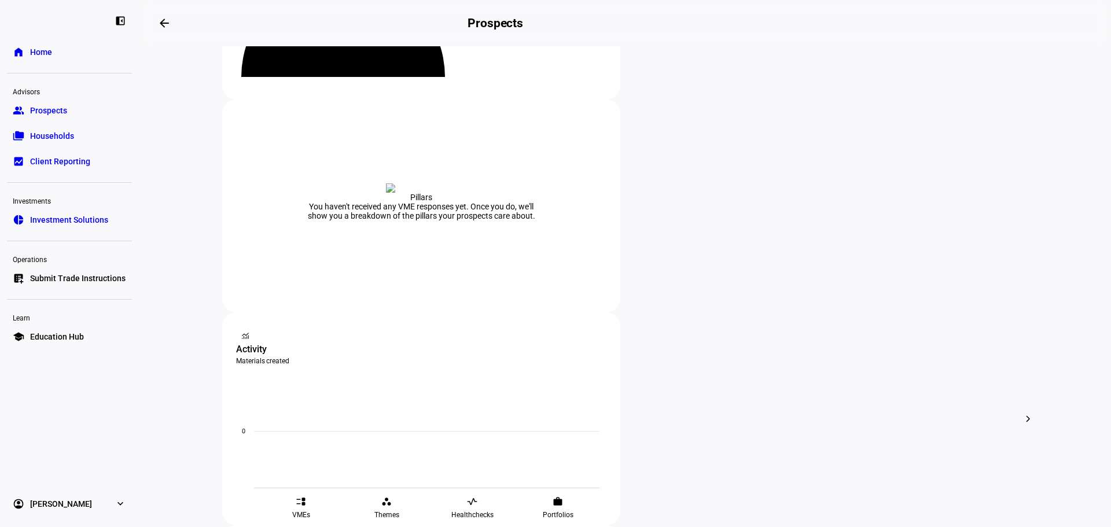
click at [65, 115] on span "Prospects" at bounding box center [48, 111] width 37 height 12
click at [21, 107] on eth-mat-symbol "group" at bounding box center [19, 111] width 12 height 12
click at [27, 58] on link "home Home" at bounding box center [69, 52] width 125 height 23
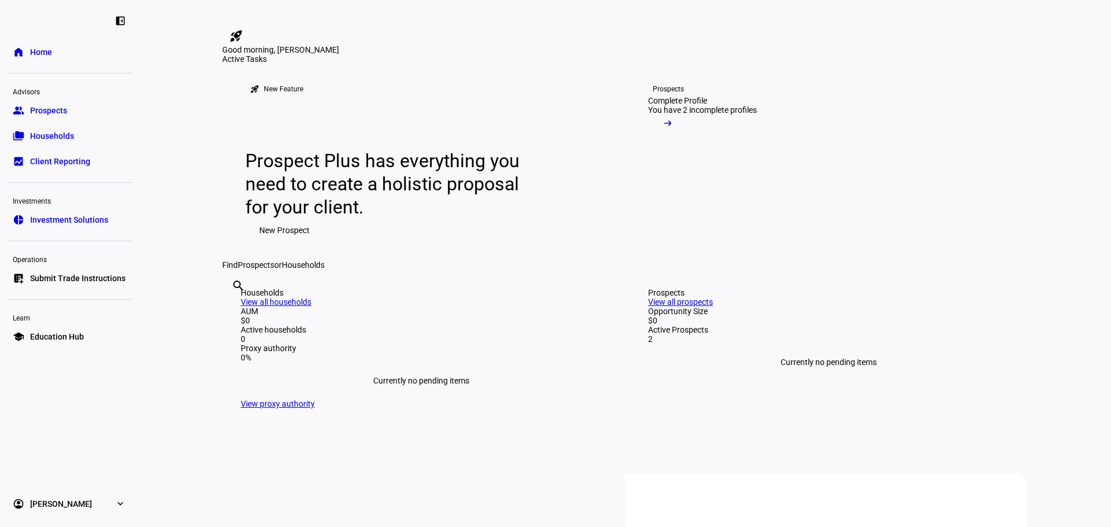
click at [19, 104] on link "group Prospects" at bounding box center [69, 110] width 125 height 23
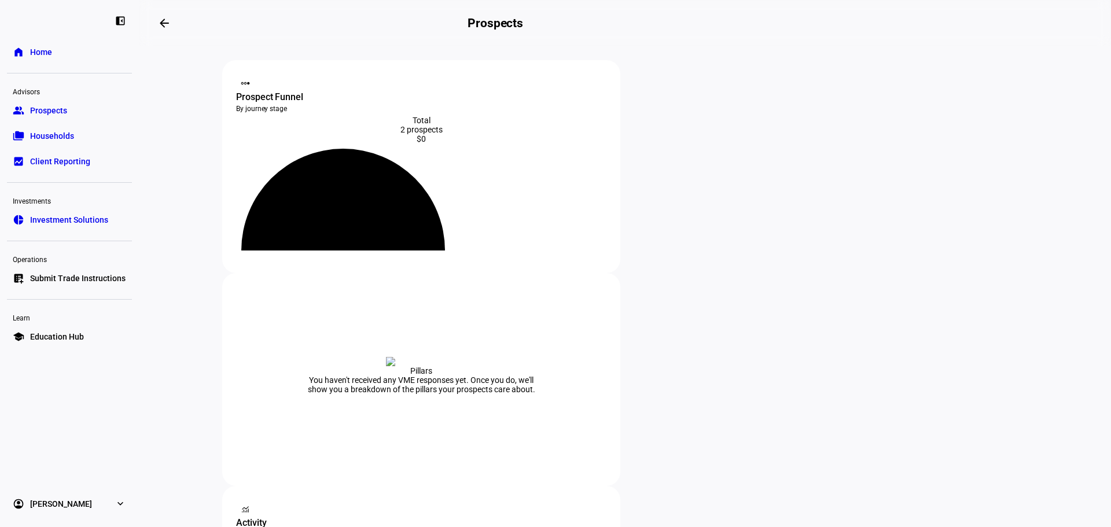
scroll to position [116, 0]
